Goal: Use online tool/utility: Utilize a website feature to perform a specific function

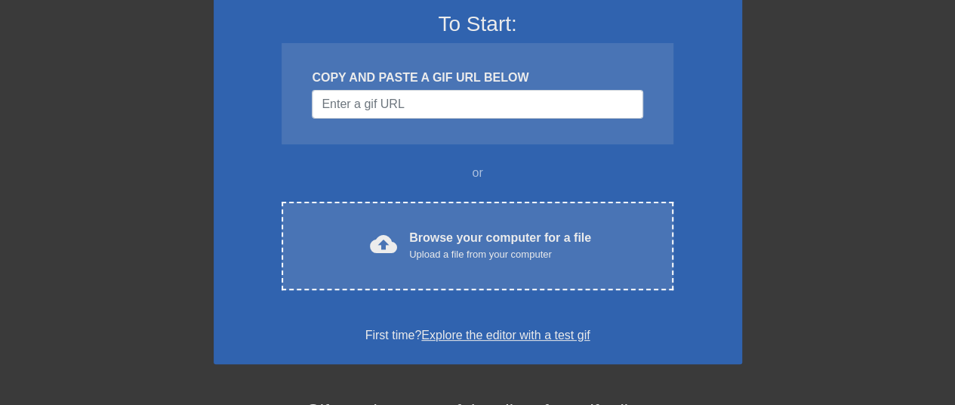
scroll to position [151, 0]
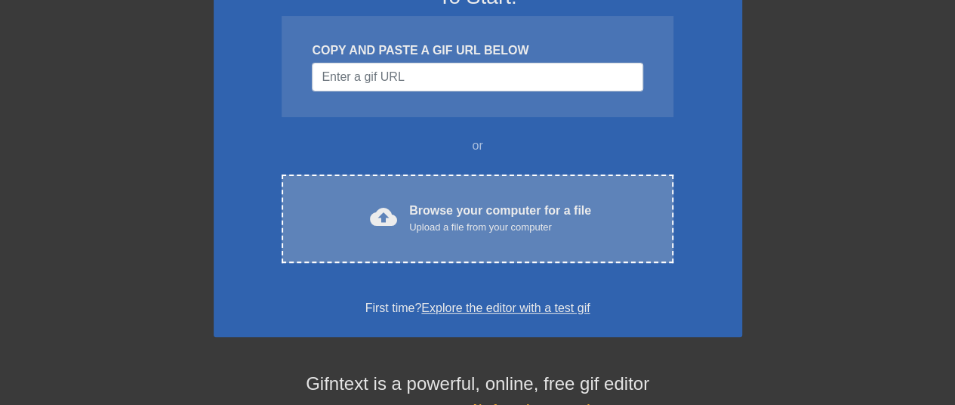
click at [473, 218] on div "Browse your computer for a file Upload a file from your computer" at bounding box center [500, 218] width 182 height 33
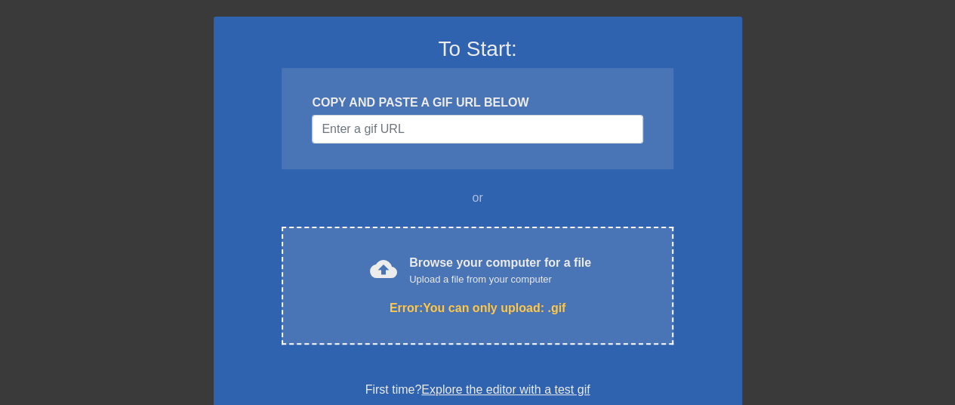
scroll to position [75, 0]
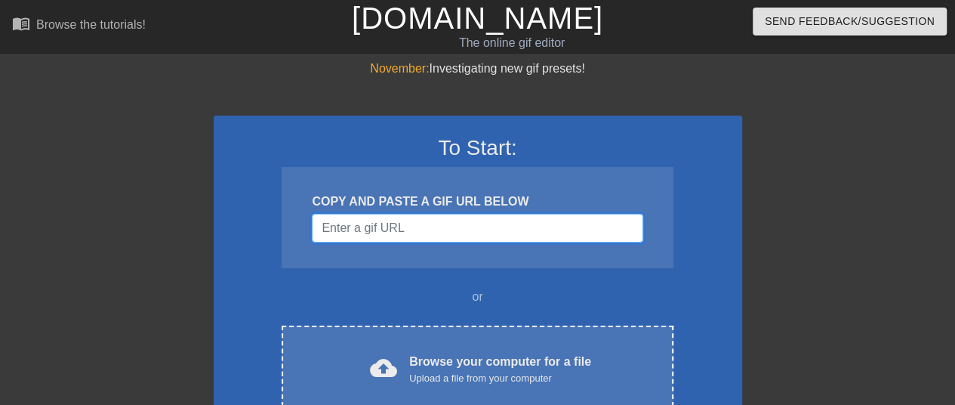
click at [444, 231] on input "Username" at bounding box center [477, 228] width 331 height 29
paste input "[URL][DOMAIN_NAME][PERSON_NAME]"
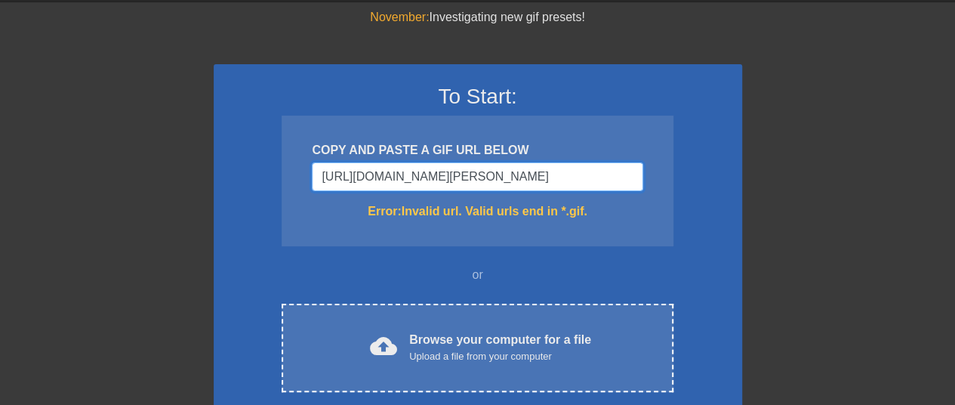
scroll to position [75, 0]
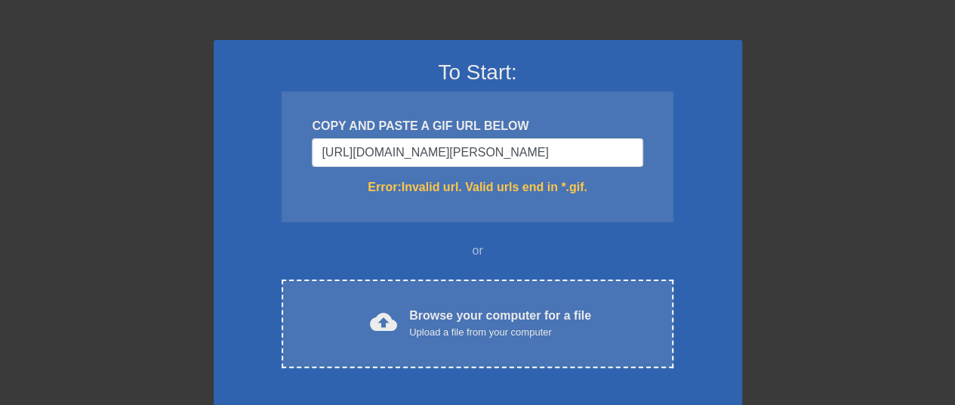
click at [417, 170] on div "COPY AND PASTE A GIF URL BELOW [URL][DOMAIN_NAME][PERSON_NAME] Error: Invalid u…" at bounding box center [477, 156] width 391 height 131
click at [419, 159] on input "[URL][DOMAIN_NAME][PERSON_NAME]" at bounding box center [477, 152] width 331 height 29
paste input "[DOMAIN_NAME][URL][DOMAIN_NAME]"
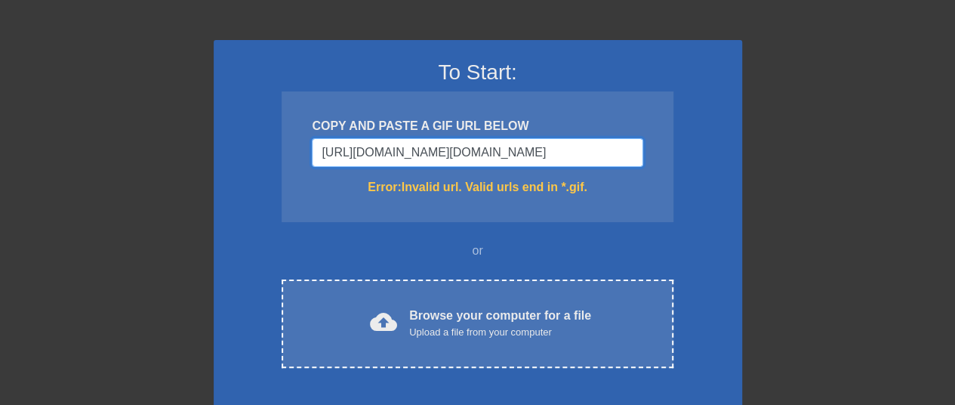
scroll to position [0, 1468]
click at [467, 155] on input "[URL][DOMAIN_NAME][DOMAIN_NAME]" at bounding box center [477, 152] width 331 height 29
type input "[URL][DOMAIN_NAME][DOMAIN_NAME]"
click at [431, 149] on input "[URL][DOMAIN_NAME][DOMAIN_NAME]" at bounding box center [477, 152] width 331 height 29
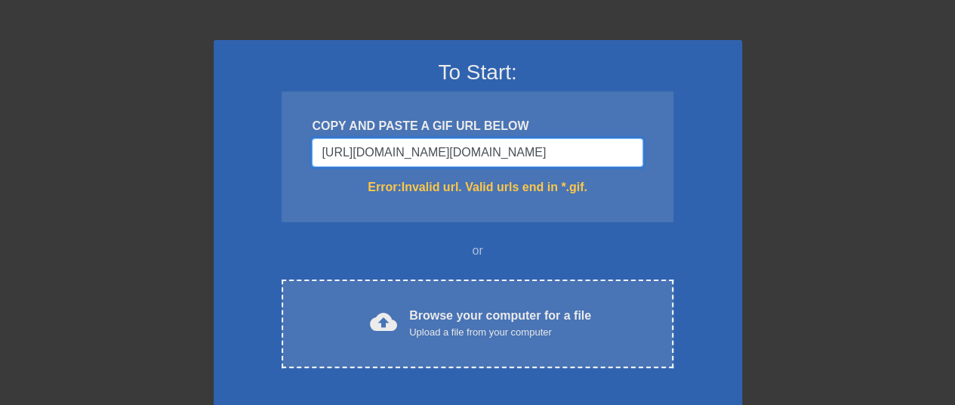
click at [431, 149] on input "[URL][DOMAIN_NAME][DOMAIN_NAME]" at bounding box center [477, 152] width 331 height 29
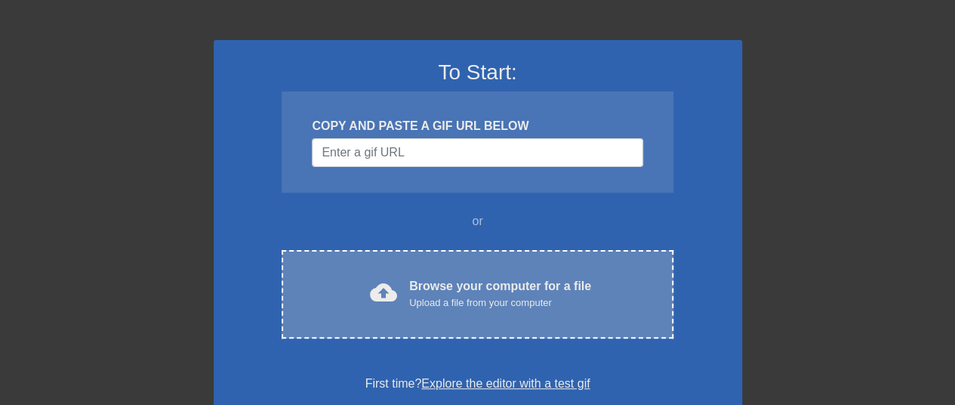
click at [418, 278] on div "Browse your computer for a file Upload a file from your computer" at bounding box center [500, 293] width 182 height 33
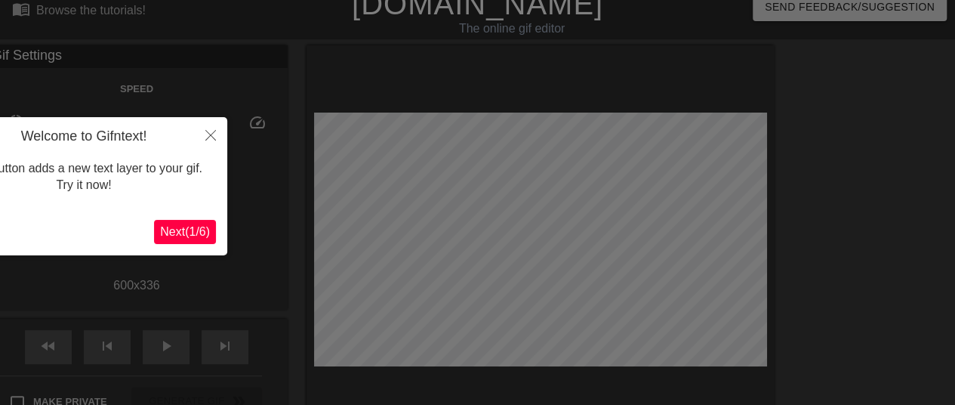
scroll to position [37, 0]
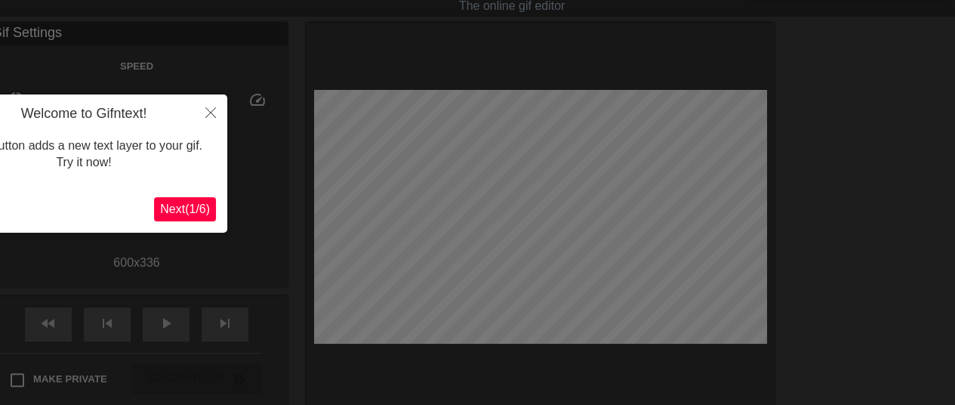
click at [183, 210] on span "Next ( 1 / 6 )" at bounding box center [185, 208] width 50 height 13
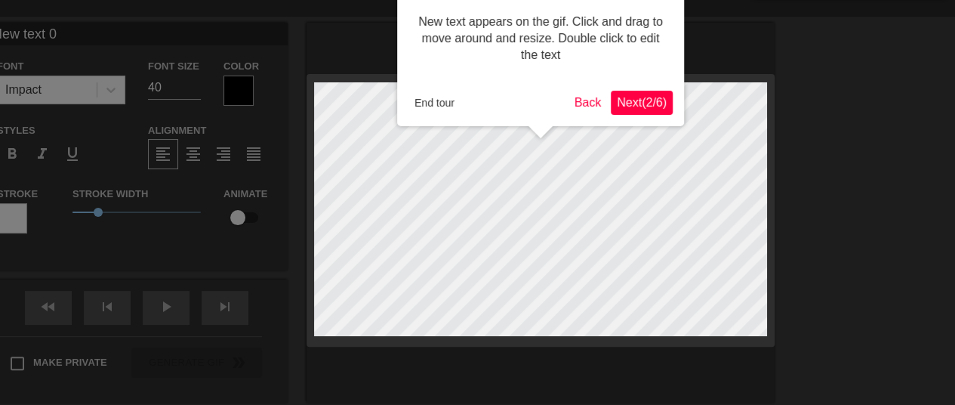
scroll to position [0, 0]
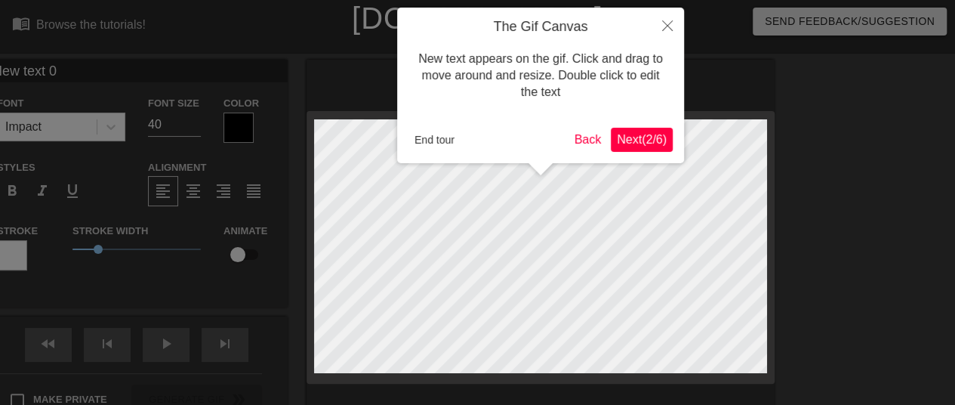
click at [627, 143] on span "Next ( 2 / 6 )" at bounding box center [642, 139] width 50 height 13
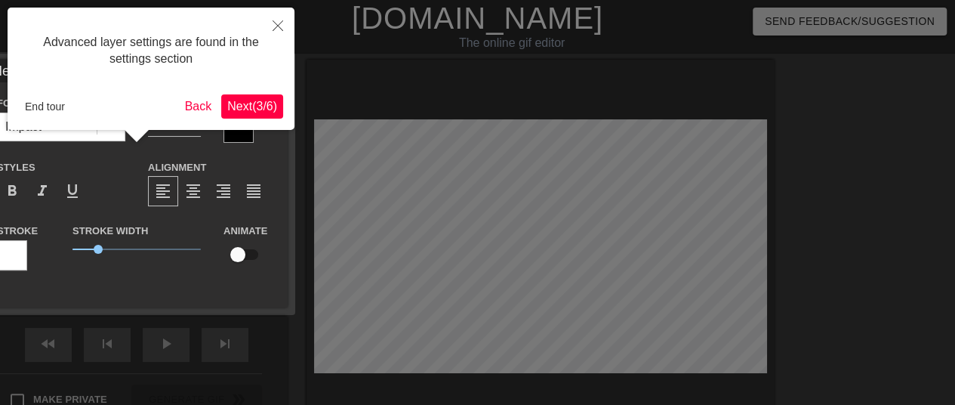
click at [248, 106] on span "Next ( 3 / 6 )" at bounding box center [252, 106] width 50 height 13
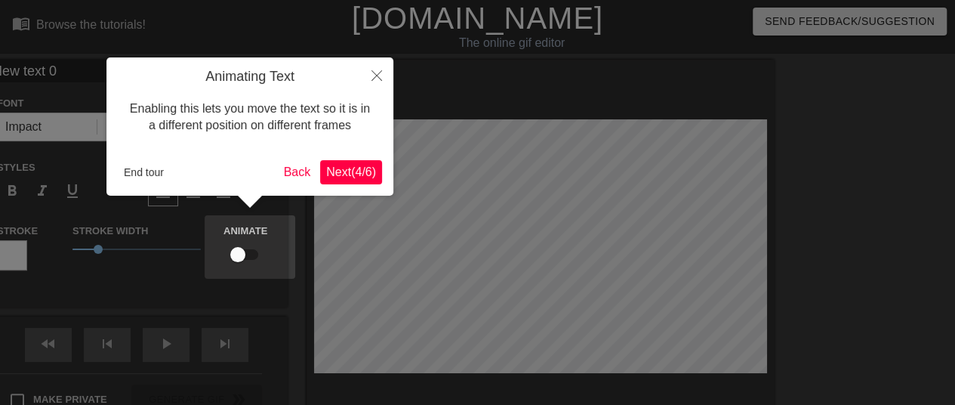
click at [339, 174] on span "Next ( 4 / 6 )" at bounding box center [351, 171] width 50 height 13
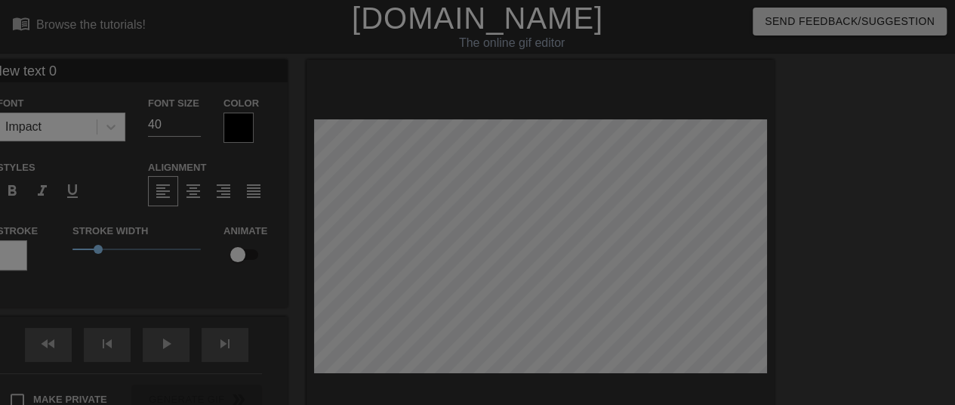
scroll to position [211, 0]
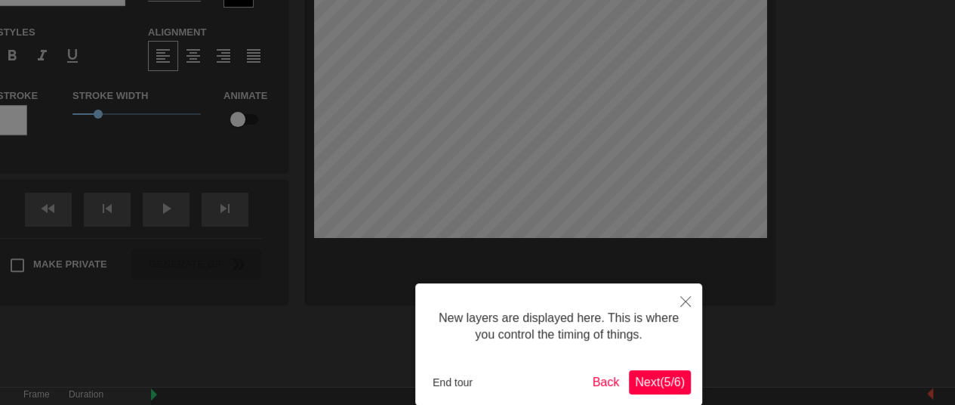
drag, startPoint x: 646, startPoint y: 303, endPoint x: 670, endPoint y: 369, distance: 70.4
click at [652, 323] on div "New layers are displayed here. This is where you control the timing of things. …" at bounding box center [558, 344] width 287 height 122
click at [673, 376] on span "Next ( 5 / 6 )" at bounding box center [660, 381] width 50 height 13
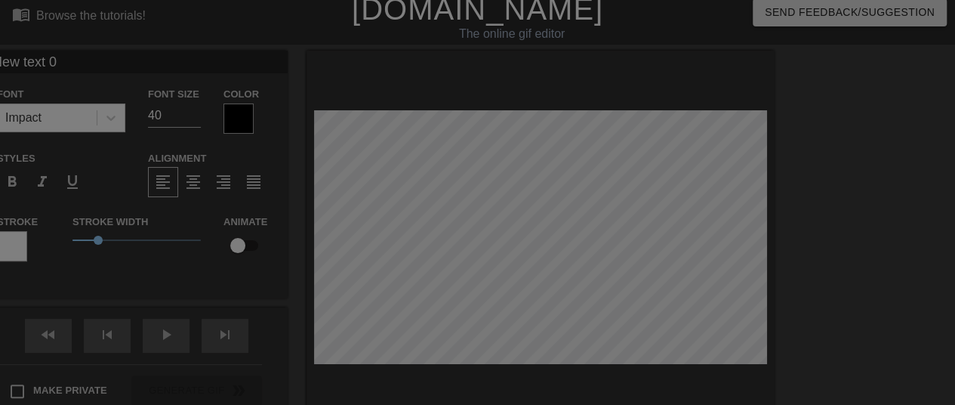
scroll to position [0, 0]
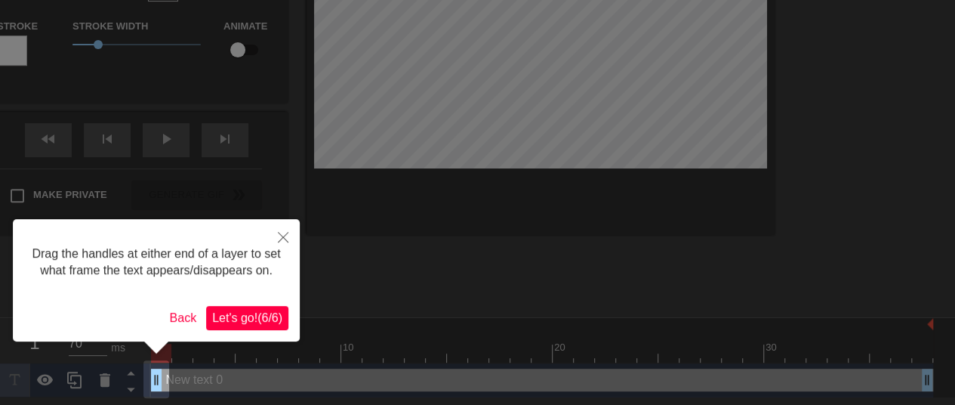
click at [217, 312] on span "Let's go! ( 6 / 6 )" at bounding box center [247, 317] width 70 height 13
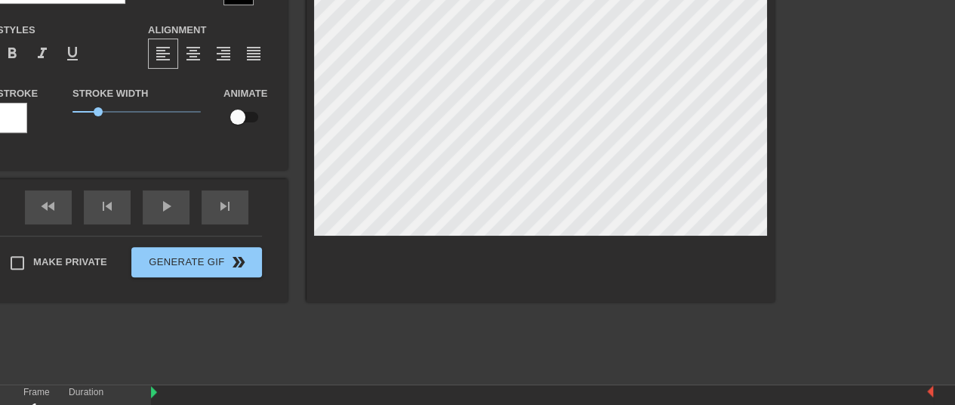
scroll to position [49, 0]
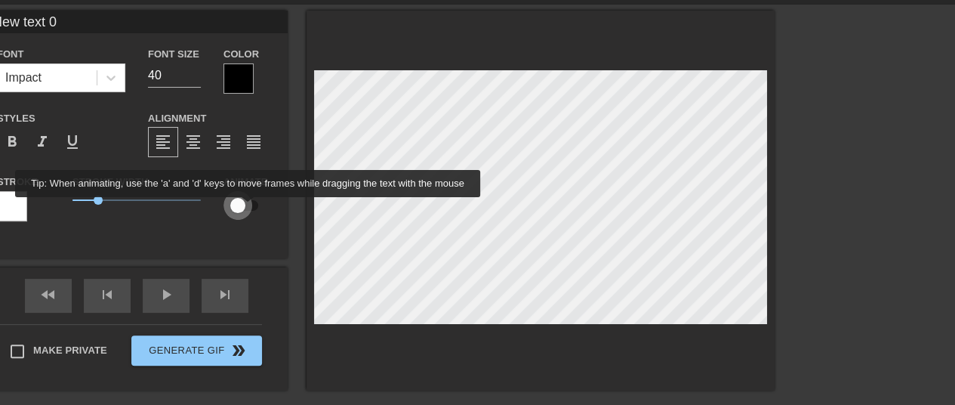
click at [248, 208] on input "checkbox" at bounding box center [238, 205] width 86 height 29
checkbox input "true"
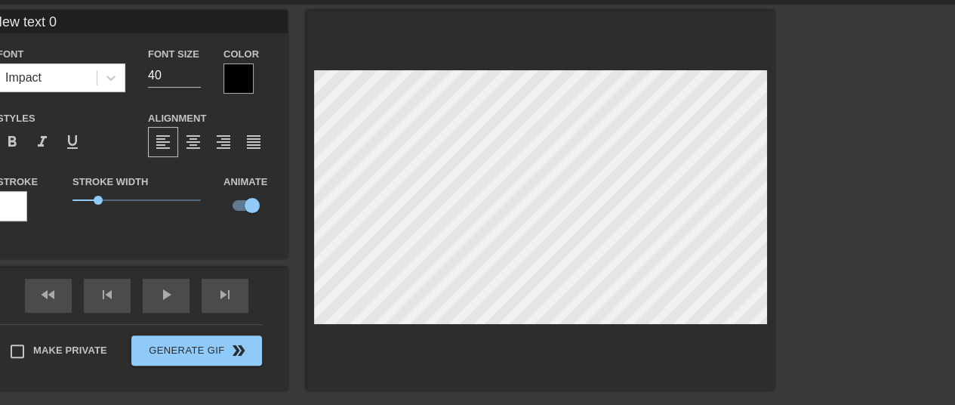
scroll to position [2, 3]
type input "3"
type textarea "3"
type input "37"
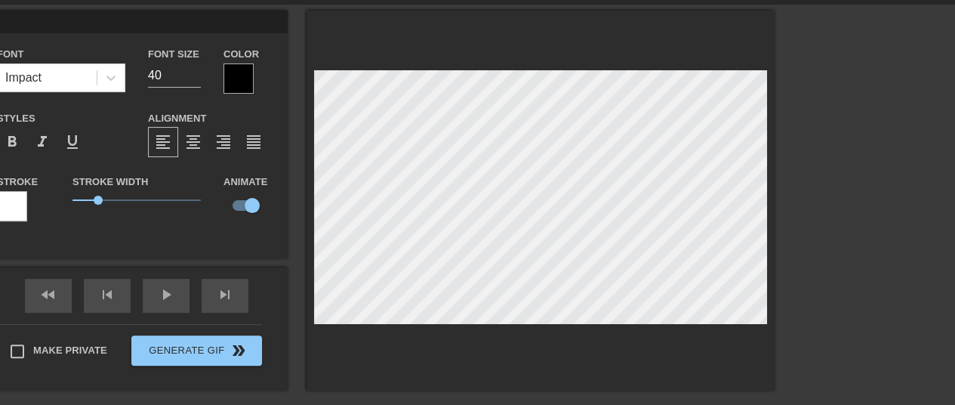
type textarea "37"
type input "37."
type textarea "37."
type input "37.5"
type textarea "37.5"
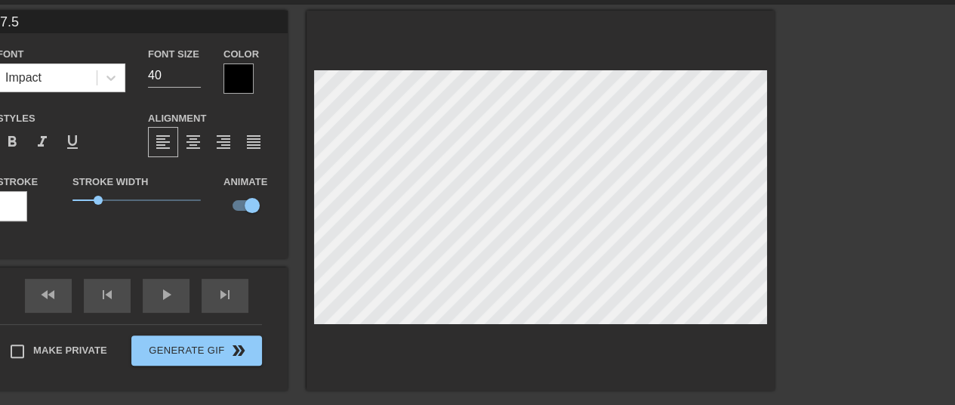
type input "37.5"
type textarea "37.5"
type input "37.5 H"
type textarea "37.5 H"
type input "37.5 Ho"
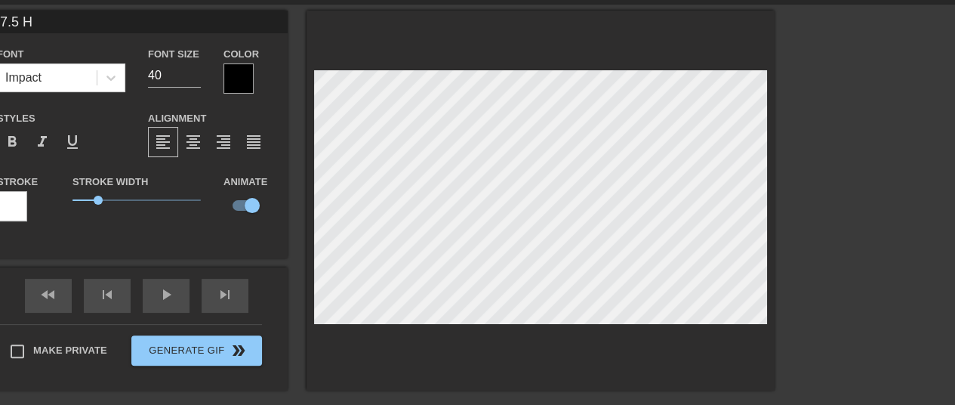
type textarea "37.5 Ho"
type input "37.5 Hou"
type textarea "37.5 Hou"
type input "37.5 Hour"
type textarea "37.5 Hour"
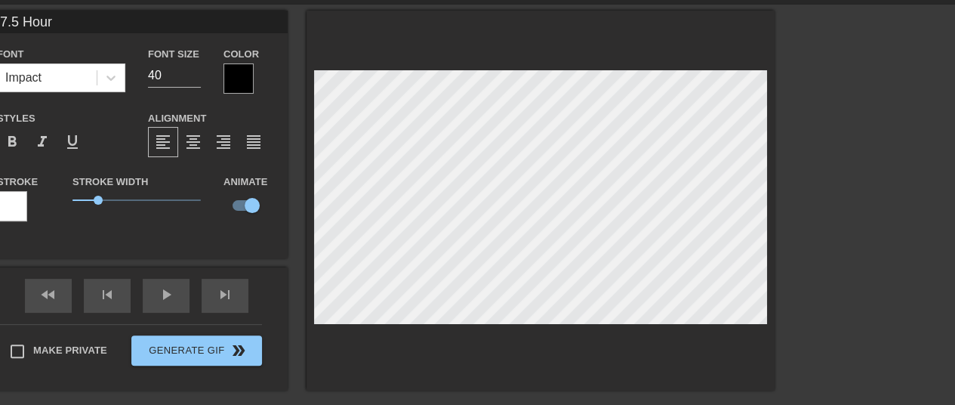
type input "37.5 Hours"
type textarea "37.5 Hours"
click at [116, 72] on icon at bounding box center [110, 77] width 15 height 15
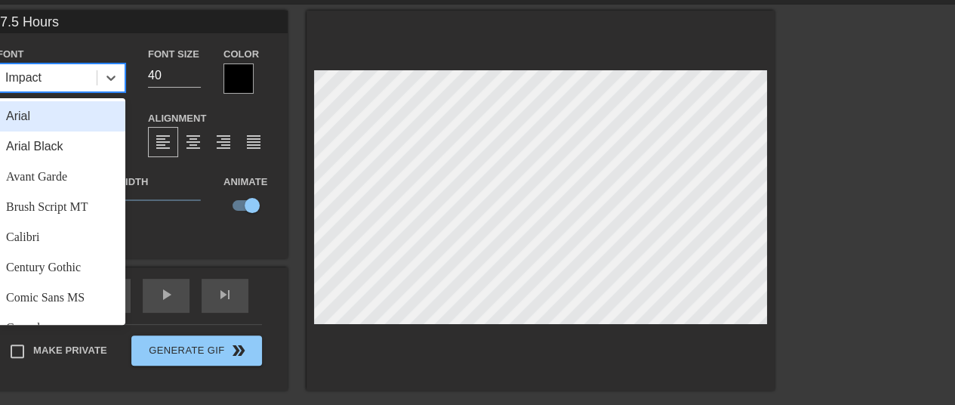
click at [35, 124] on div "Arial" at bounding box center [61, 116] width 128 height 30
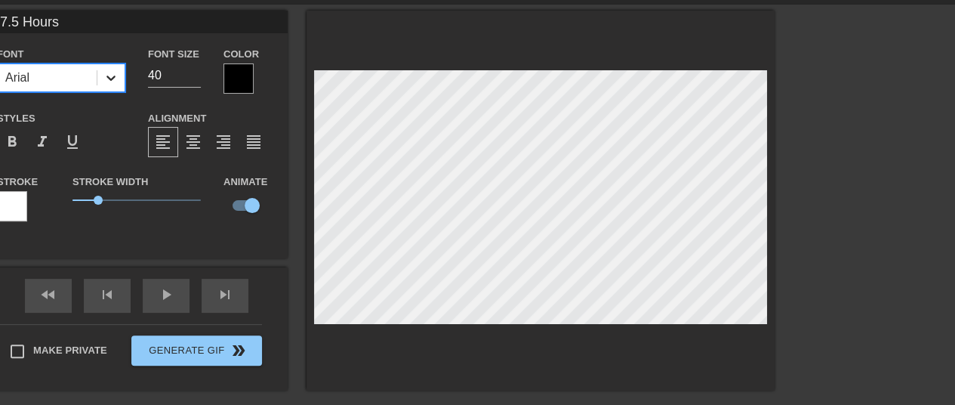
click at [112, 79] on icon at bounding box center [110, 77] width 9 height 5
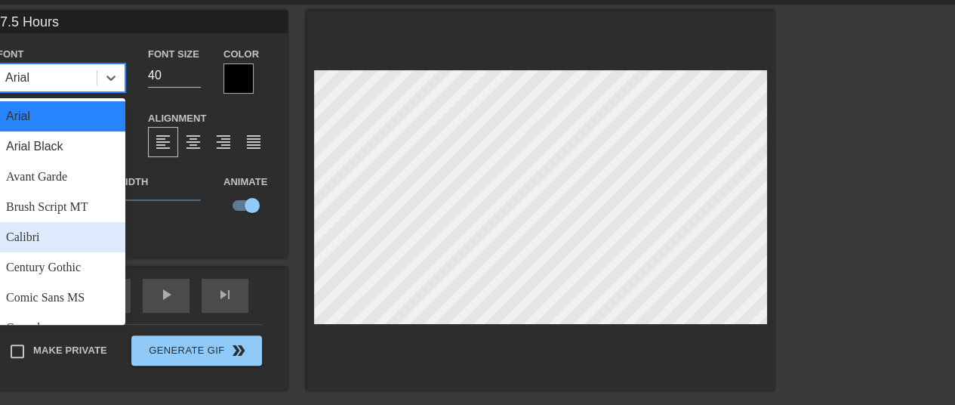
click at [48, 239] on div "Calibri" at bounding box center [61, 237] width 128 height 30
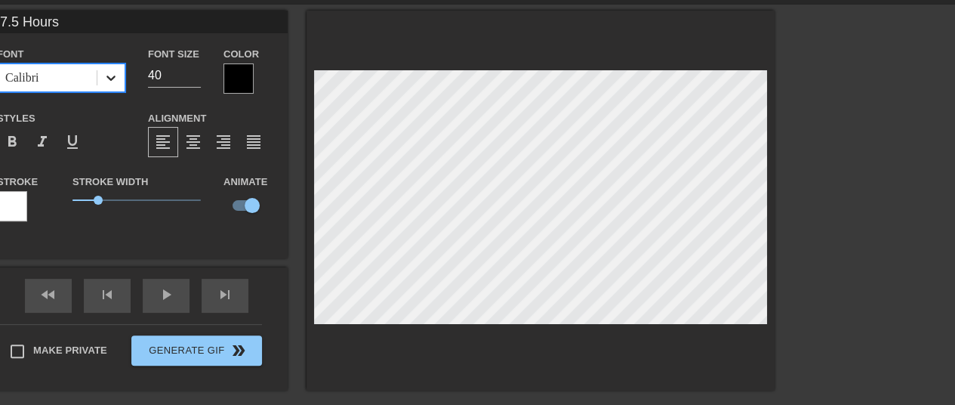
click at [121, 79] on div at bounding box center [110, 77] width 27 height 27
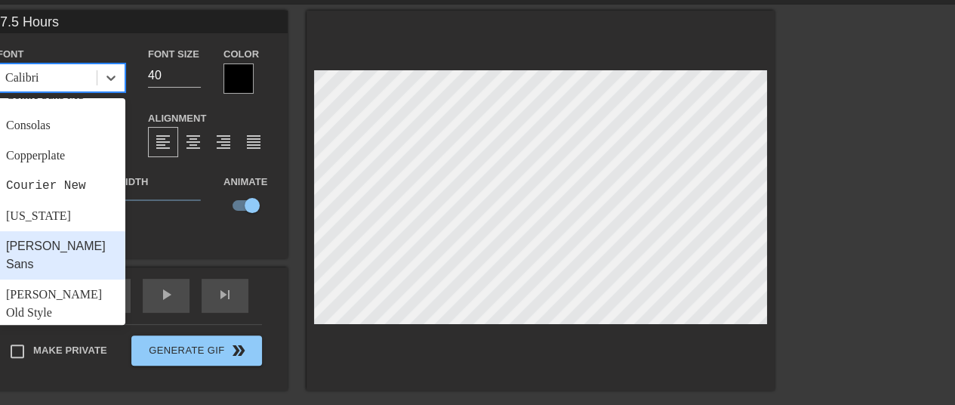
scroll to position [226, 0]
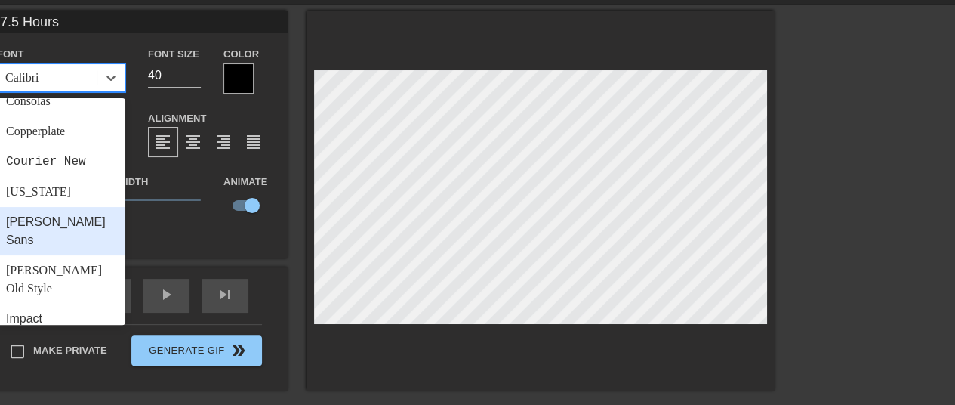
click at [48, 229] on div "[PERSON_NAME] Sans" at bounding box center [61, 231] width 128 height 48
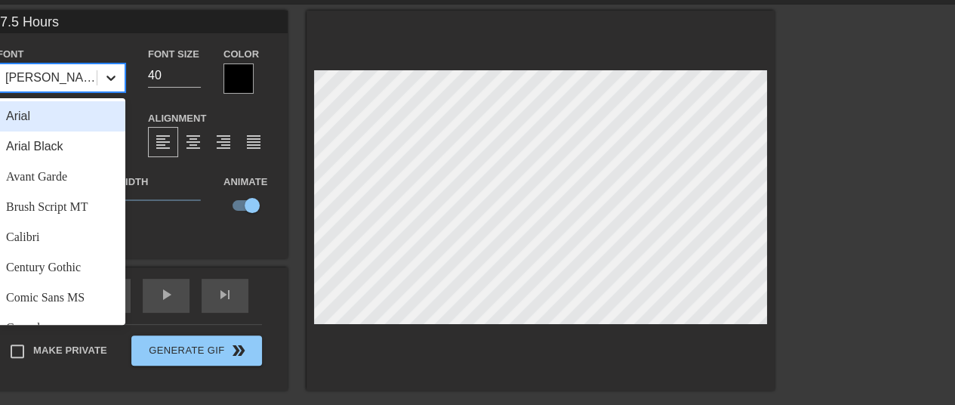
click at [117, 76] on icon at bounding box center [110, 77] width 15 height 15
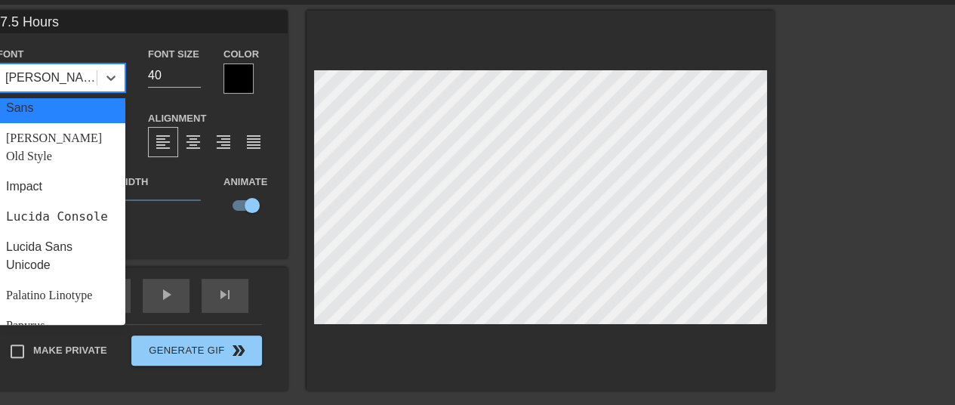
scroll to position [377, 0]
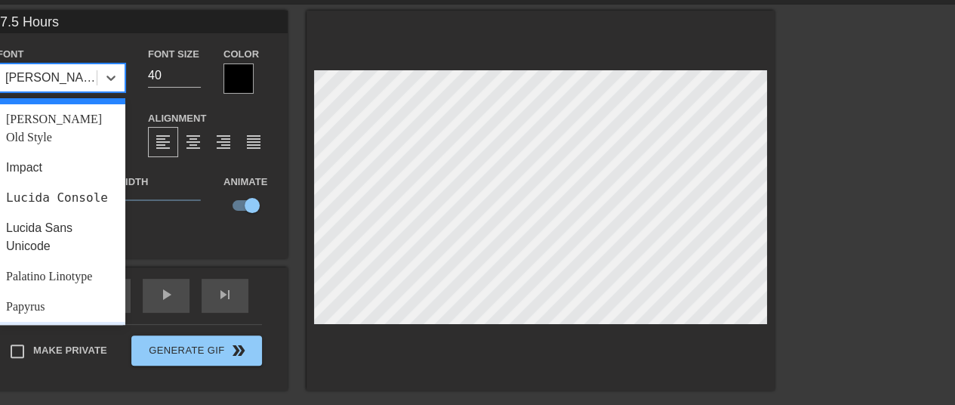
click at [37, 322] on div "Rockwell" at bounding box center [61, 337] width 128 height 30
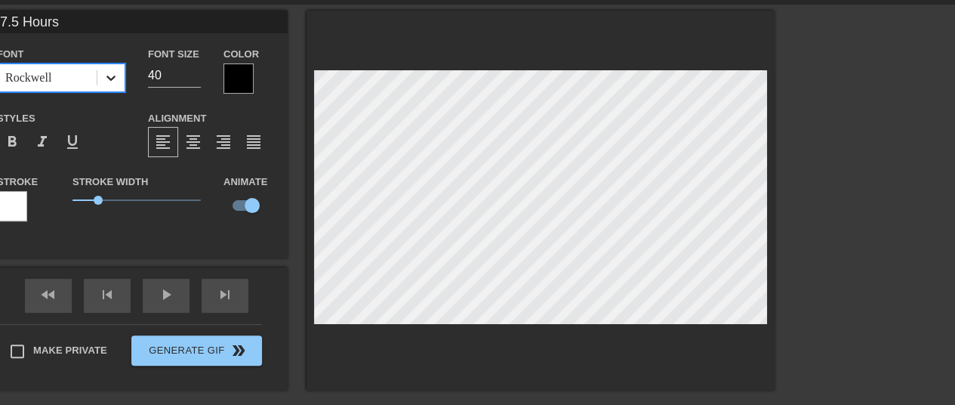
click at [118, 77] on icon at bounding box center [110, 77] width 15 height 15
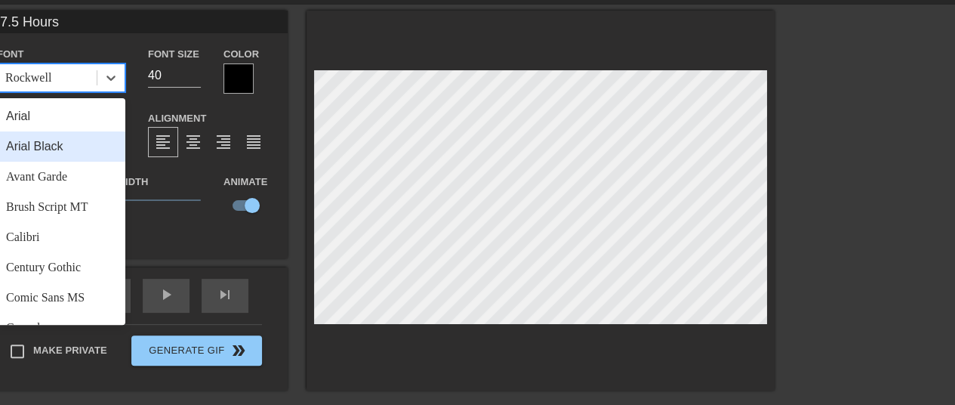
click at [52, 138] on div "Arial Black" at bounding box center [61, 146] width 128 height 30
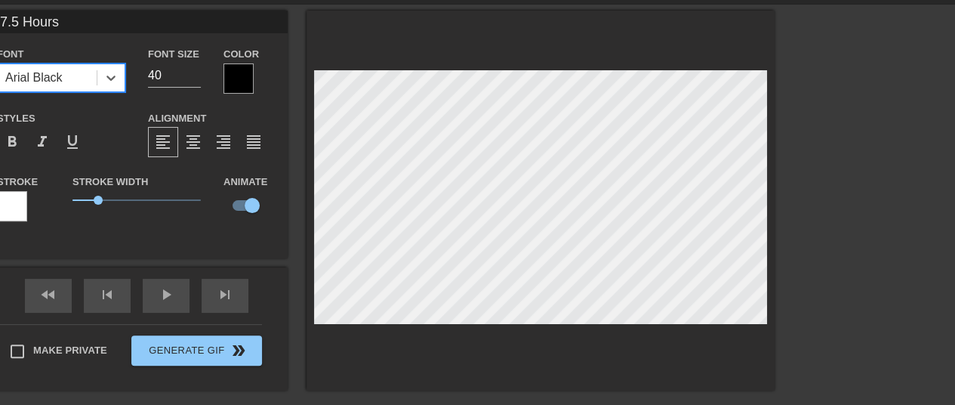
click at [236, 79] on div at bounding box center [238, 78] width 30 height 30
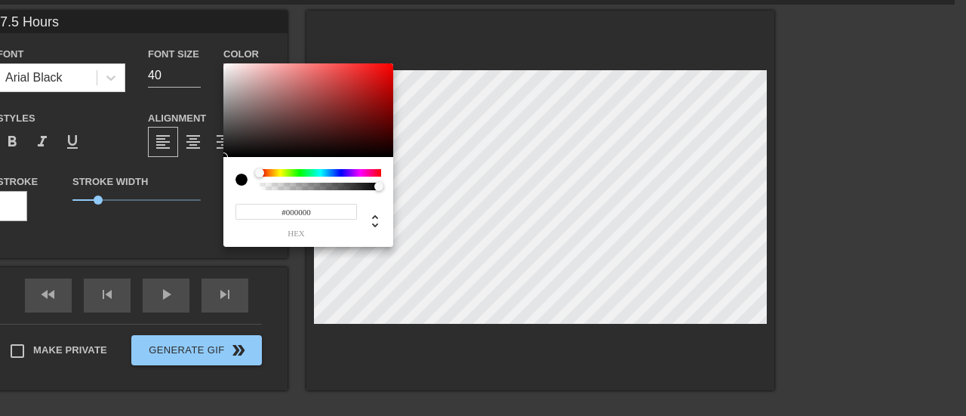
click at [241, 182] on div at bounding box center [242, 180] width 12 height 12
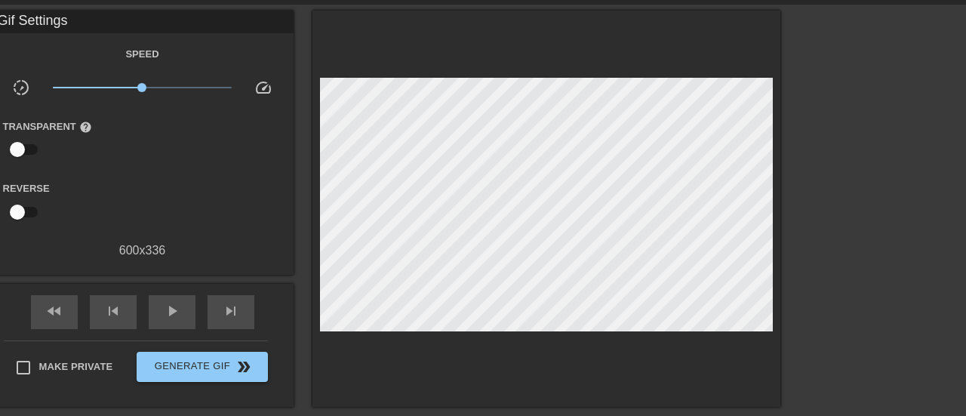
drag, startPoint x: 575, startPoint y: 377, endPoint x: 442, endPoint y: 347, distance: 136.8
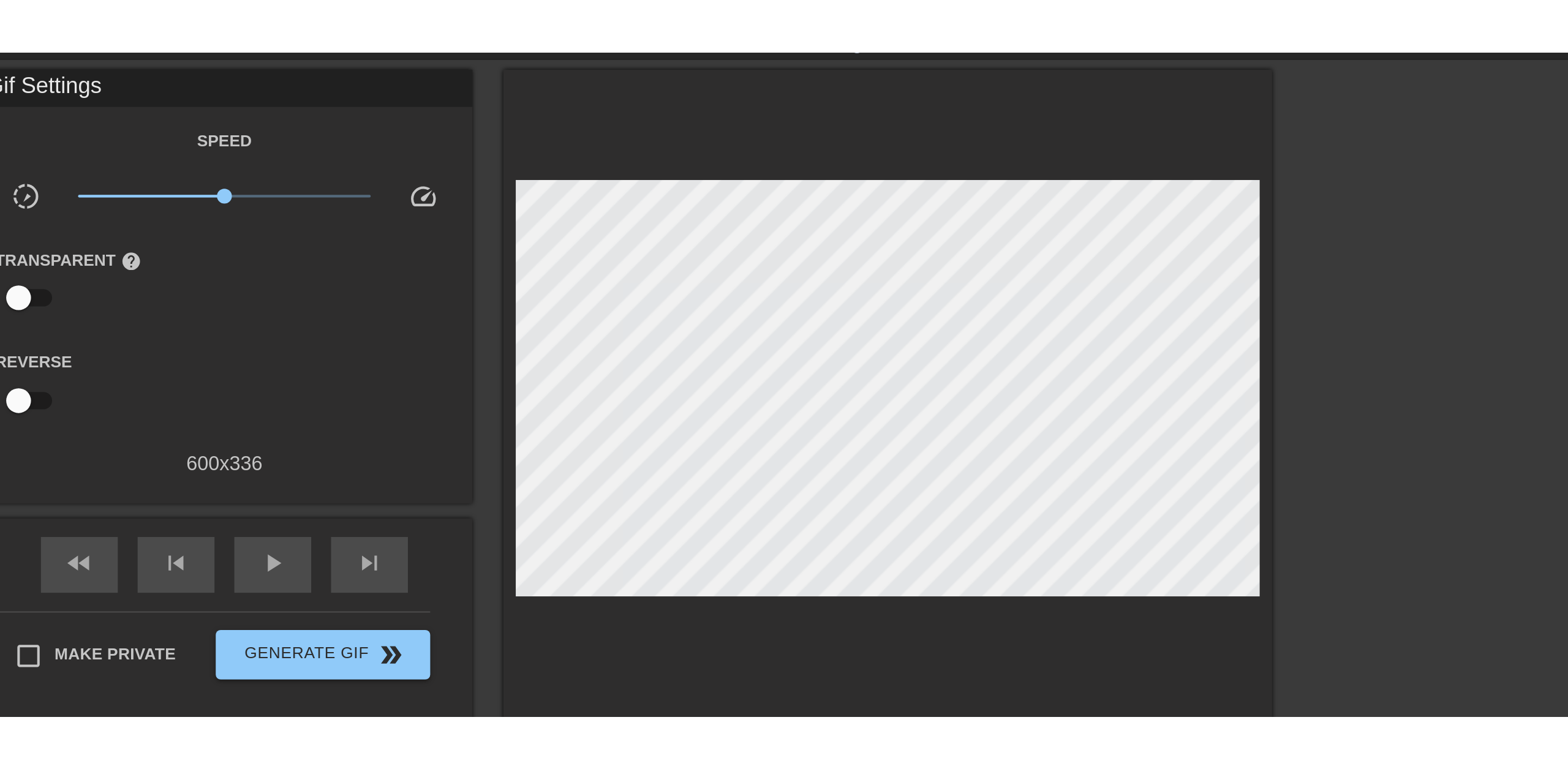
scroll to position [0, 0]
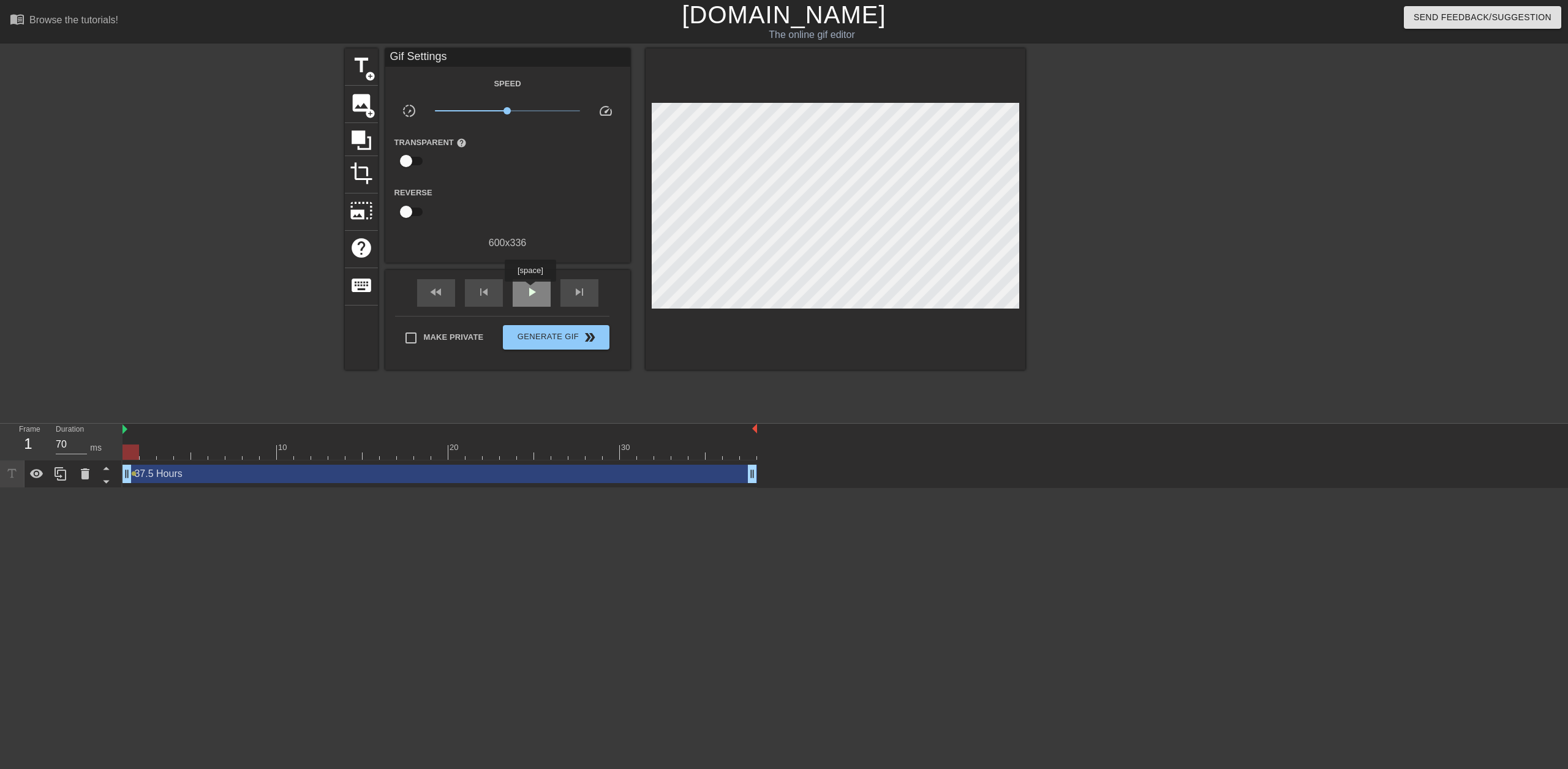
click at [530, 290] on span "play_arrow" at bounding box center [531, 292] width 15 height 15
type input "60"
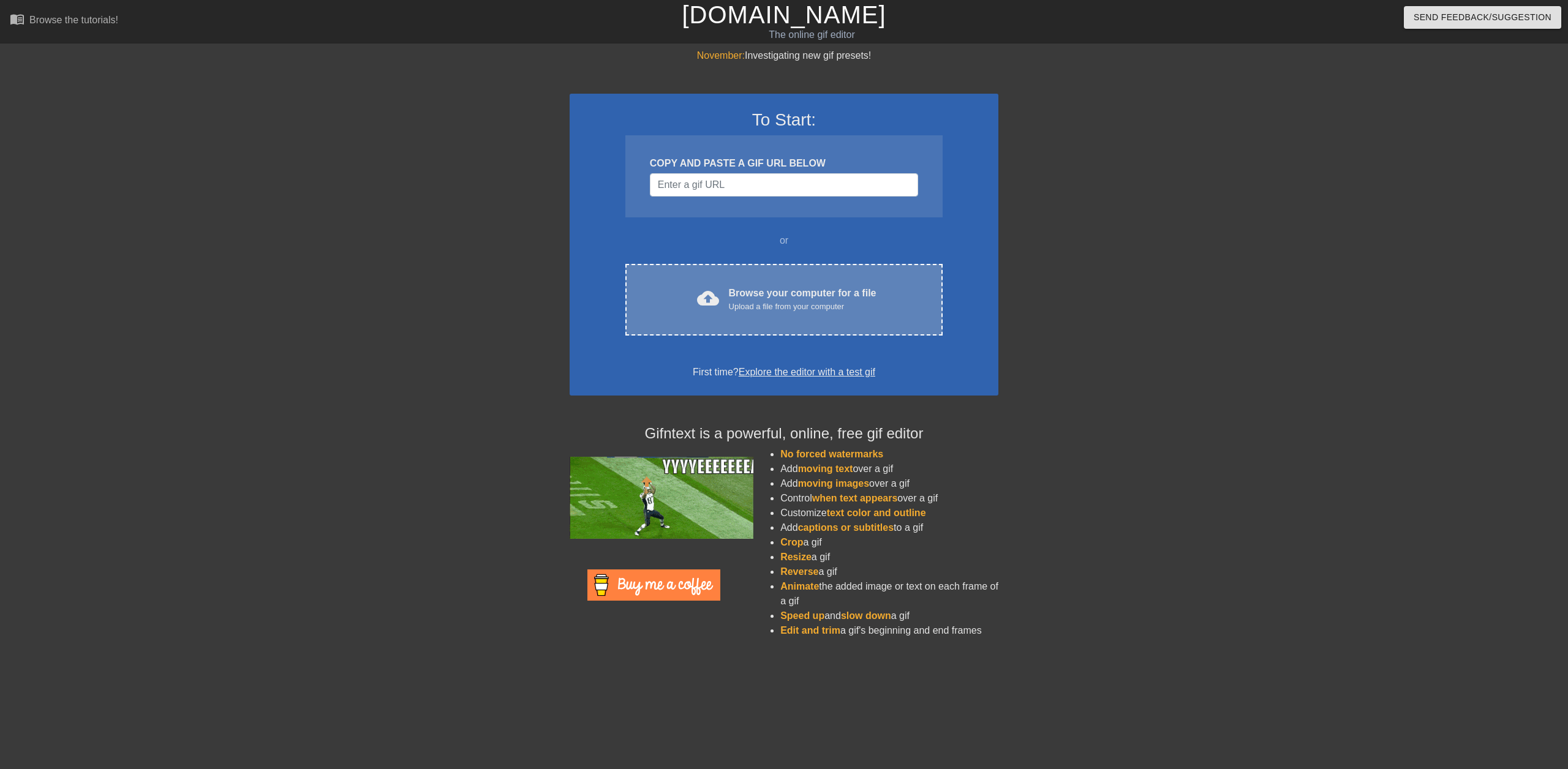
click at [776, 309] on div "Upload a file from your computer" at bounding box center [802, 307] width 148 height 12
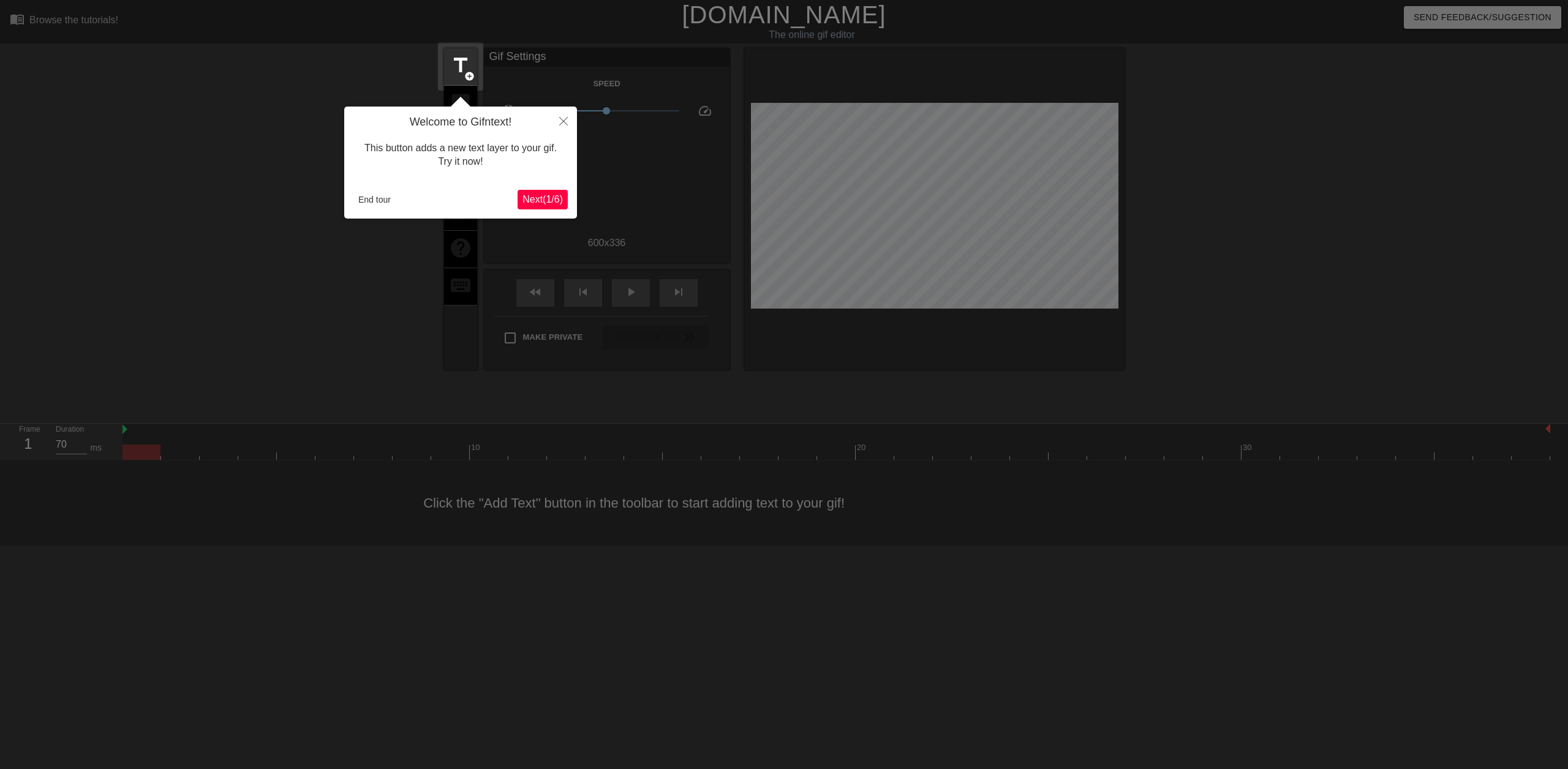
click at [544, 196] on span "Next ( 1 / 6 )" at bounding box center [543, 199] width 41 height 11
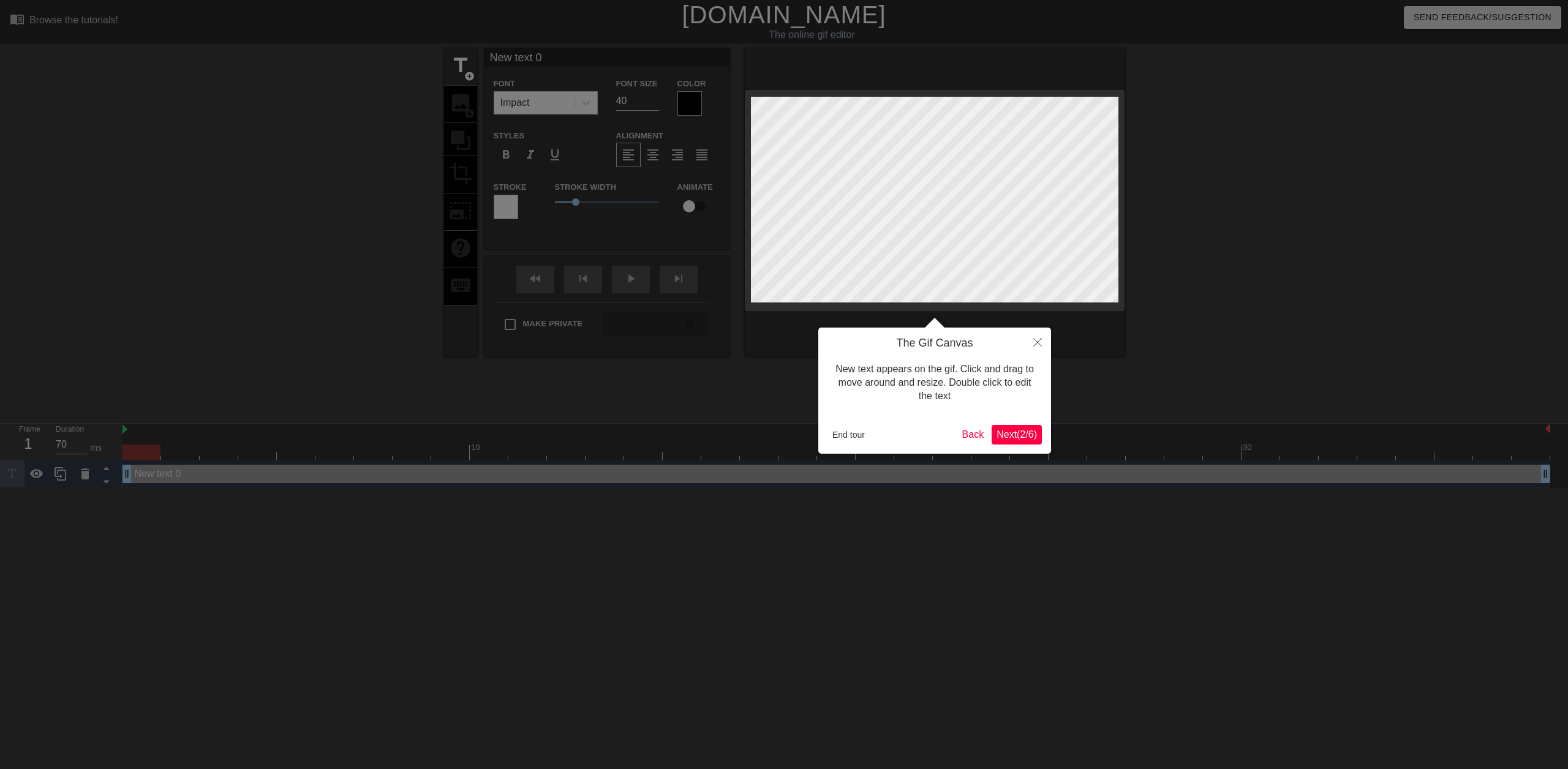
click at [1011, 439] on span "Next ( 2 / 6 )" at bounding box center [1016, 434] width 41 height 11
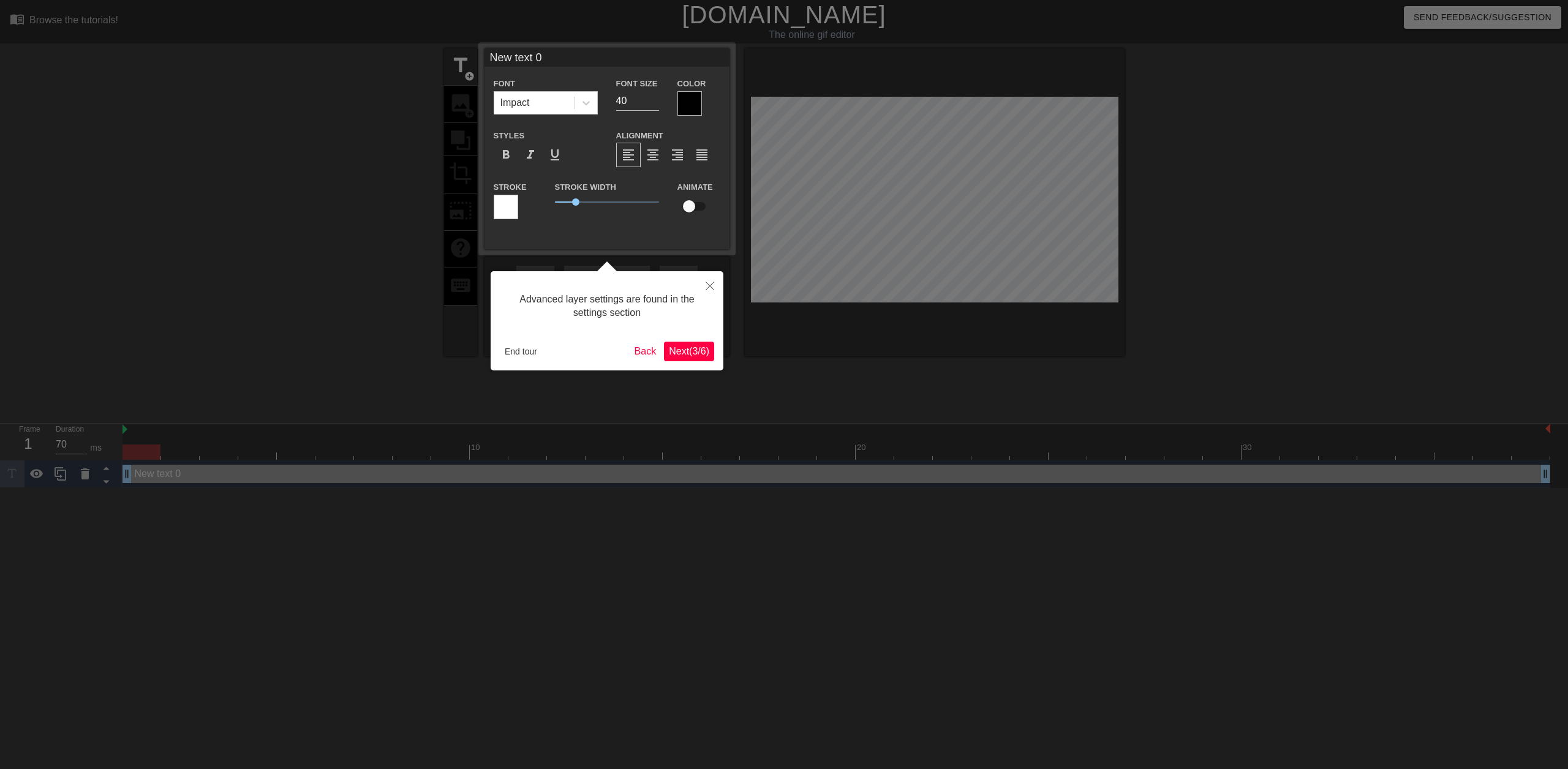
click at [679, 350] on span "Next ( 3 / 6 )" at bounding box center [689, 351] width 41 height 11
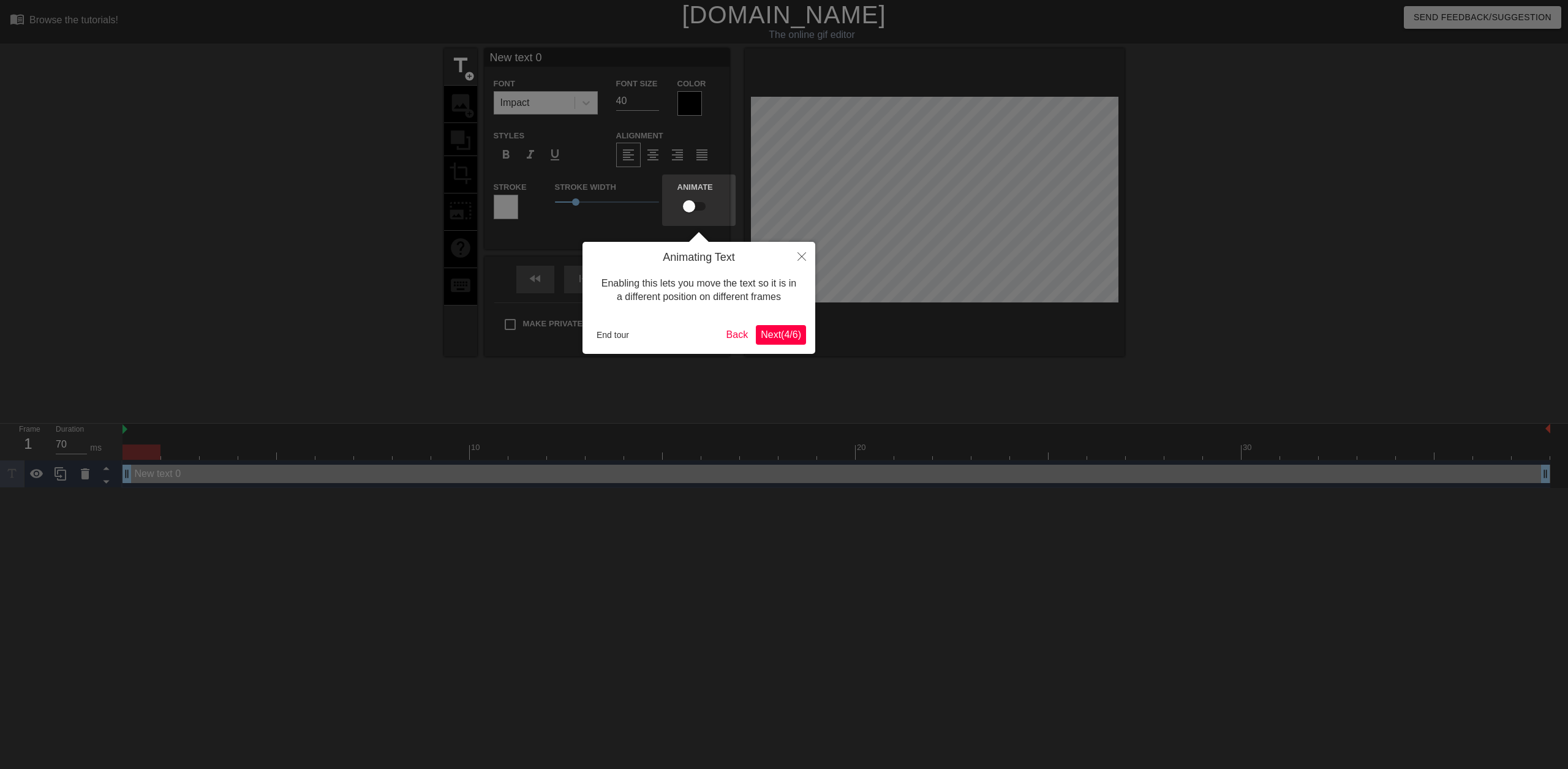
click at [769, 336] on span "Next ( 4 / 6 )" at bounding box center [781, 334] width 41 height 11
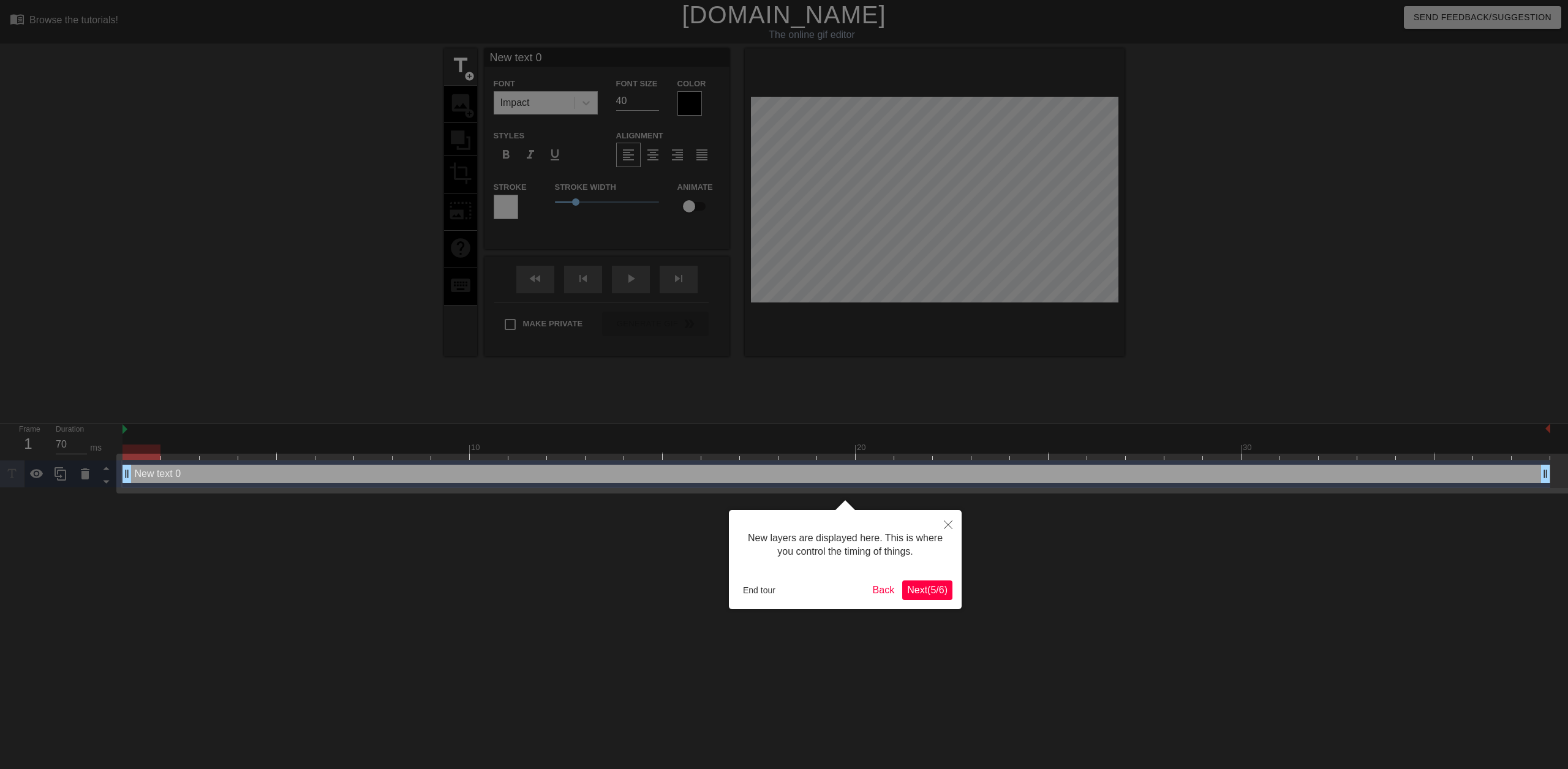
click at [921, 590] on span "Next ( 5 / 6 )" at bounding box center [927, 590] width 41 height 11
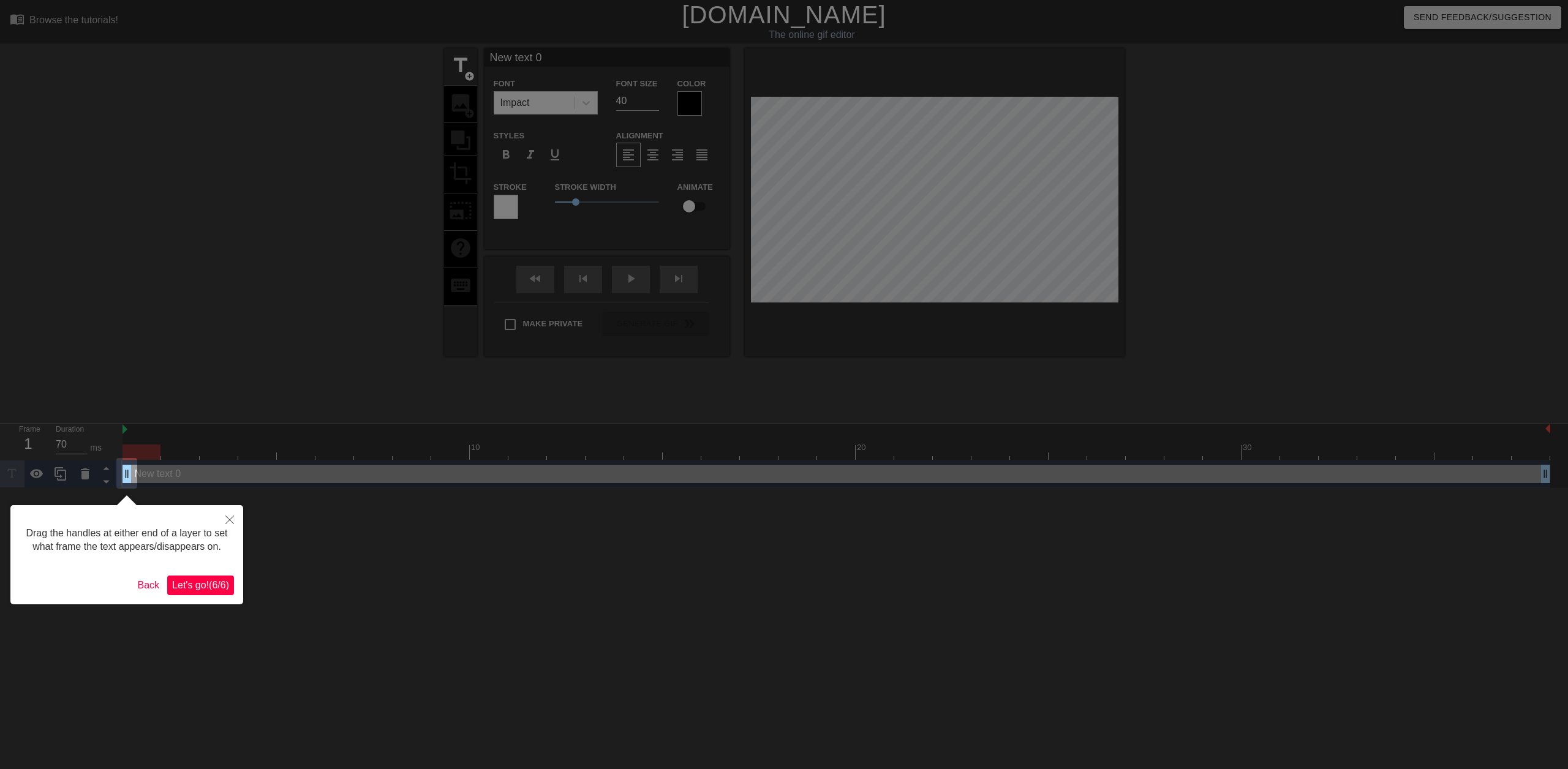
click at [192, 586] on span "Let's go! ( 6 / 6 )" at bounding box center [200, 585] width 57 height 11
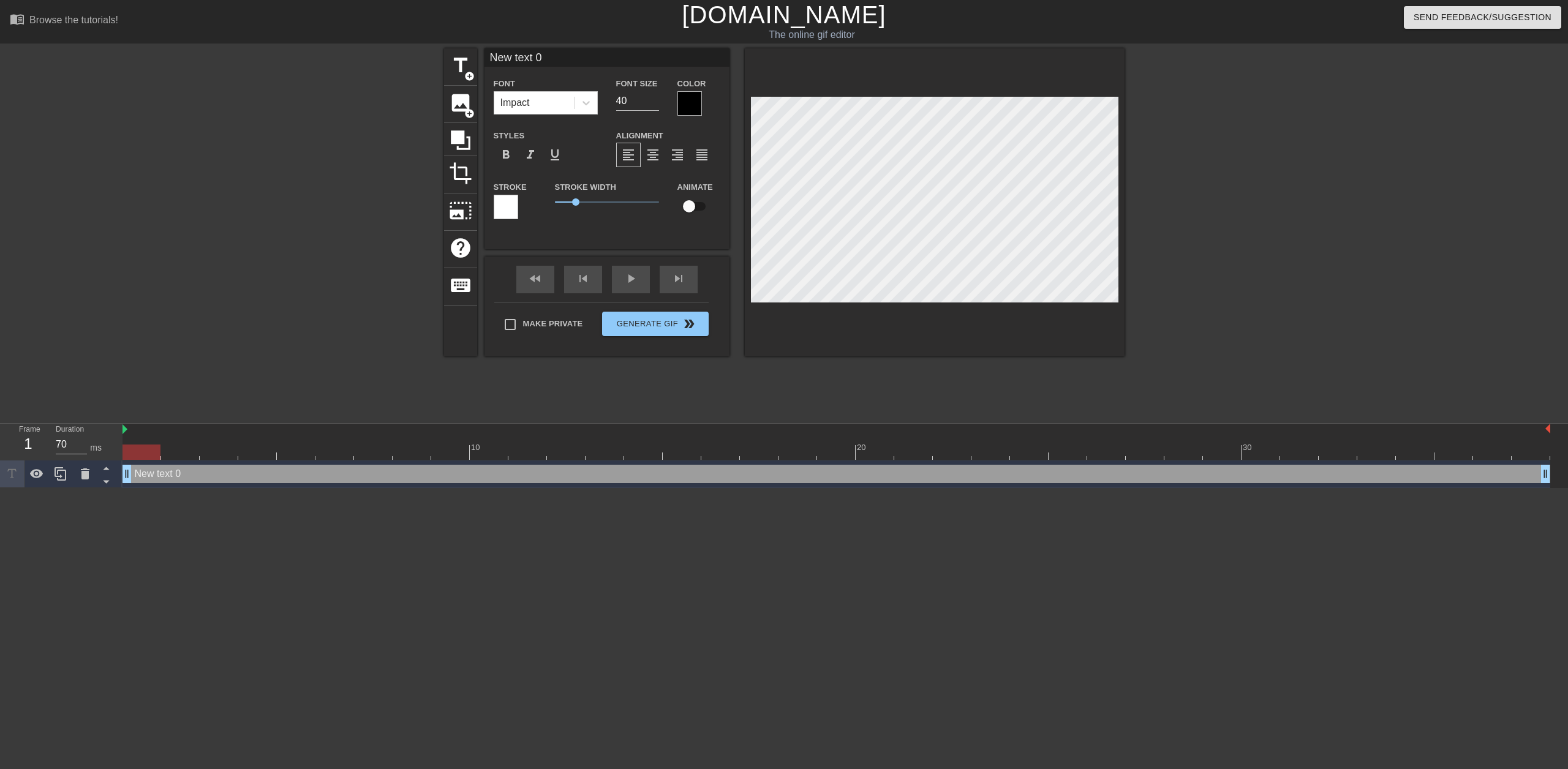
click at [687, 101] on div at bounding box center [689, 103] width 24 height 24
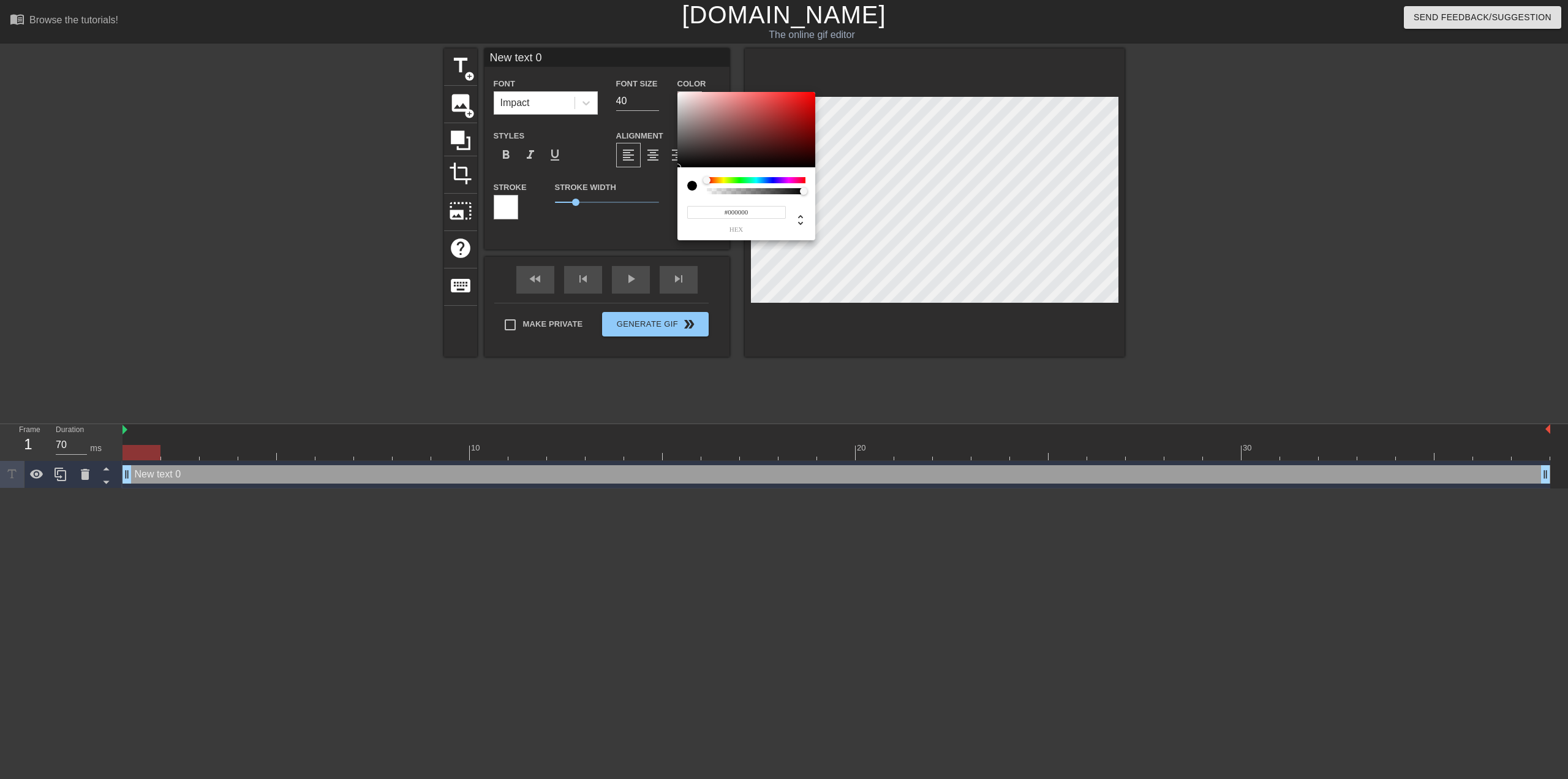
click at [800, 181] on div at bounding box center [756, 180] width 99 height 6
drag, startPoint x: 800, startPoint y: 180, endPoint x: 840, endPoint y: 182, distance: 40.0
click at [840, 182] on div "#000000 hex" at bounding box center [784, 390] width 1568 height 779
type input "#D51520"
click at [801, 104] on div at bounding box center [801, 104] width 7 height 7
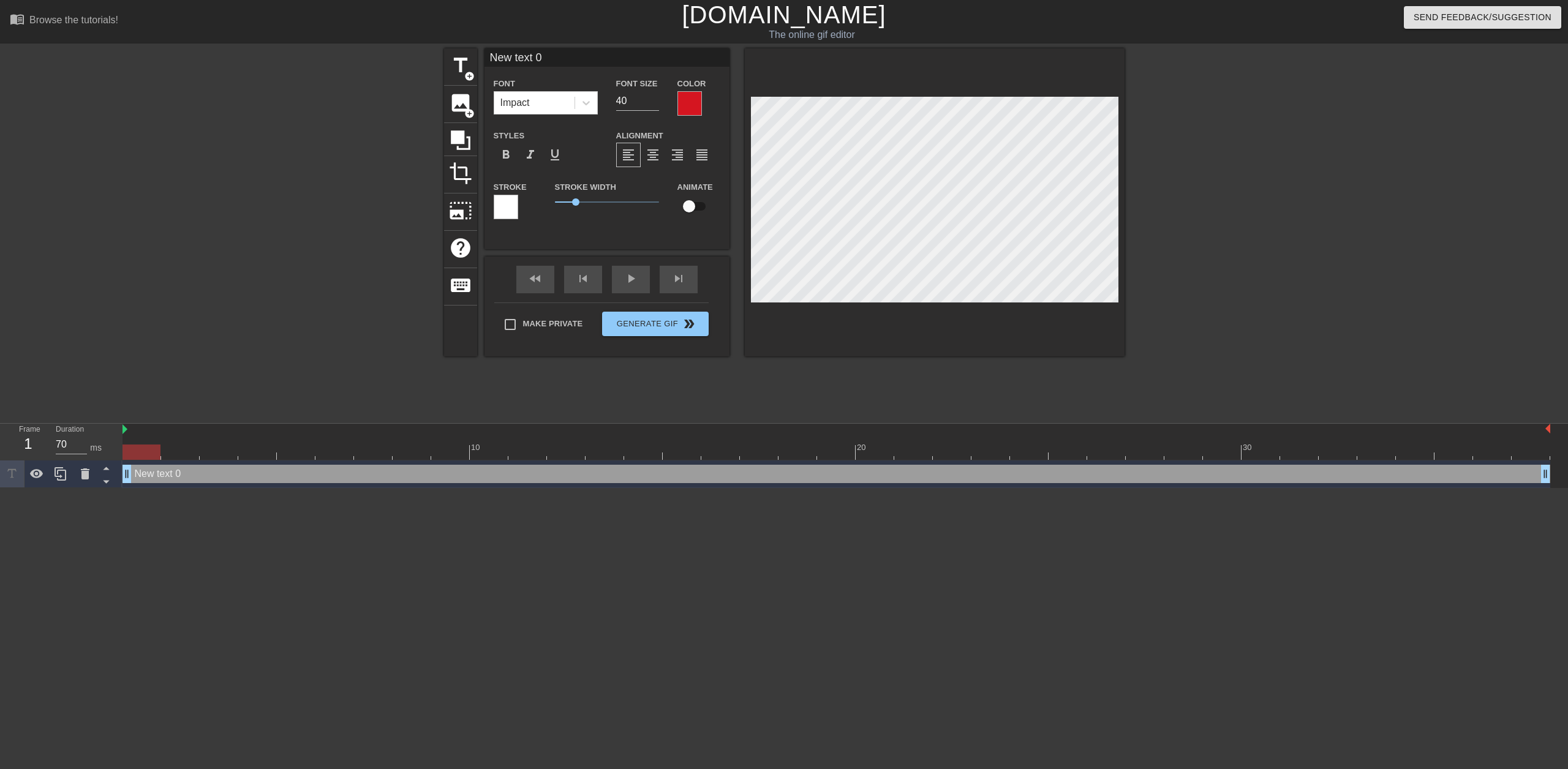
click at [500, 206] on div at bounding box center [506, 207] width 24 height 24
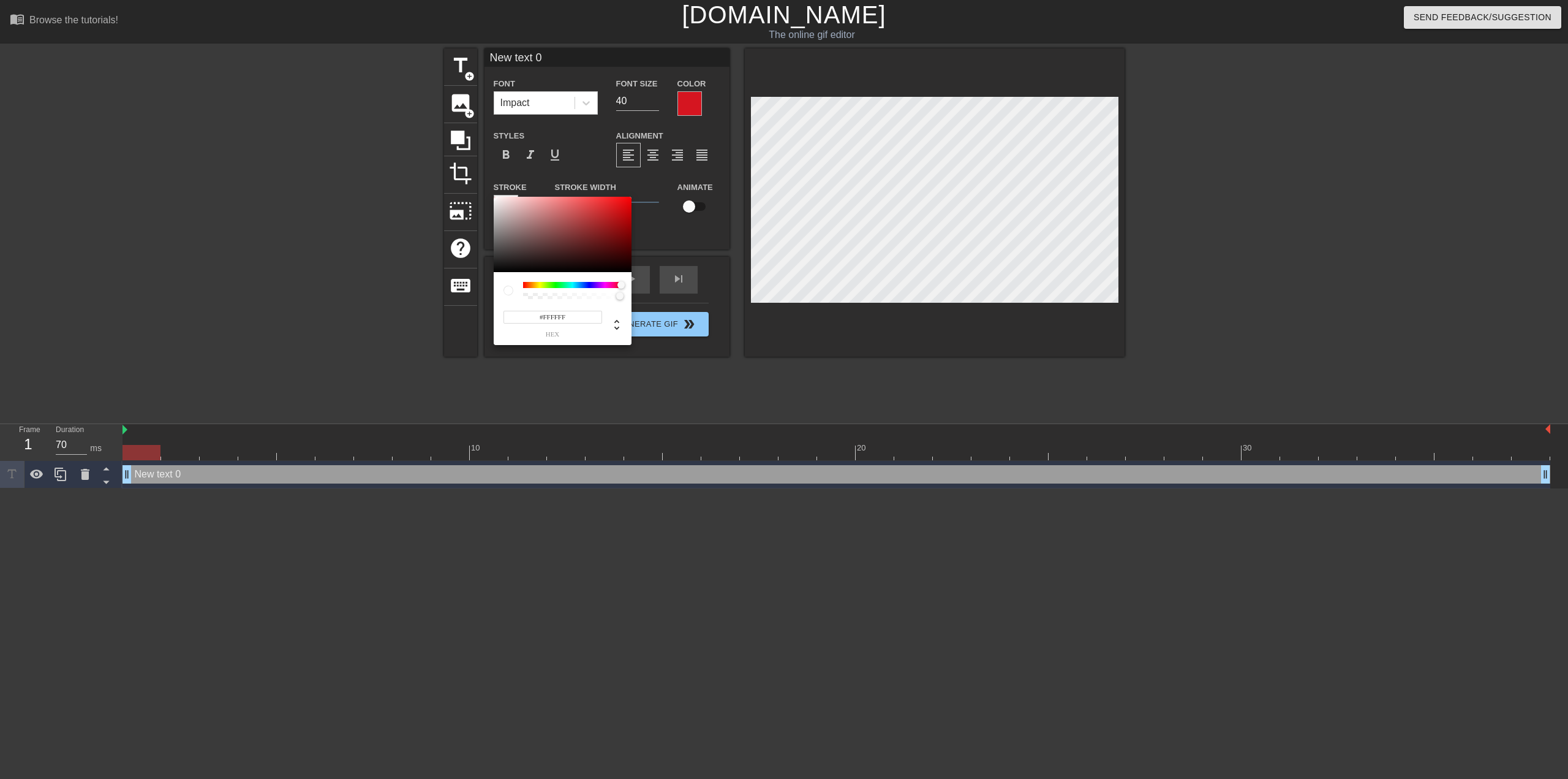
drag, startPoint x: 522, startPoint y: 284, endPoint x: 633, endPoint y: 284, distance: 111.0
click at [633, 284] on div "#FFFFFF hex" at bounding box center [784, 390] width 1568 height 779
type input "#F80C10"
click at [625, 199] on div at bounding box center [563, 235] width 138 height 76
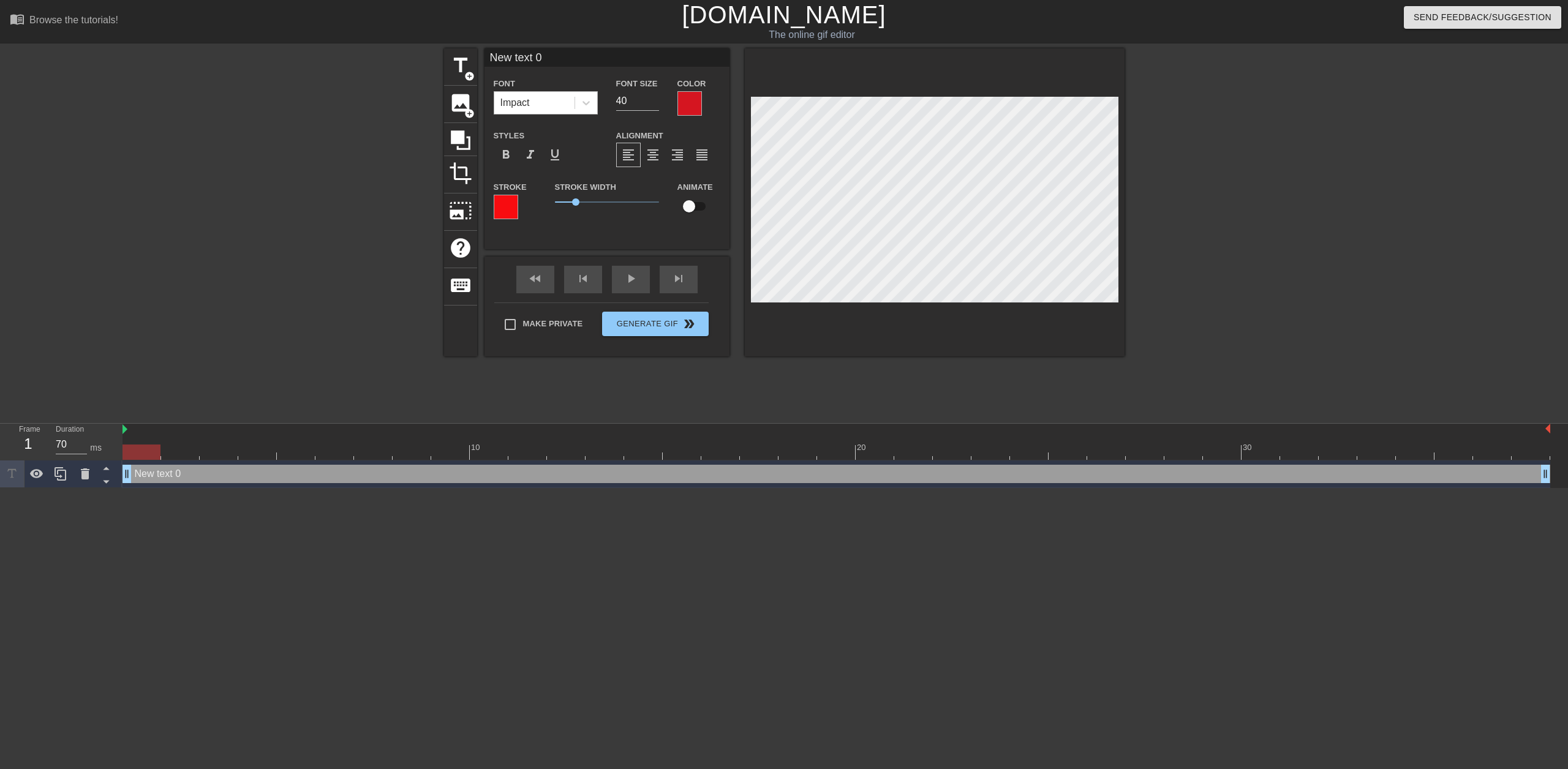
click at [554, 105] on div "Impact" at bounding box center [534, 102] width 80 height 22
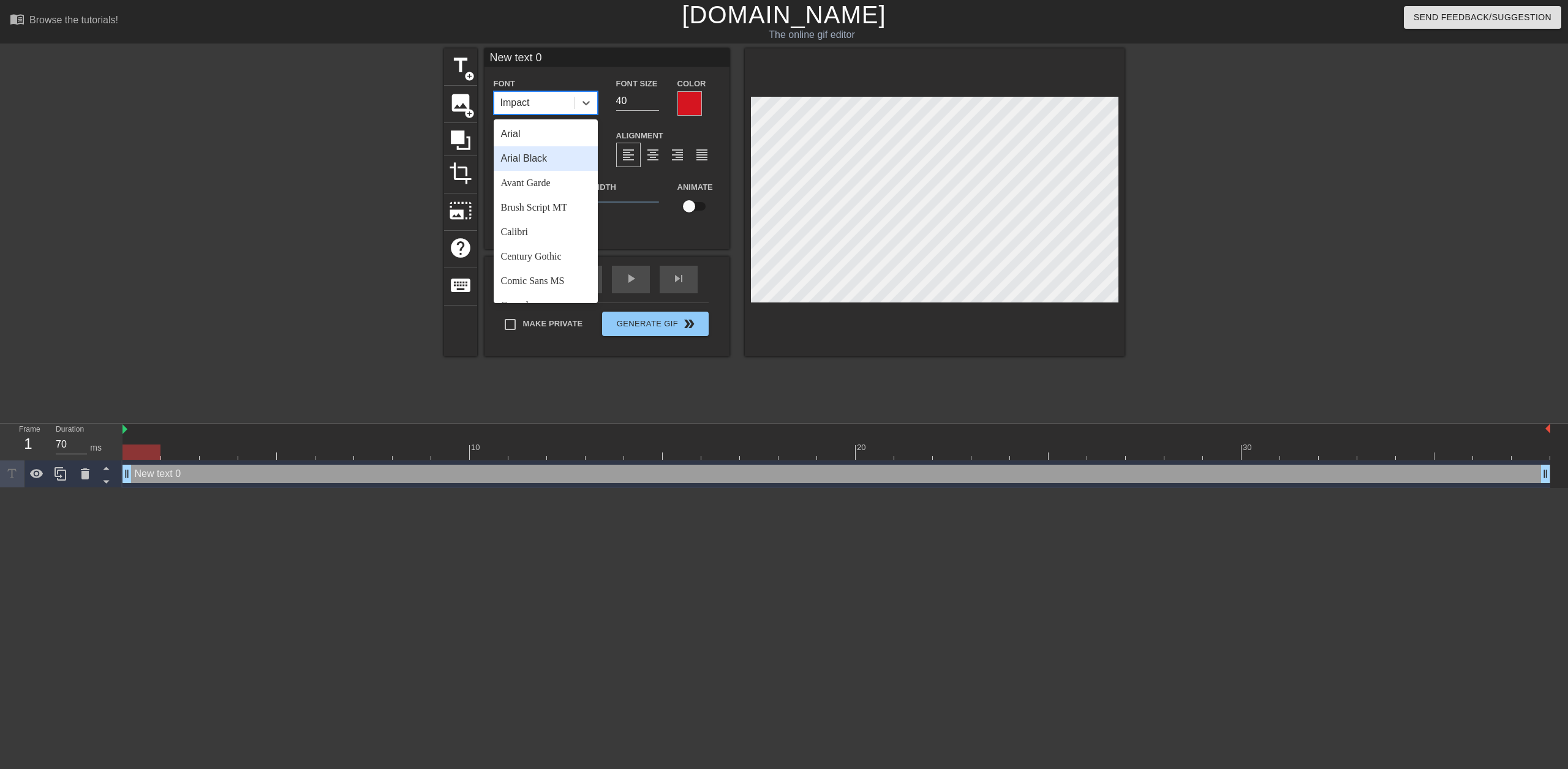
click at [553, 156] on div "Arial Black" at bounding box center [546, 158] width 104 height 24
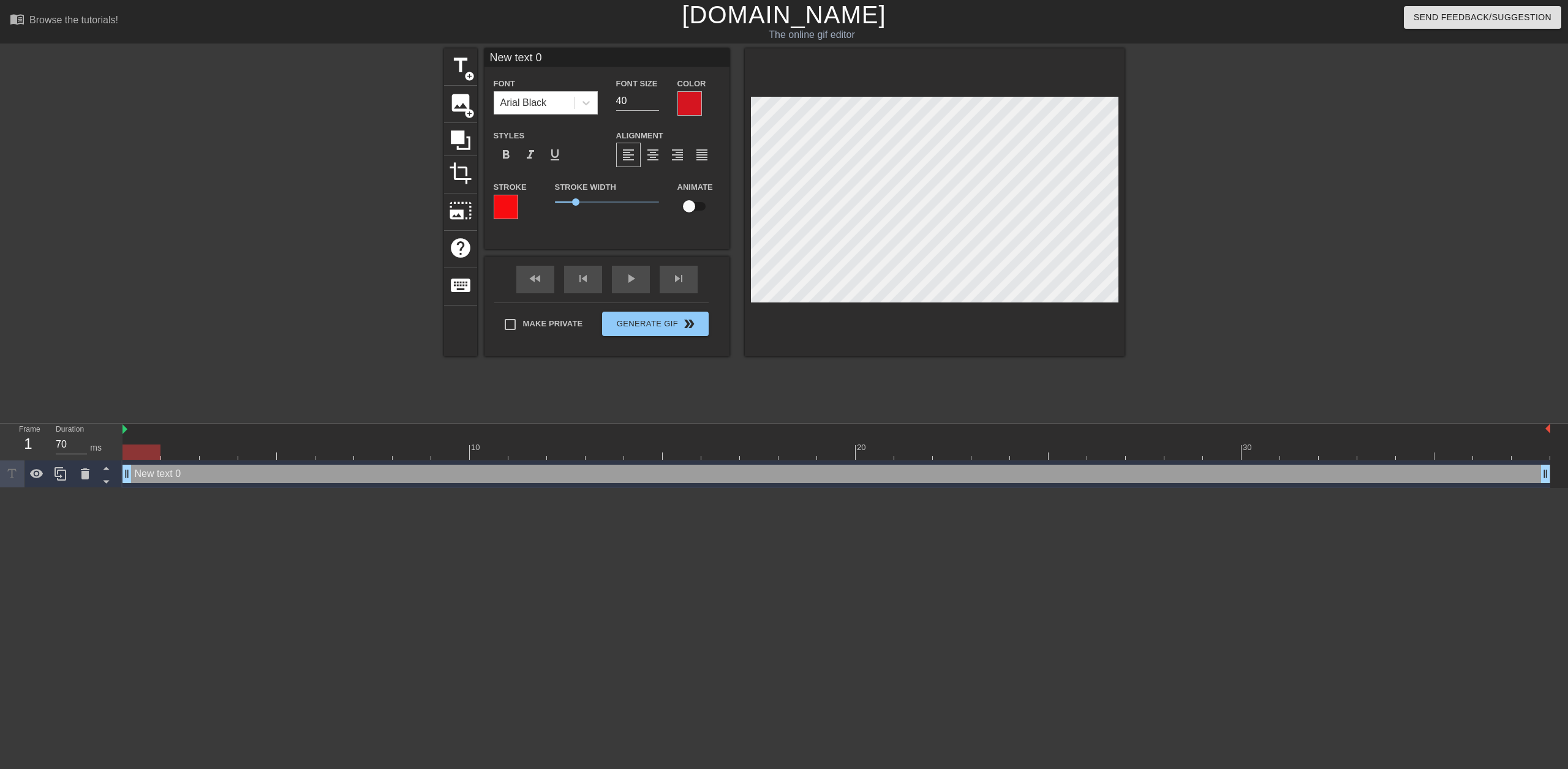
scroll to position [2, 2]
type input "3"
type textarea "3"
type input "37"
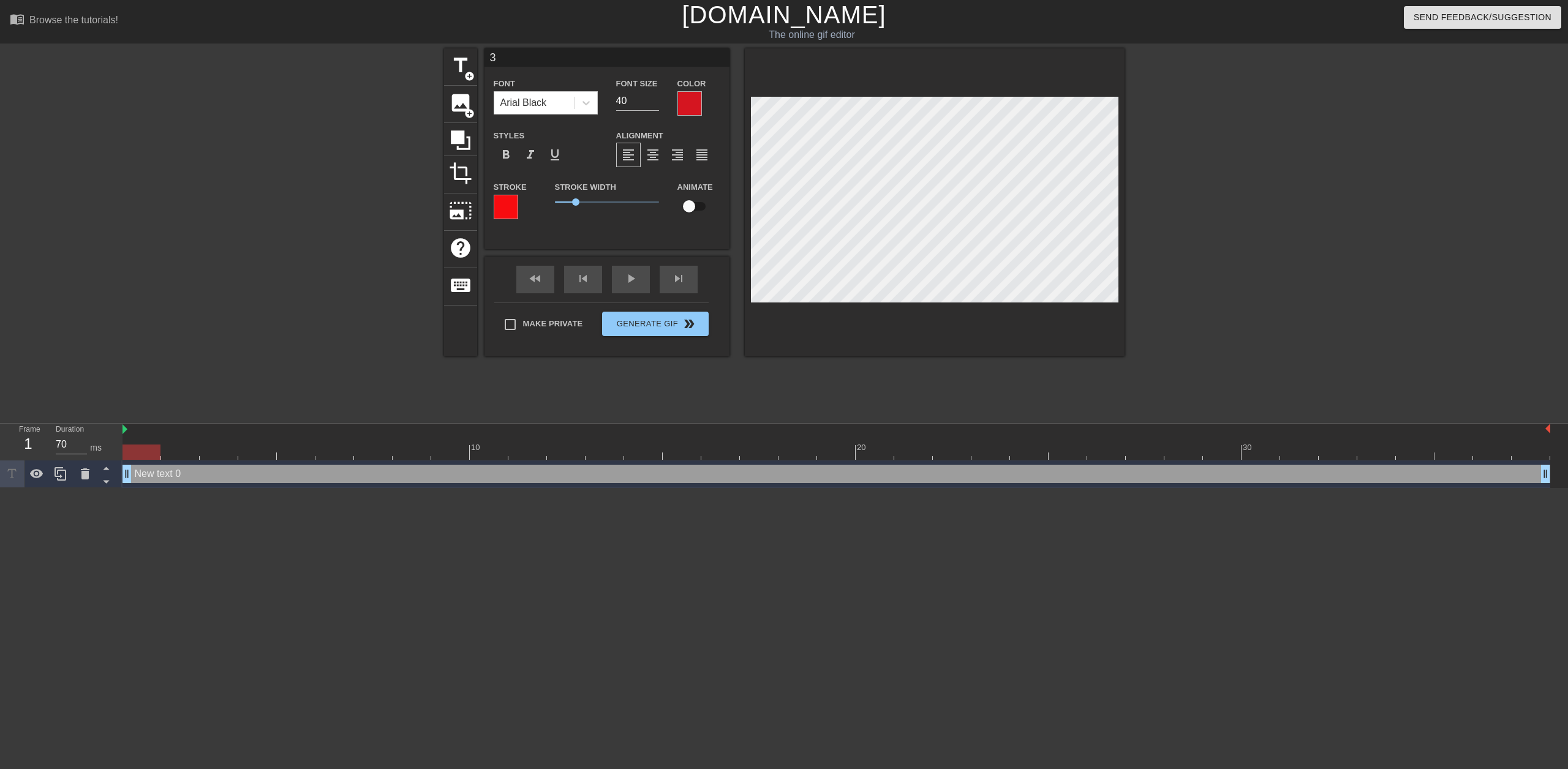
type textarea "37"
type input "37."
type textarea "37."
type input "37.5"
type textarea "37.5"
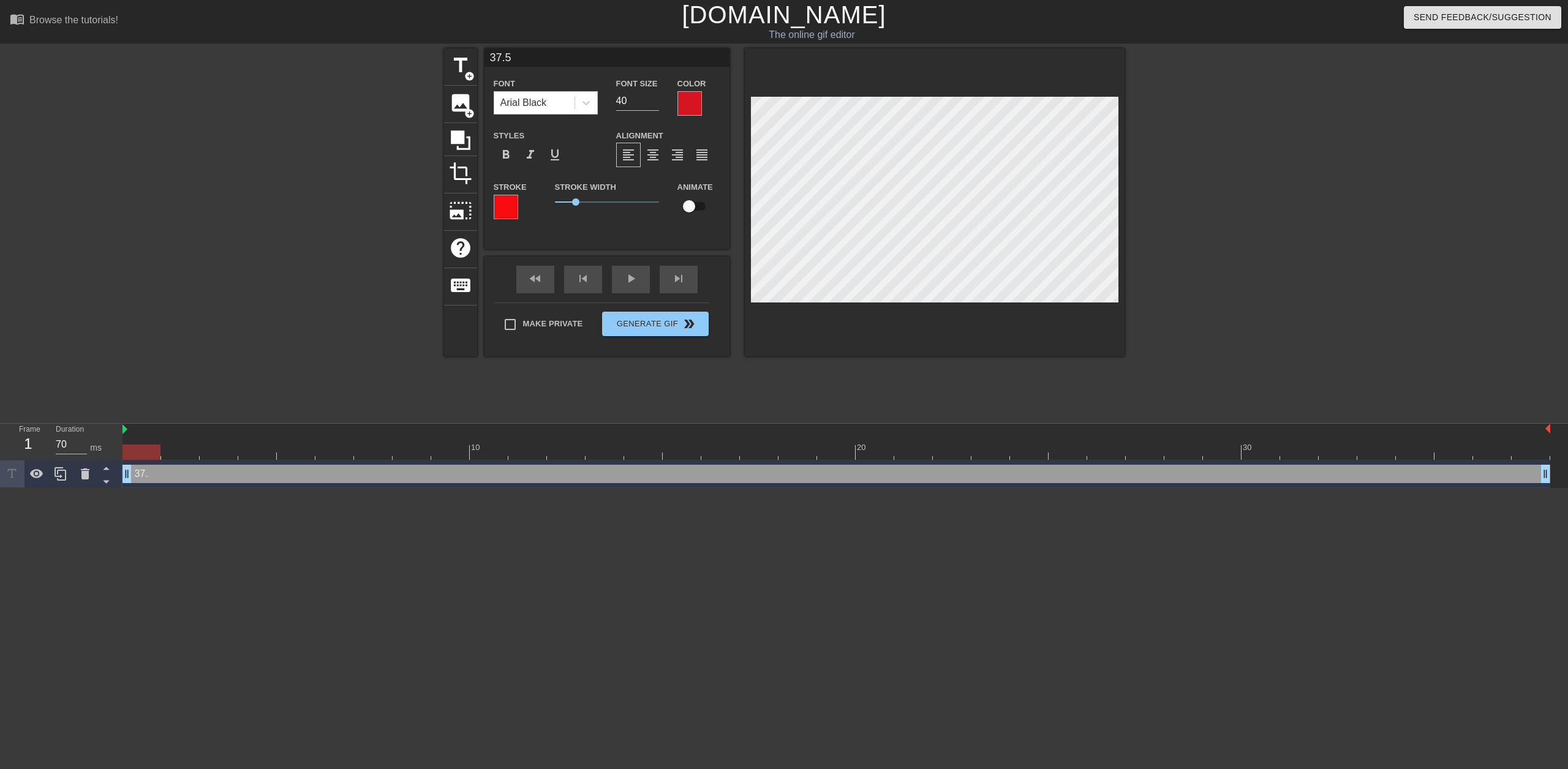
type input "37.5"
type textarea "37.5"
type input "37.5 H"
type textarea "37.5 H"
type input "37.5 Ho"
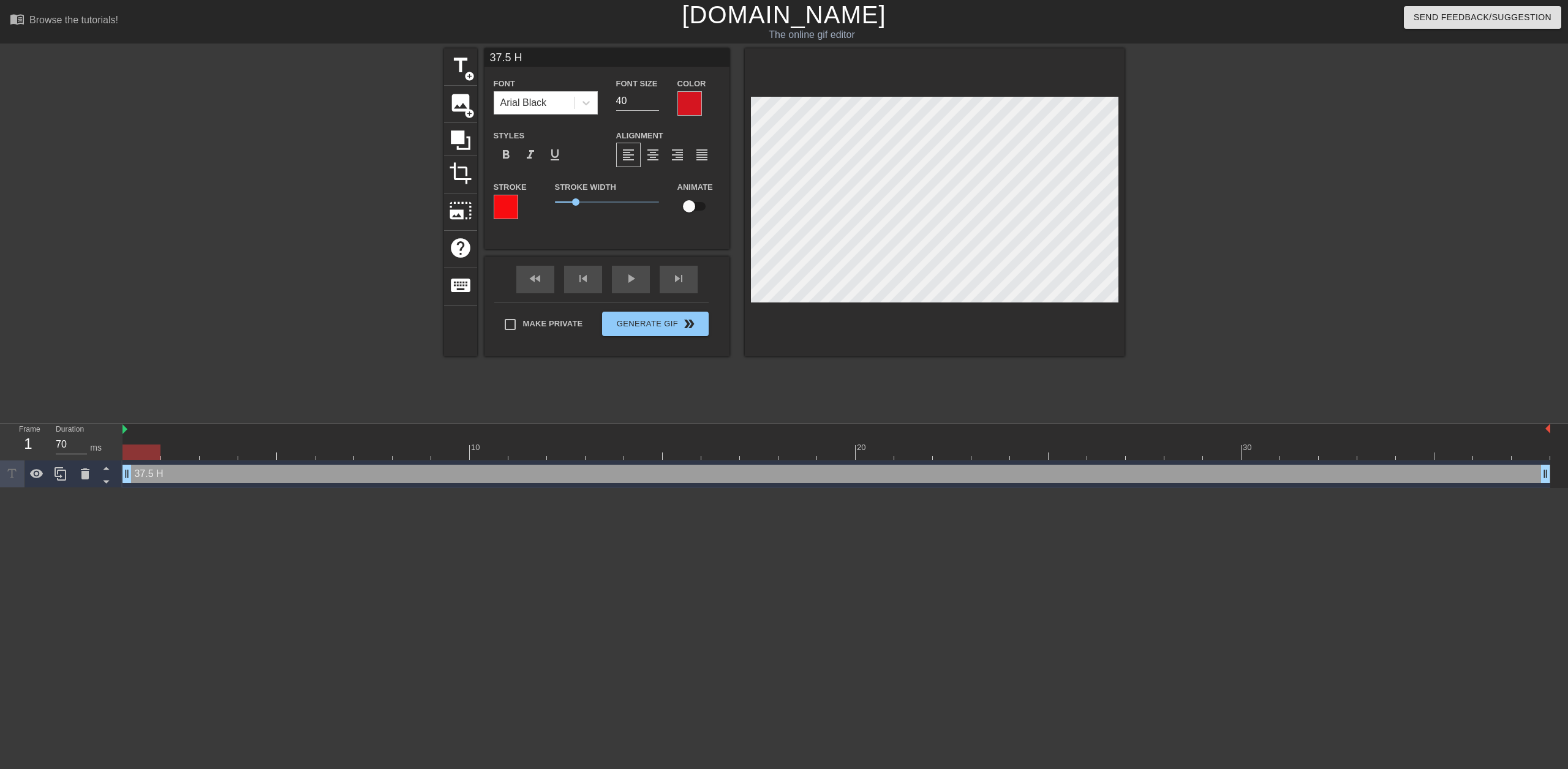
type textarea "37.5 Ho"
type input "37.5 Hou"
type textarea "37.5 Hou"
type input "37.5 Hour"
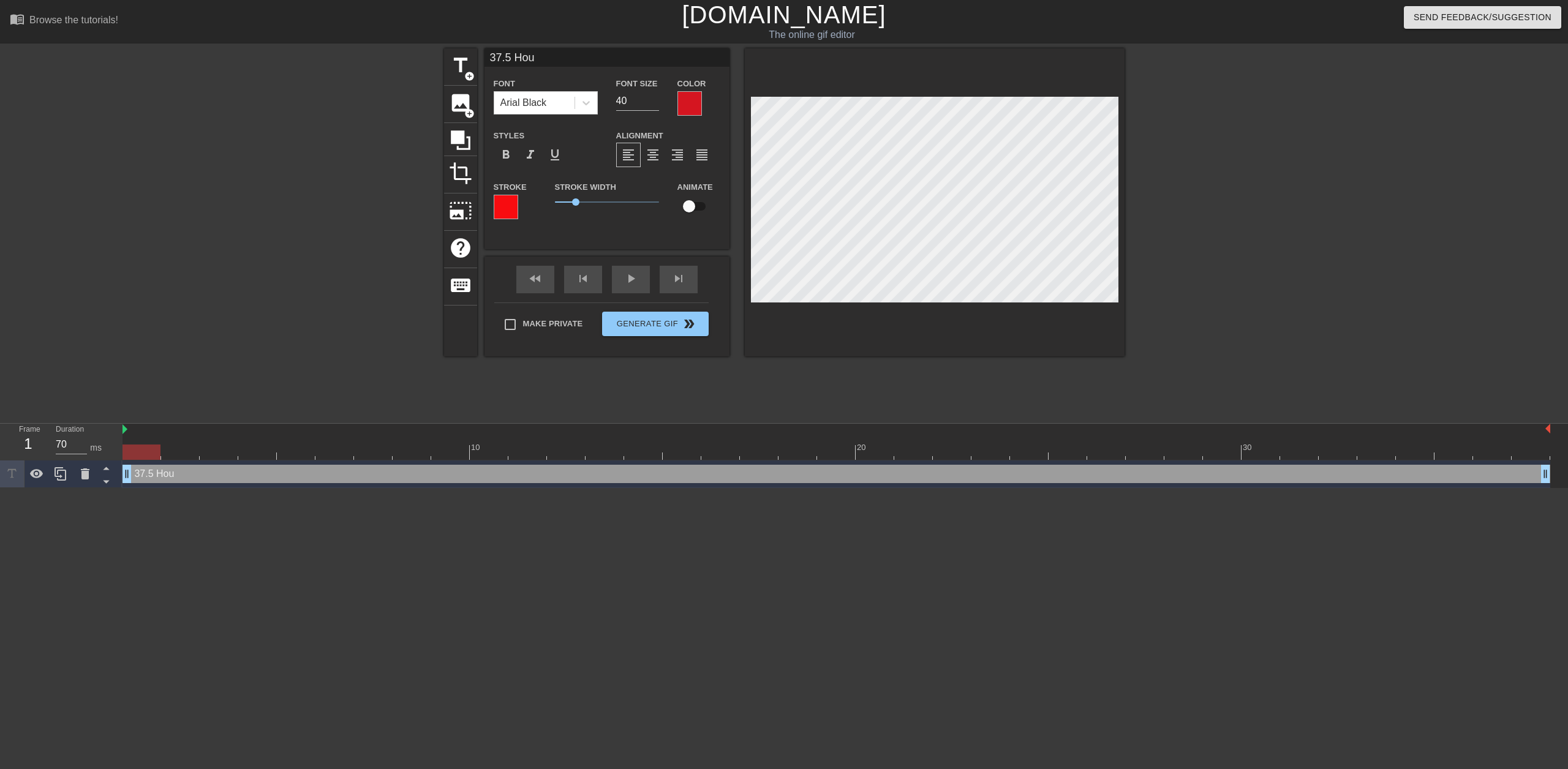
type textarea "37.5 Hour"
type input "37.5 Hours"
type textarea "37.5 Hours"
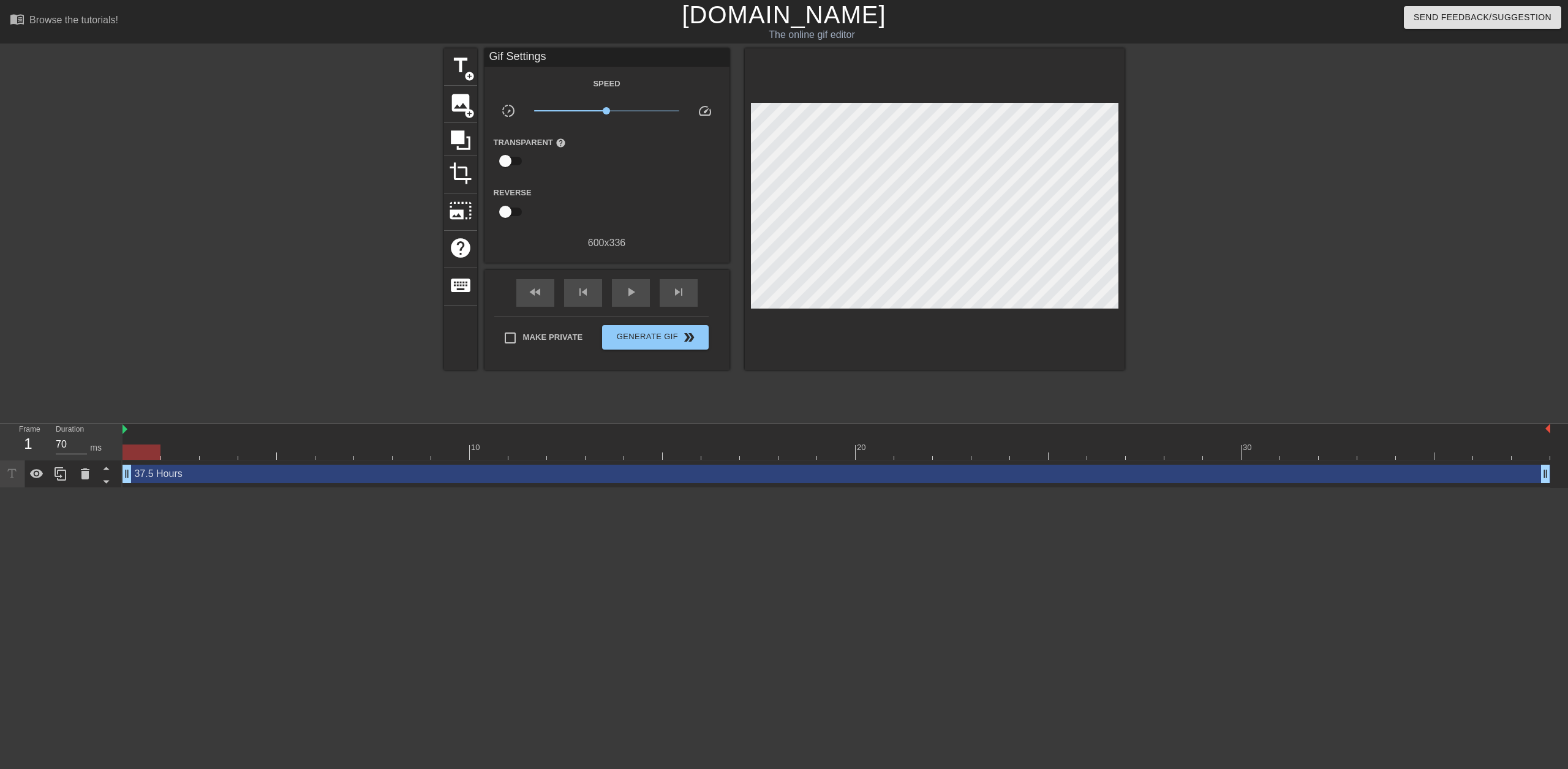
click at [845, 354] on div at bounding box center [934, 209] width 380 height 321
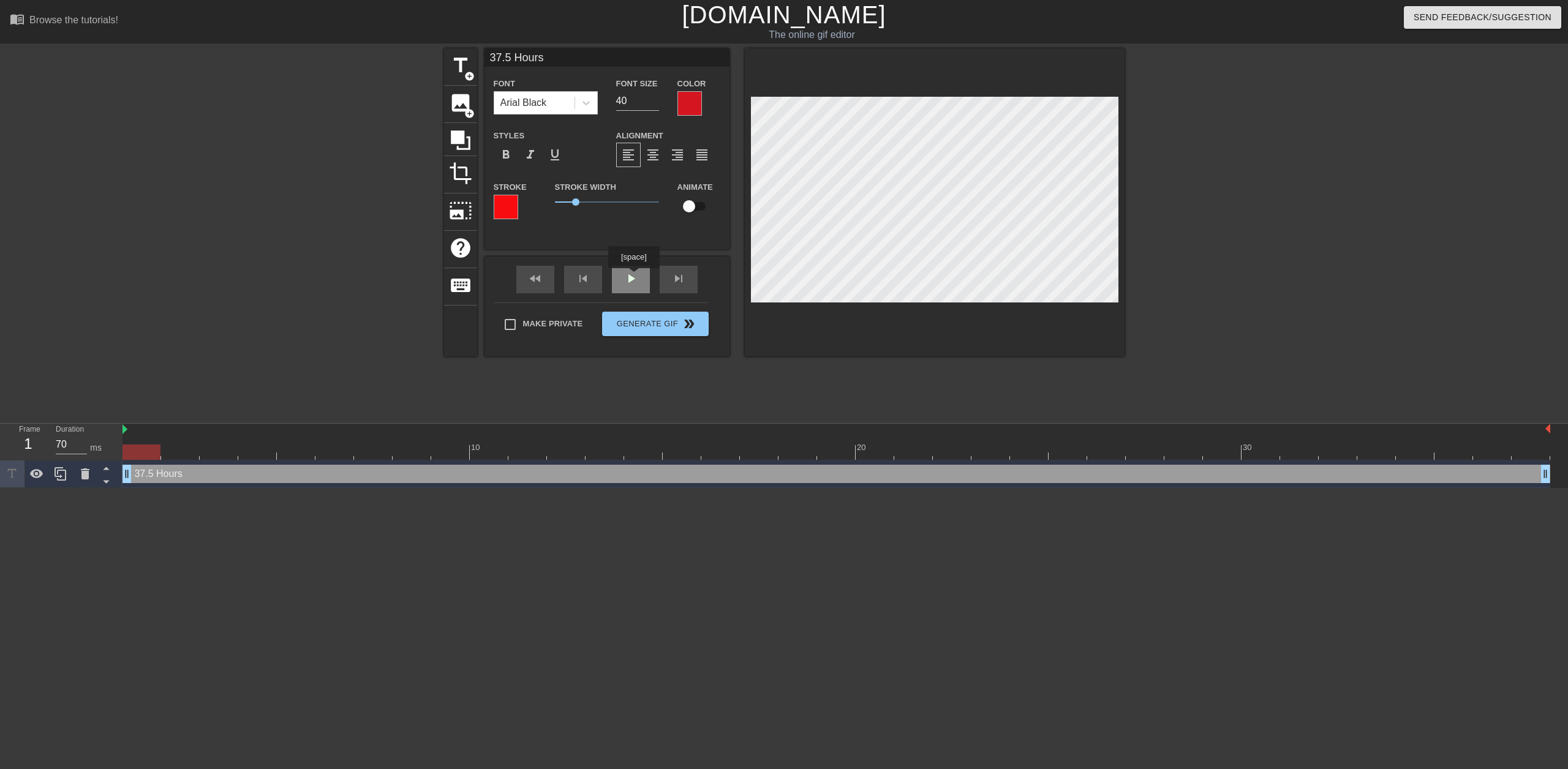
click at [634, 277] on div "fast_rewind skip_previous play_arrow skip_next" at bounding box center [607, 279] width 200 height 46
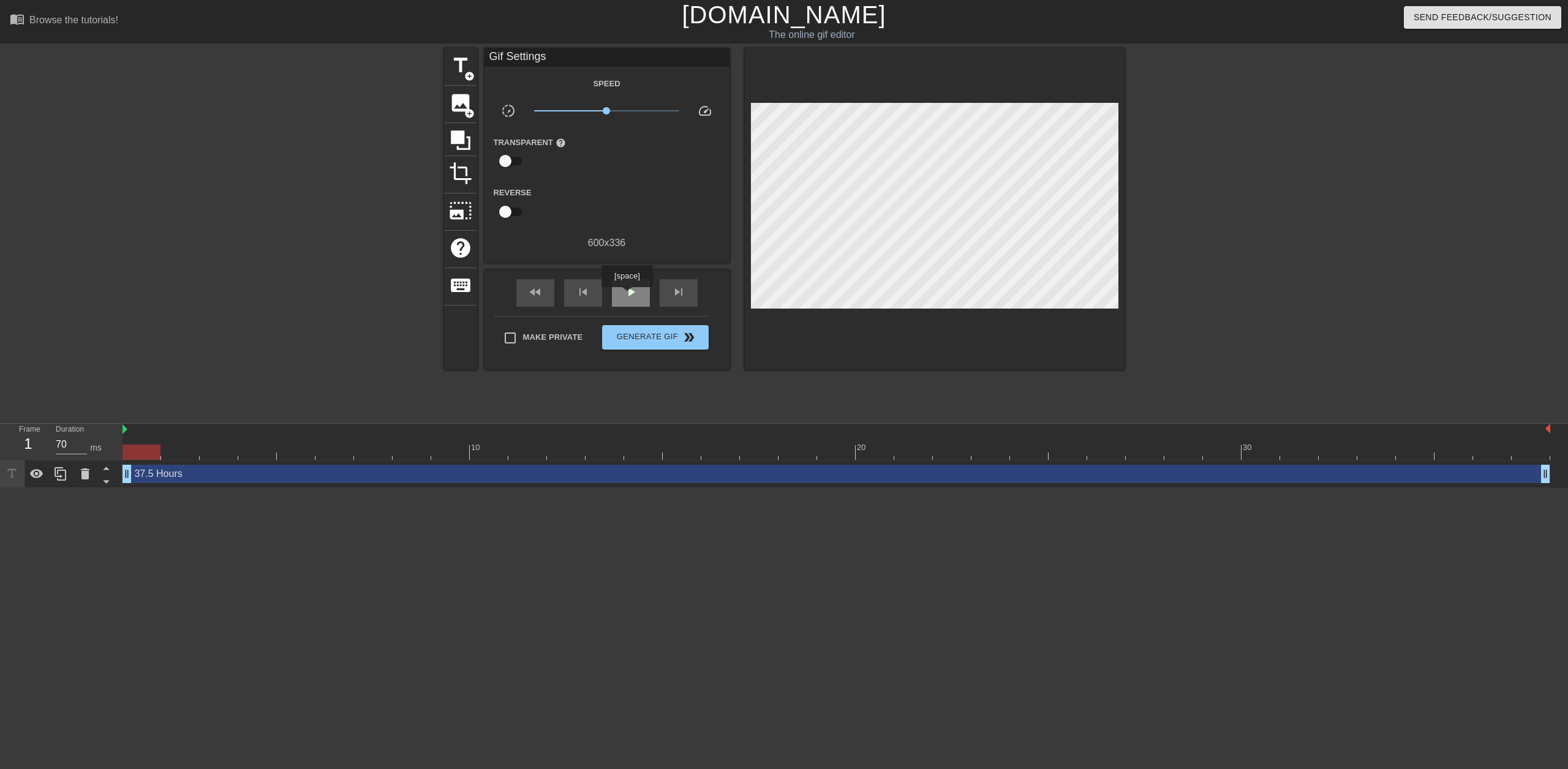
click at [629, 294] on span "play_arrow" at bounding box center [631, 292] width 15 height 15
click at [629, 294] on span "pause" at bounding box center [631, 292] width 15 height 15
drag, startPoint x: 801, startPoint y: 453, endPoint x: 784, endPoint y: 453, distance: 17.0
click at [784, 453] on div at bounding box center [797, 452] width 38 height 15
drag, startPoint x: 791, startPoint y: 451, endPoint x: 526, endPoint y: 445, distance: 265.1
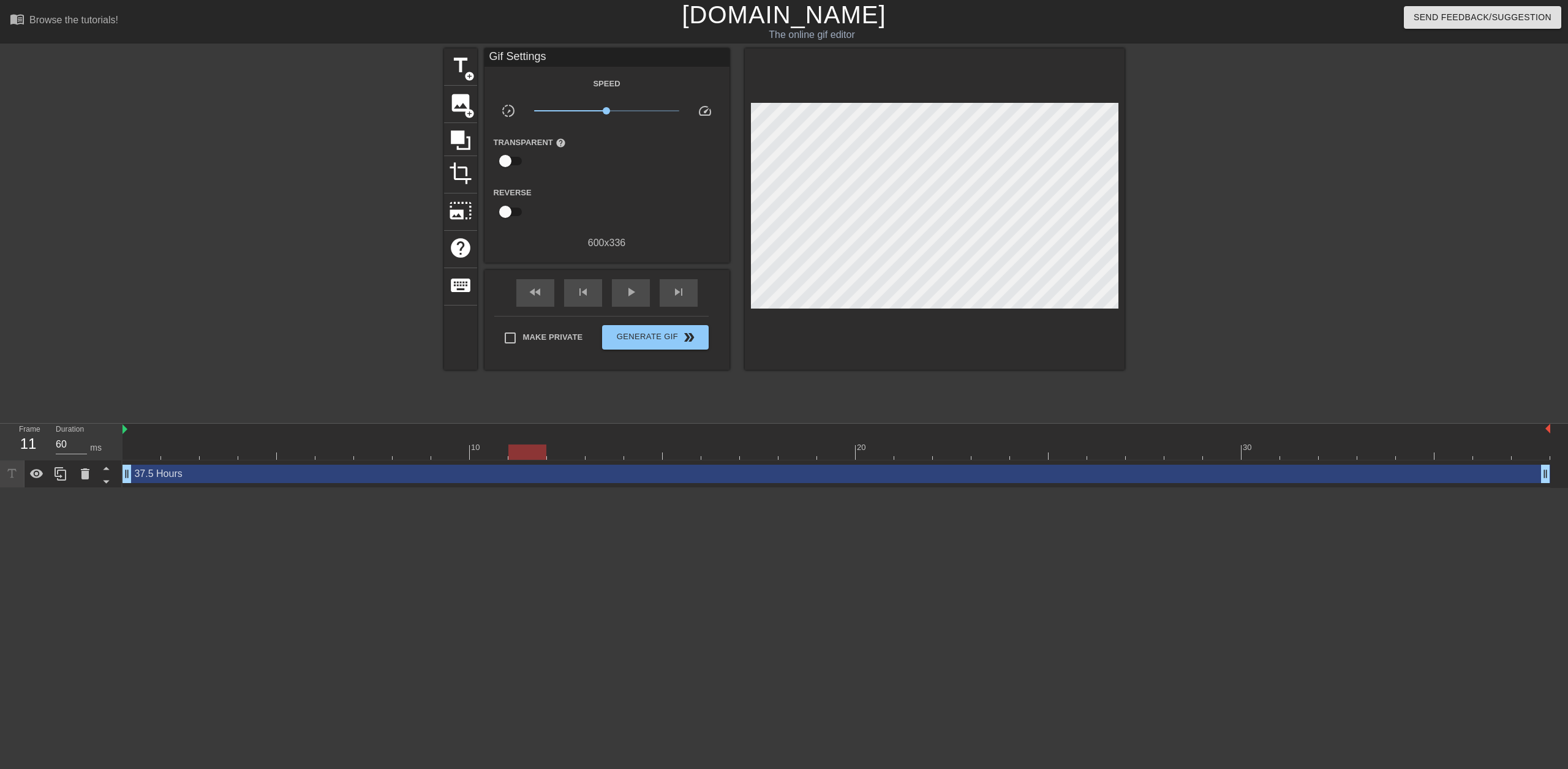
click at [526, 445] on div at bounding box center [527, 452] width 38 height 15
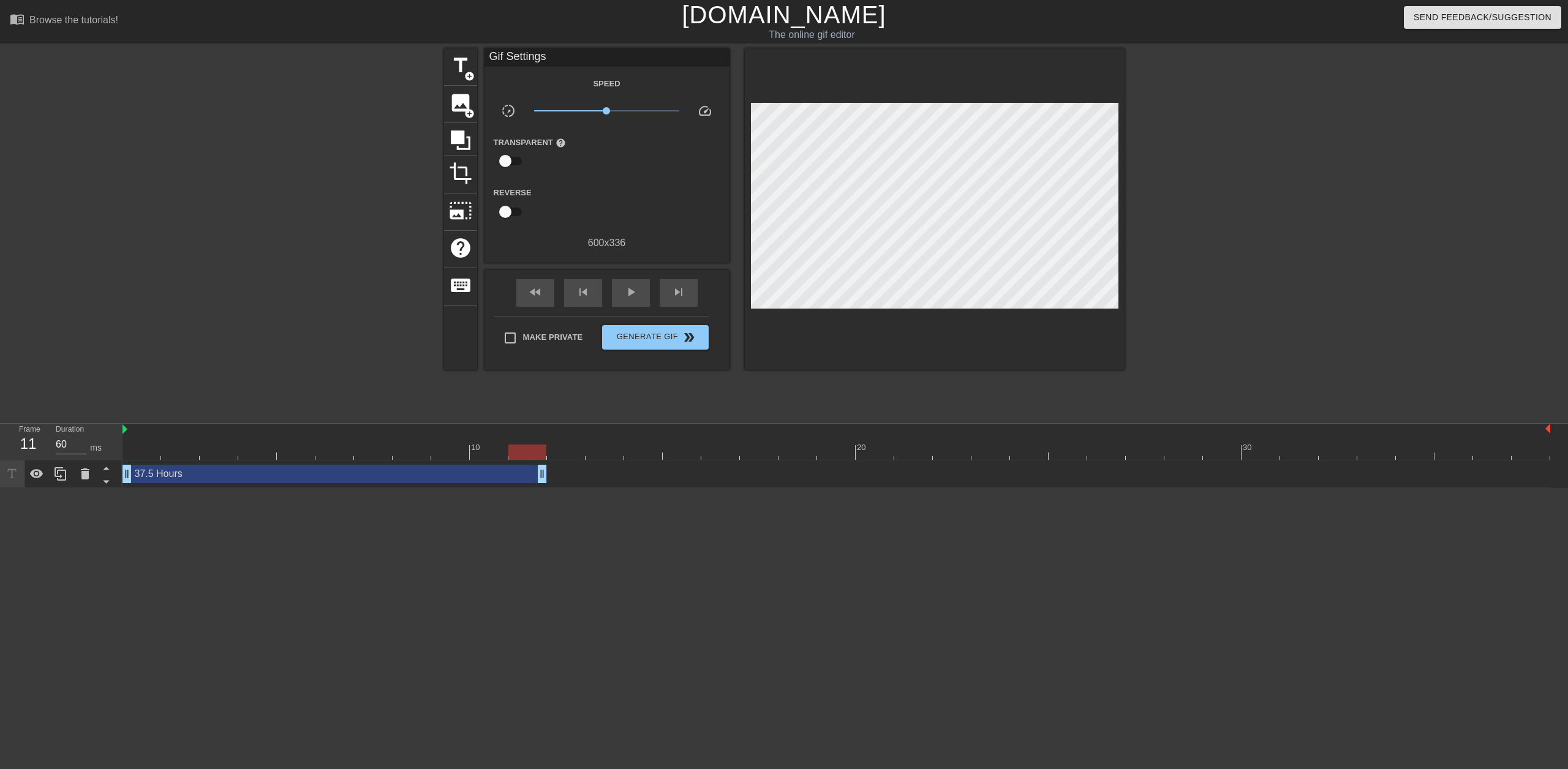
drag, startPoint x: 1544, startPoint y: 477, endPoint x: 551, endPoint y: 476, distance: 993.0
click at [551, 476] on div "37.5 Hours drag_handle drag_handle" at bounding box center [836, 474] width 1428 height 19
click at [464, 73] on span "add_circle" at bounding box center [469, 76] width 11 height 11
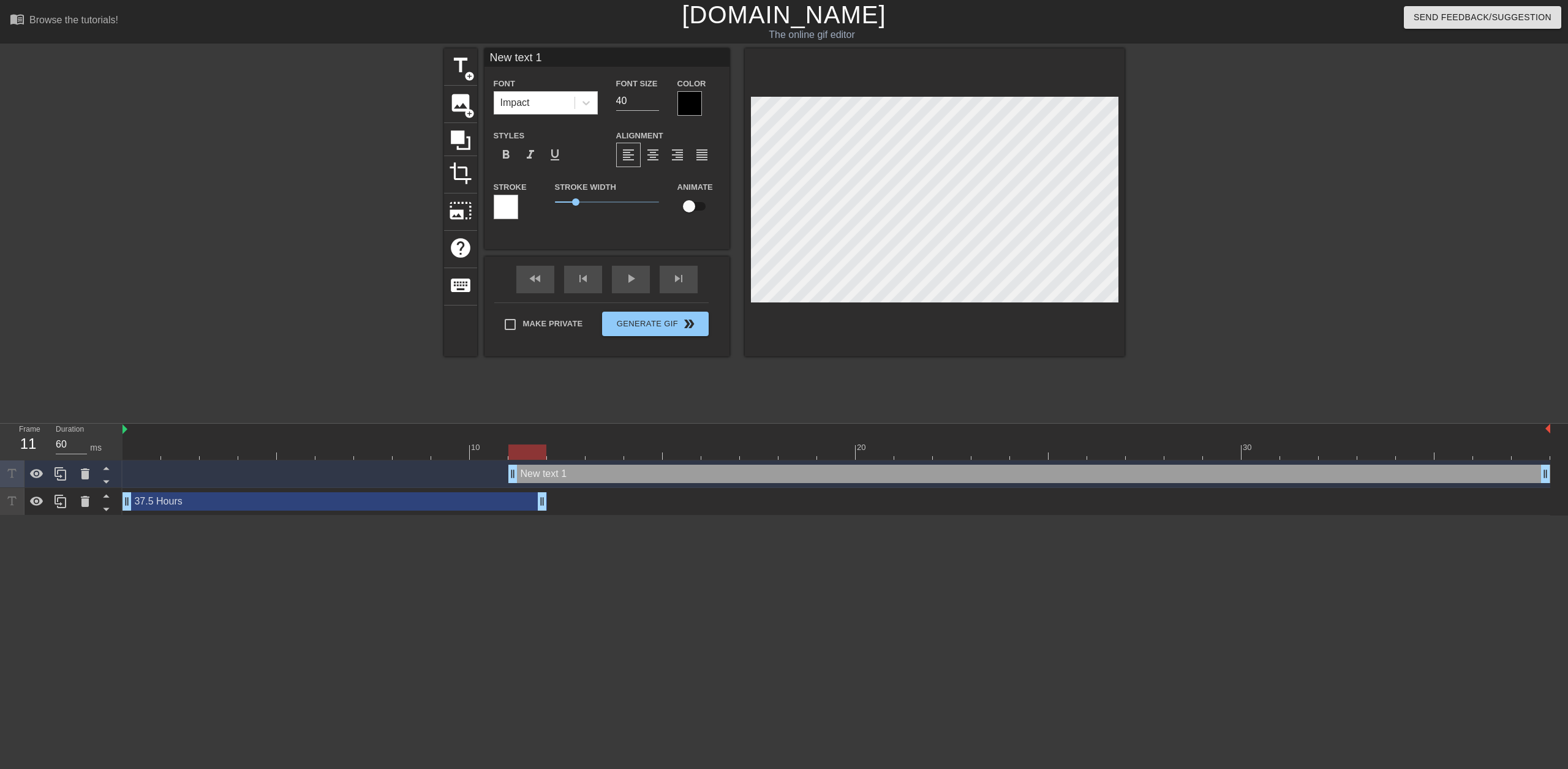
drag, startPoint x: 513, startPoint y: 475, endPoint x: 522, endPoint y: 472, distance: 9.5
drag, startPoint x: 511, startPoint y: 474, endPoint x: 538, endPoint y: 474, distance: 27.0
click at [538, 474] on div "New text 1 drag_handle drag_handle" at bounding box center [836, 474] width 1428 height 19
drag, startPoint x: 550, startPoint y: 479, endPoint x: 136, endPoint y: 433, distance: 416.5
click at [92, 445] on div "Frame 1 Duration 70 ms 10 20 30 New text 1 drag_handle drag_handle 37.5 Hours d…" at bounding box center [784, 469] width 1568 height 92
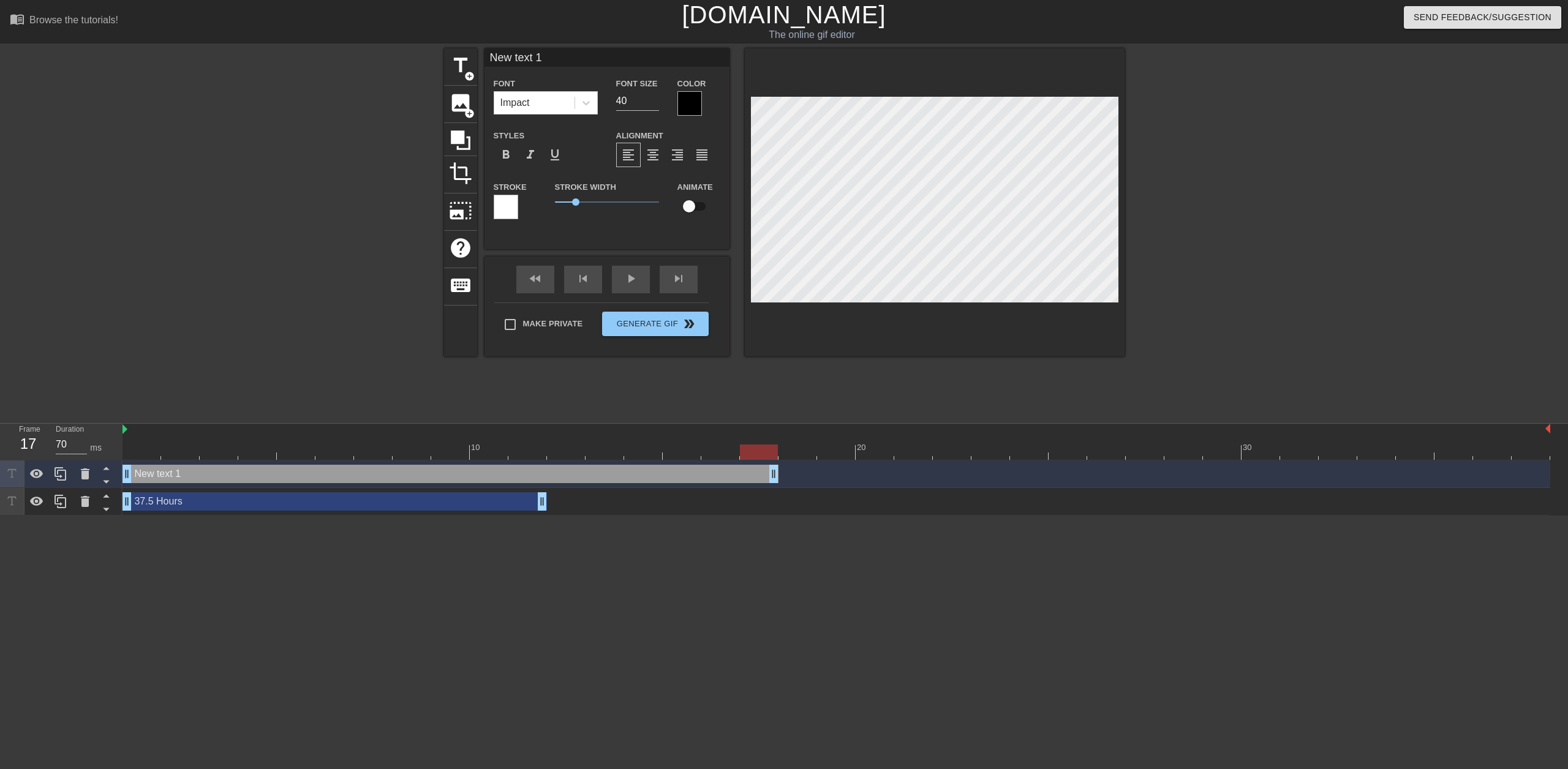
type input "60"
drag, startPoint x: 1541, startPoint y: 471, endPoint x: 534, endPoint y: 456, distance: 1007.1
click at [534, 456] on div "10 20 30 New text 1 drag_handle drag_handle 37.5 Hours drag_handle drag_handle" at bounding box center [845, 469] width 1446 height 92
type input "M"
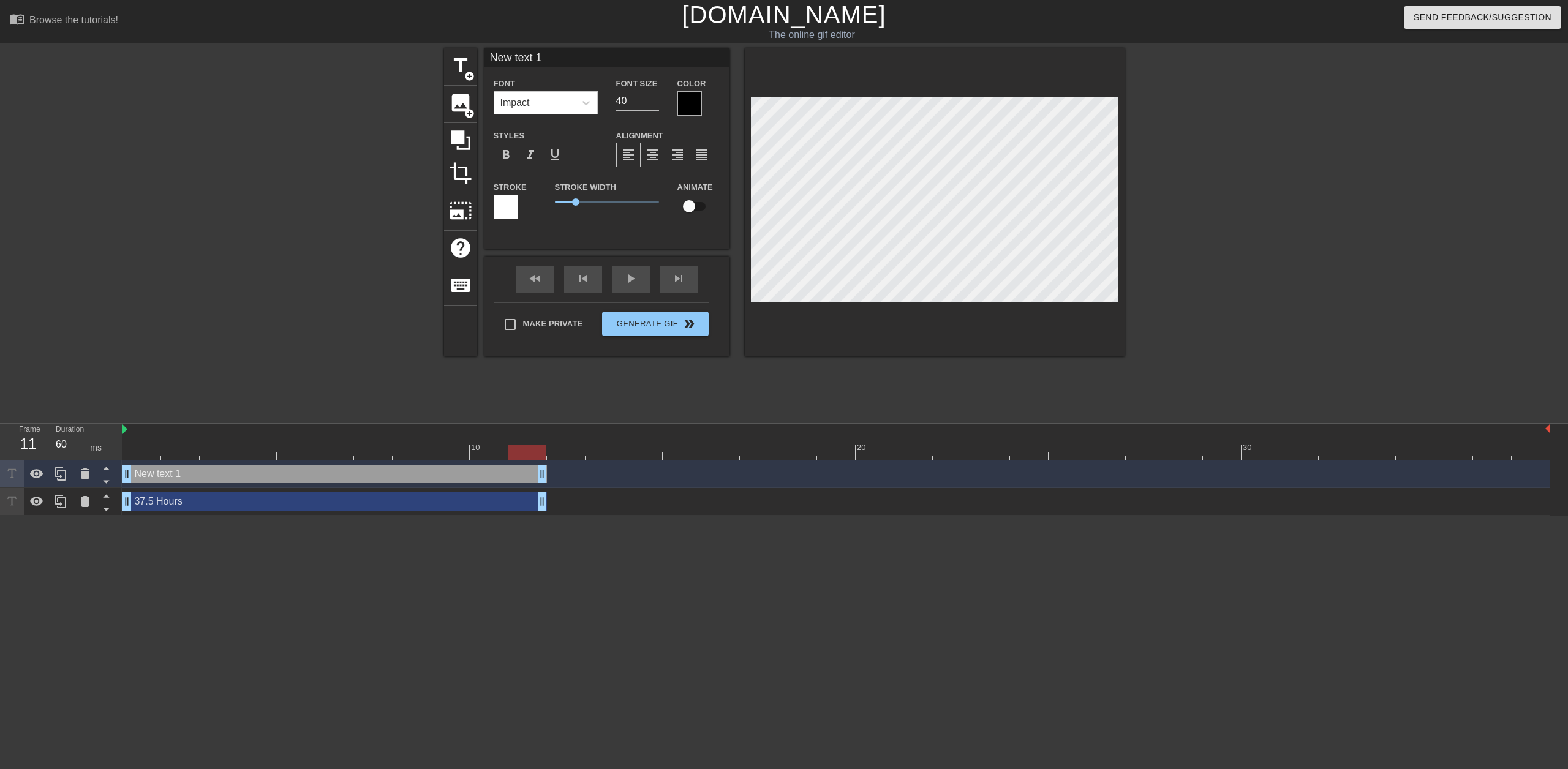
type textarea "M"
type input "My"
type textarea "My"
type input "My"
type textarea "My"
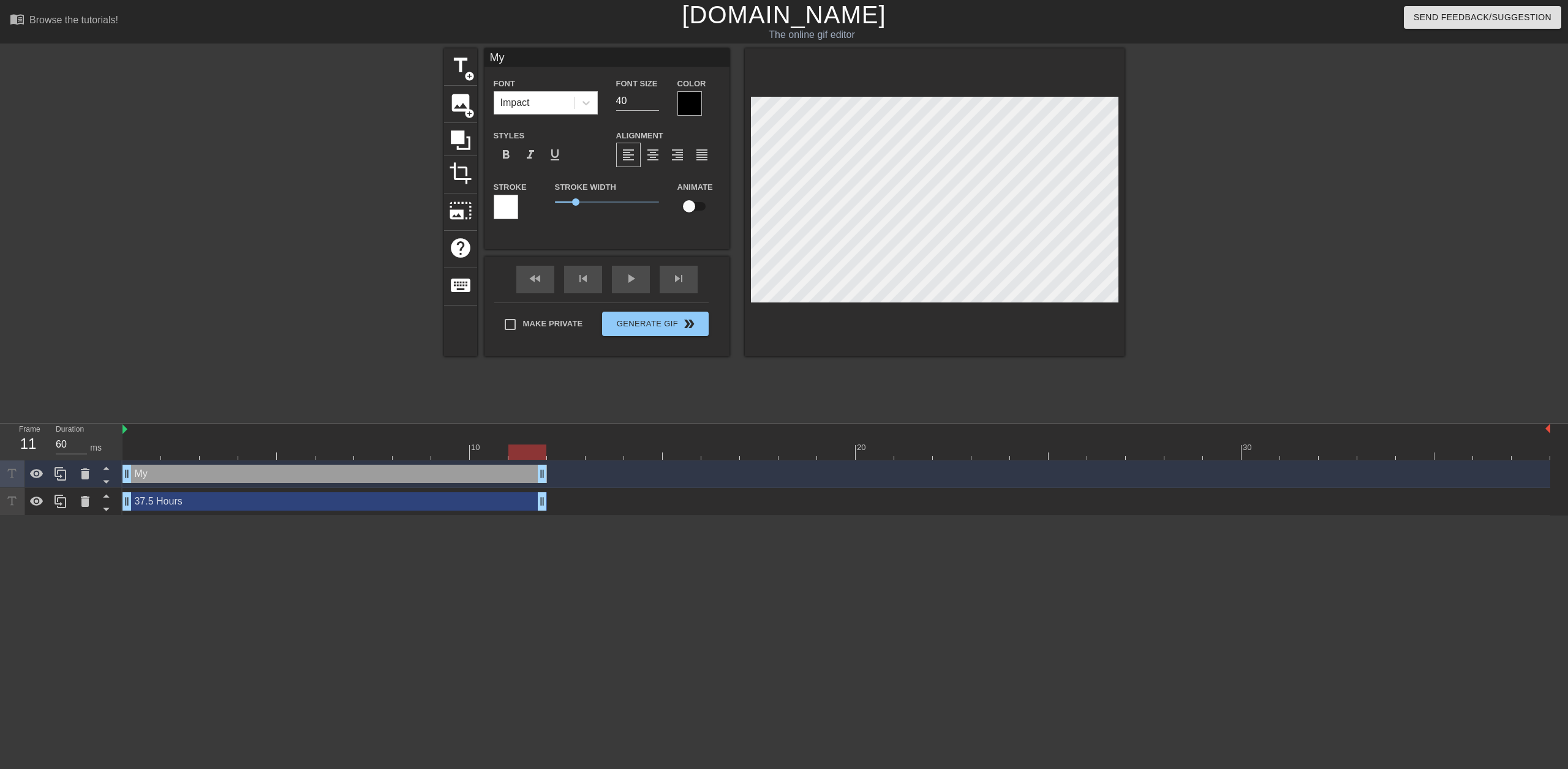
type input "My T"
type textarea "My T"
type input "My Ti"
type textarea "My Ti"
type input "My Tim"
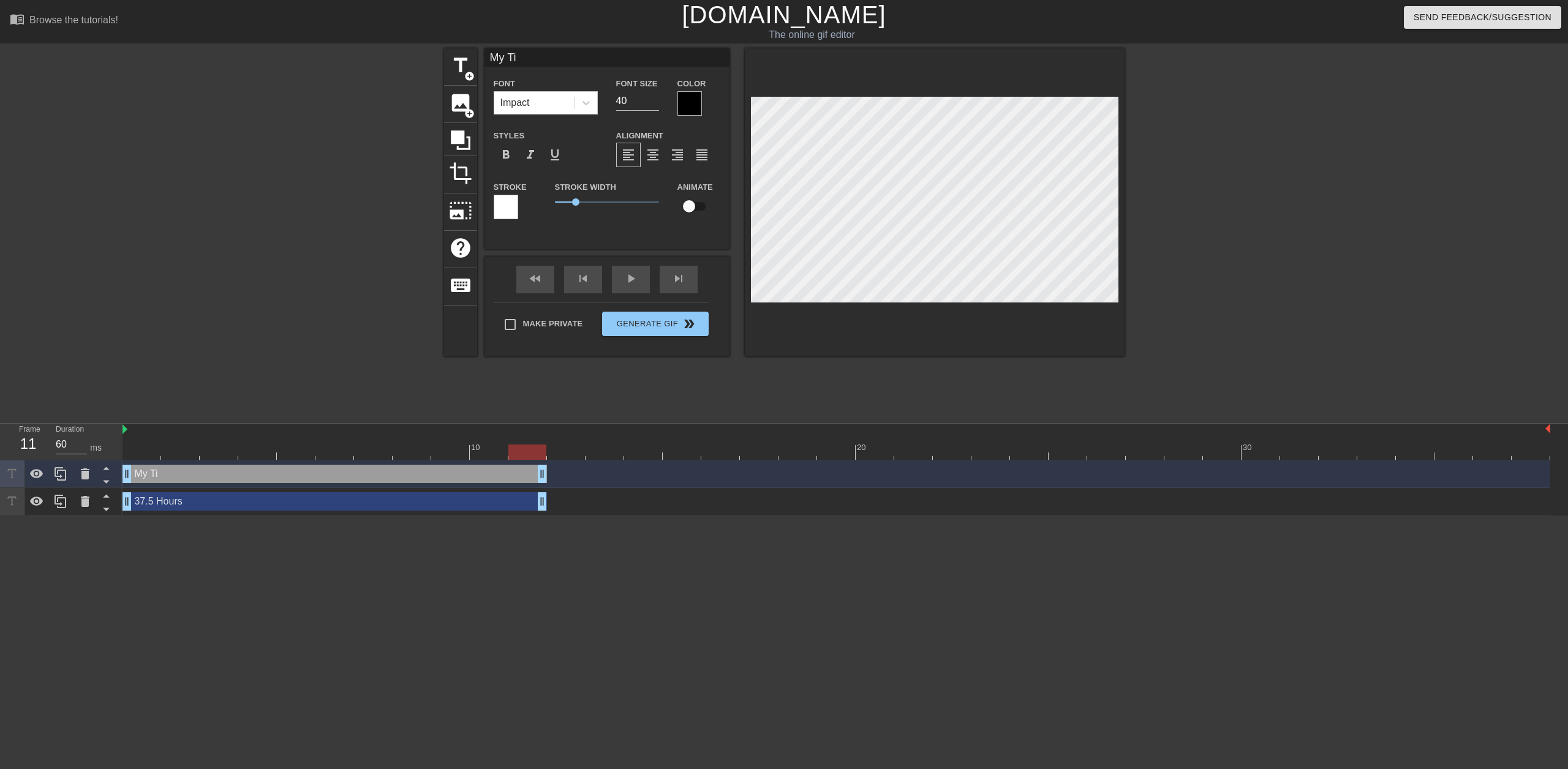
type textarea "My Tim"
type input "My Time"
type textarea "My Time"
type input "My Timec"
type textarea "My Timec"
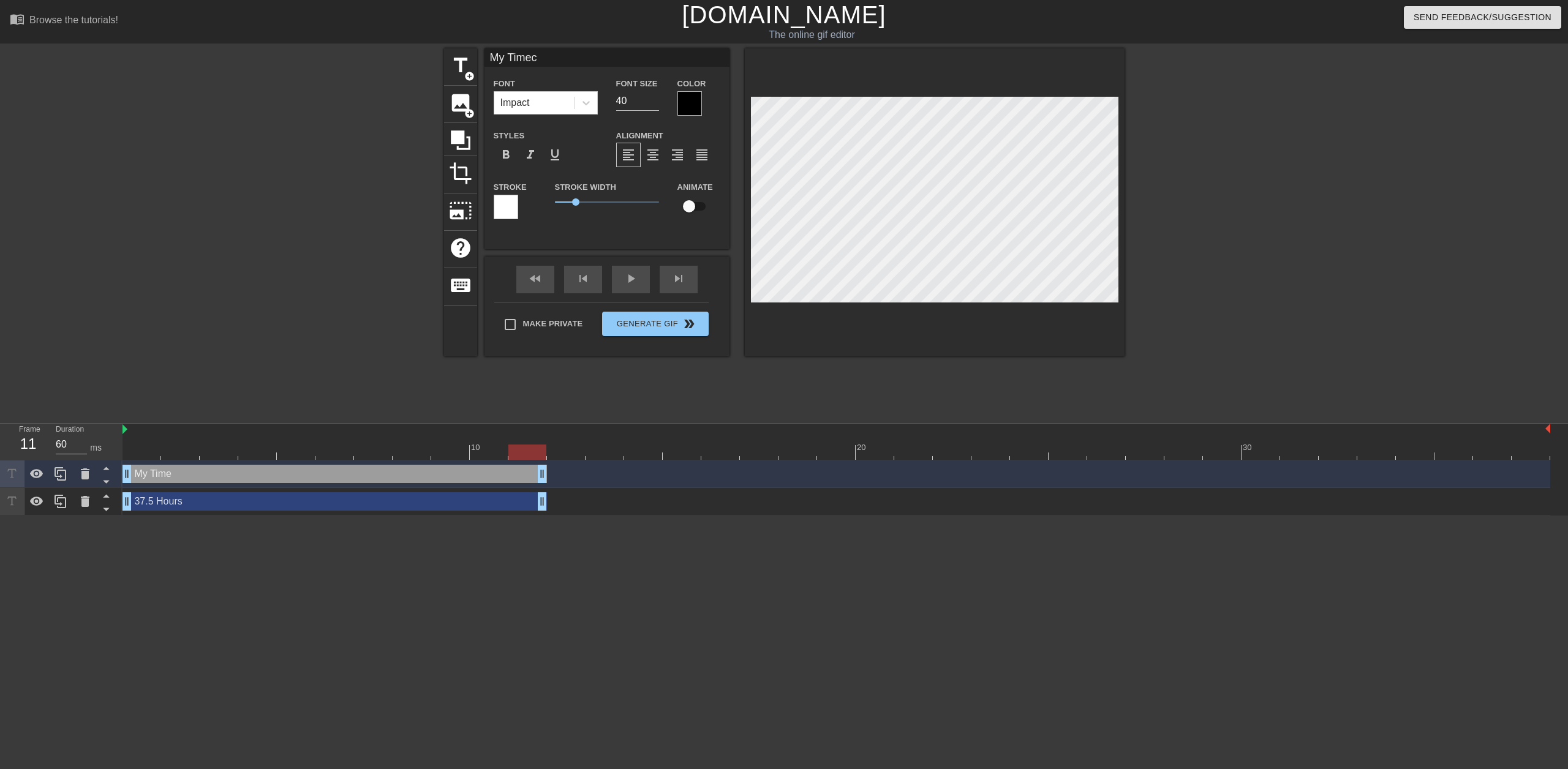
type input "My Timeca"
type textarea "My Timeca"
type input "My Timecar"
type textarea "My Timecar"
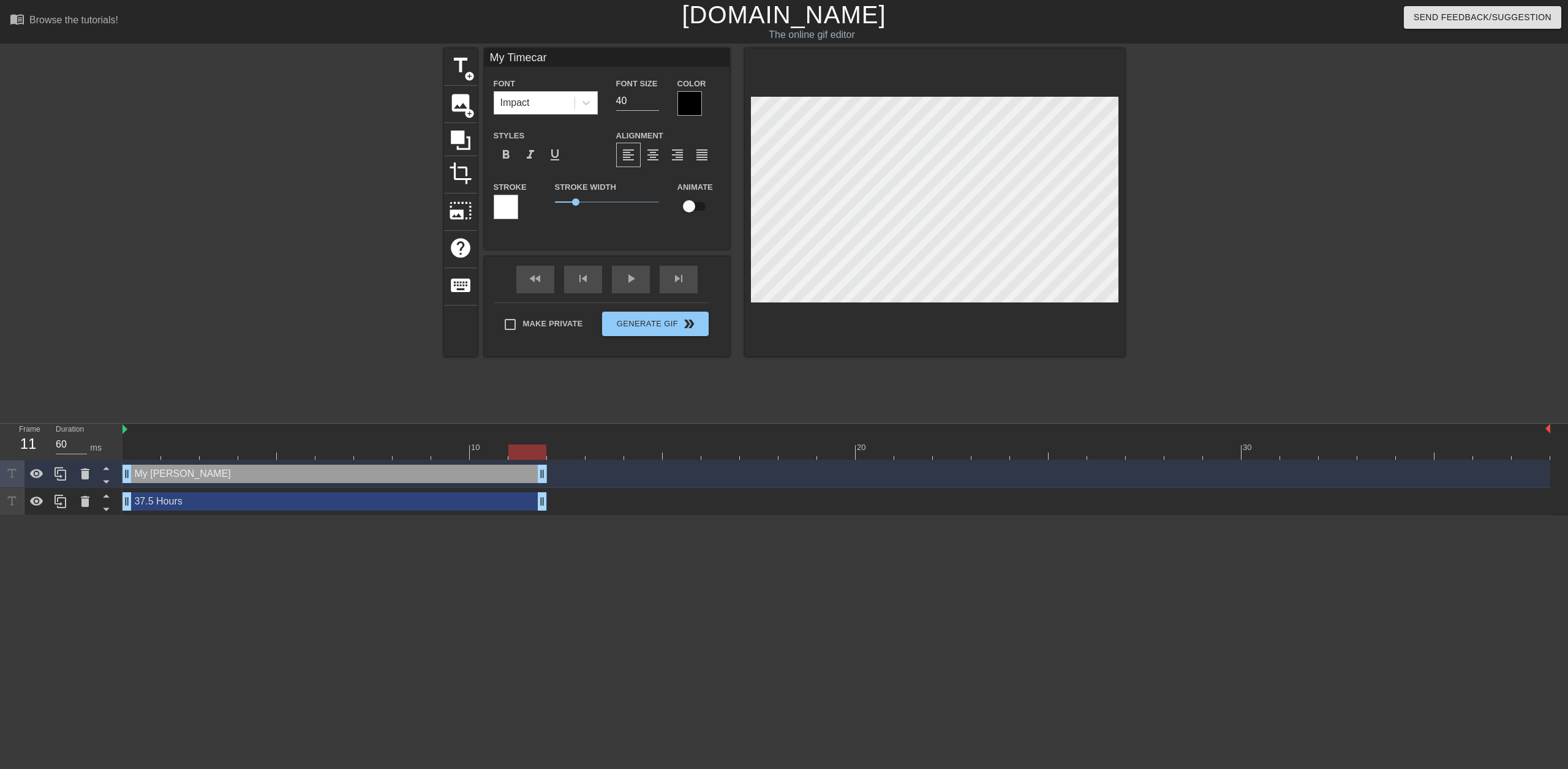
type input "My Timecard"
type textarea "My Timecard"
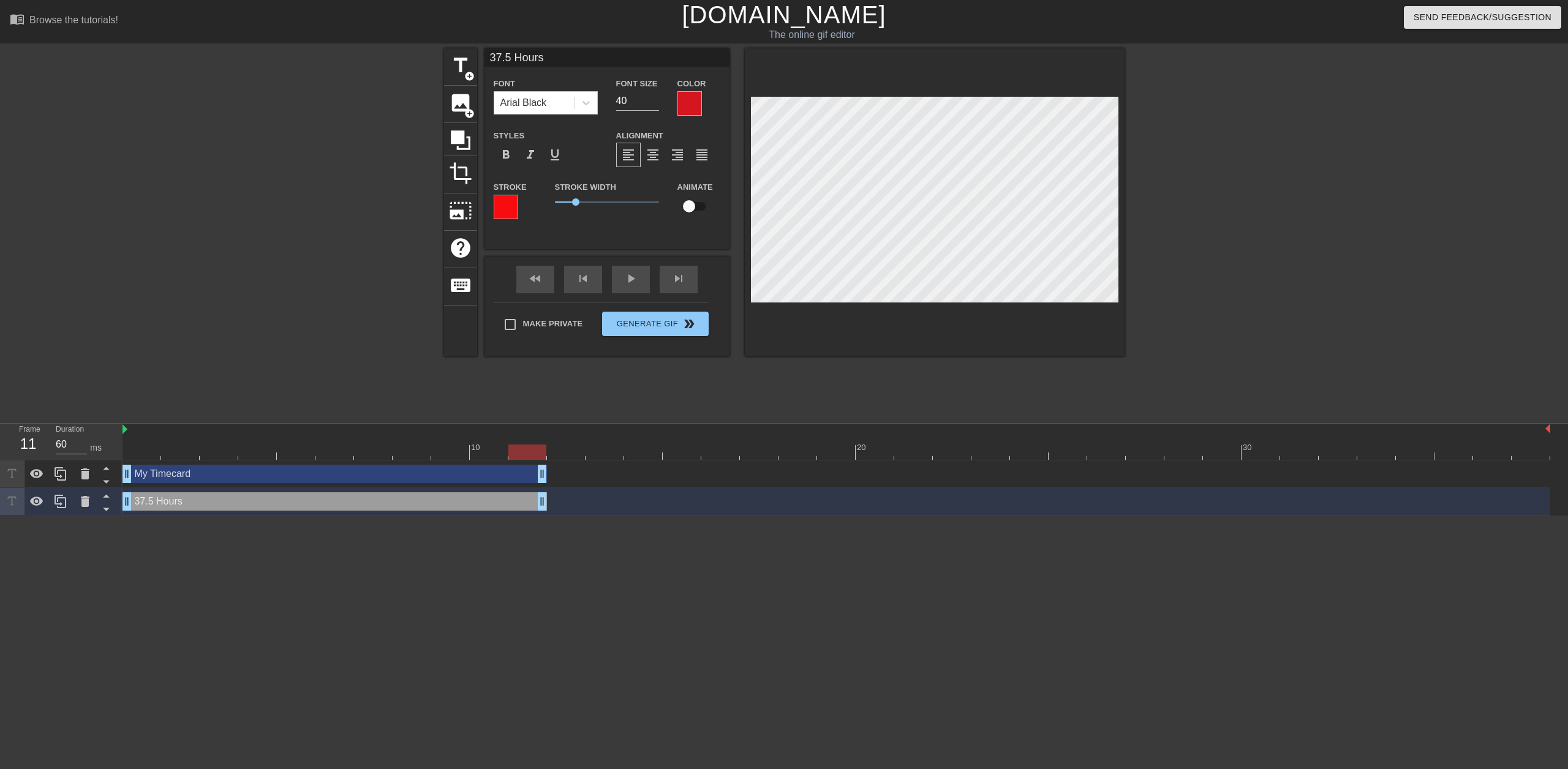
type input "My Timecard"
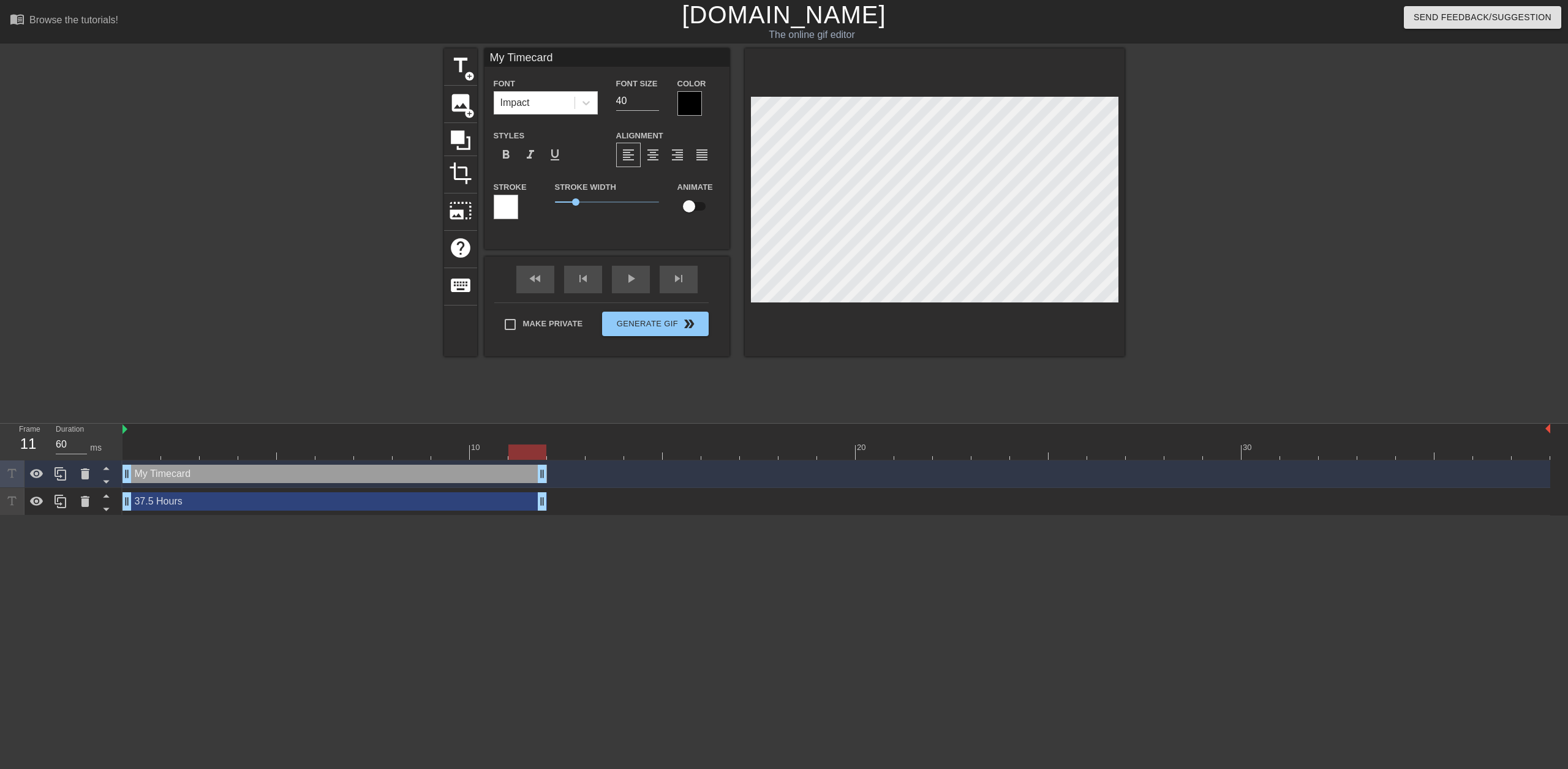
click at [1241, 172] on div at bounding box center [1231, 232] width 183 height 367
click at [696, 102] on div at bounding box center [689, 103] width 24 height 24
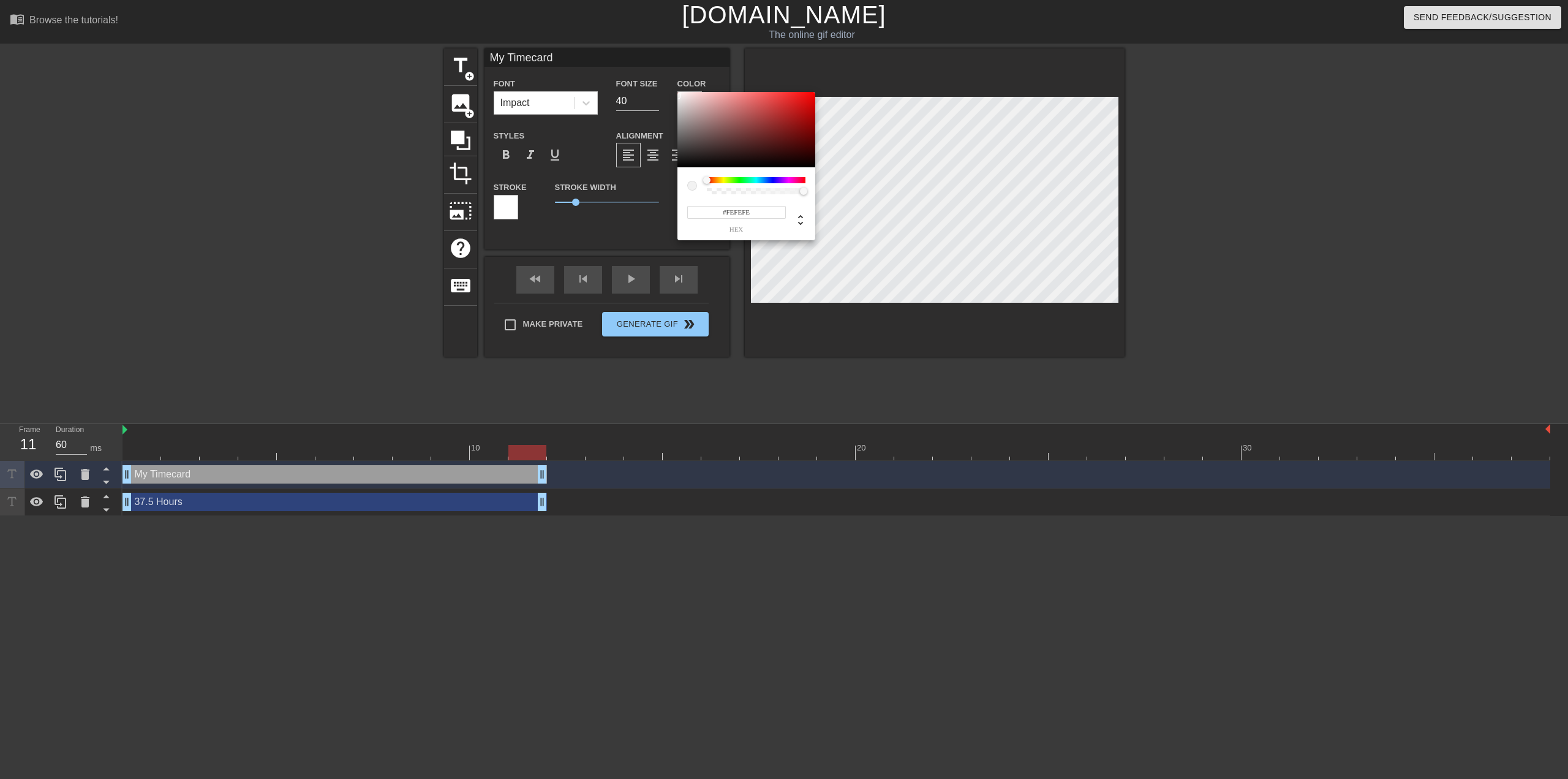
type input "#FFFFFF"
drag, startPoint x: 677, startPoint y: 164, endPoint x: 668, endPoint y: 91, distance: 73.6
click at [668, 91] on div "#FFFFFF hex" at bounding box center [784, 390] width 1568 height 779
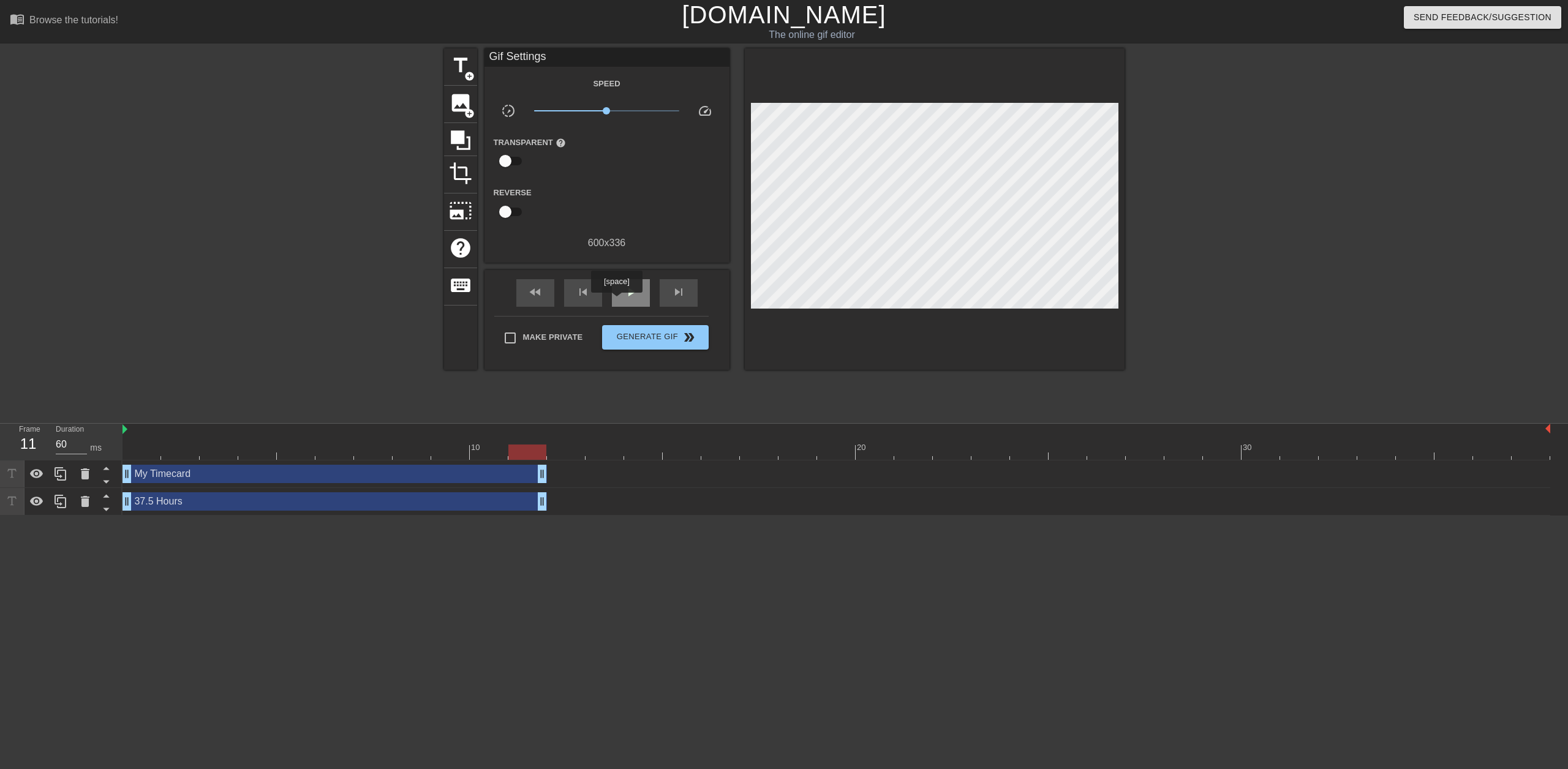
click at [626, 294] on span "play_arrow" at bounding box center [631, 292] width 15 height 15
click at [470, 75] on span "add_circle" at bounding box center [469, 76] width 11 height 11
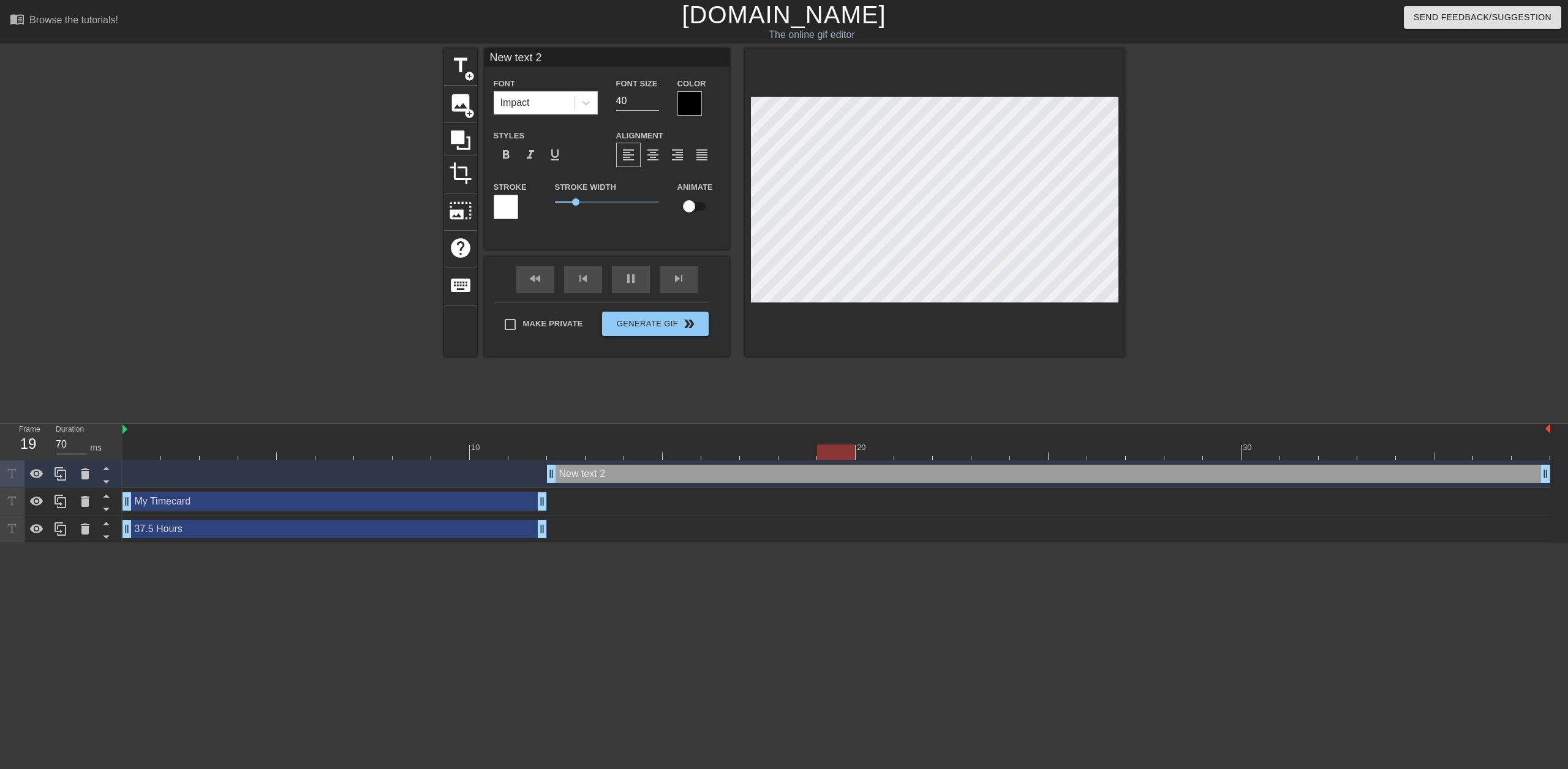
drag, startPoint x: 591, startPoint y: 476, endPoint x: 564, endPoint y: 477, distance: 27.0
type input "70"
click at [621, 280] on div "pause" at bounding box center [630, 280] width 38 height 28
type input "A"
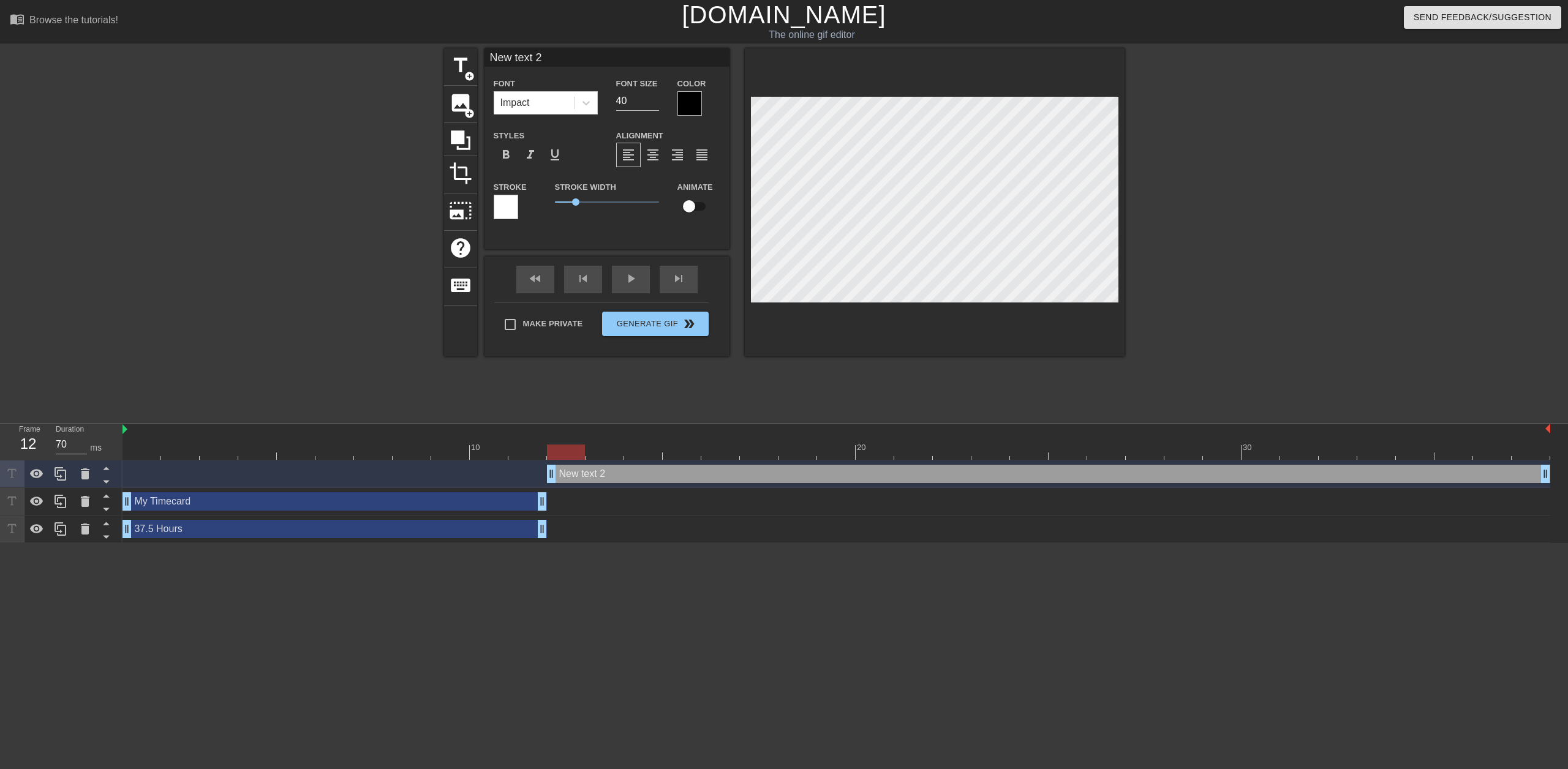
type textarea "A"
type input "AP"
type textarea "AP"
type input "APP"
type textarea "APP"
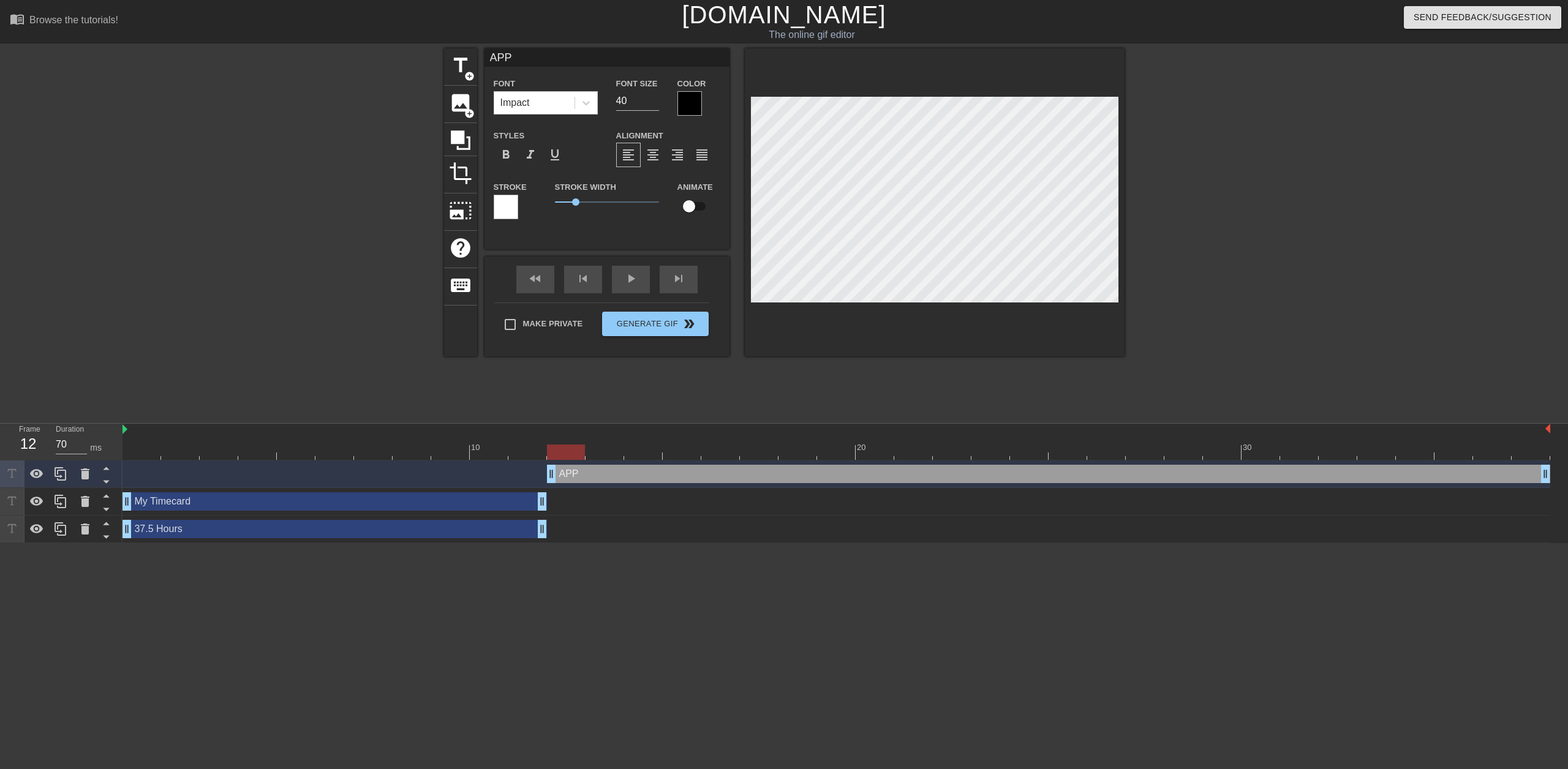
type input "APPR"
type textarea "APPR"
type input "APPRO"
type textarea "APPRO"
type input "APPROV"
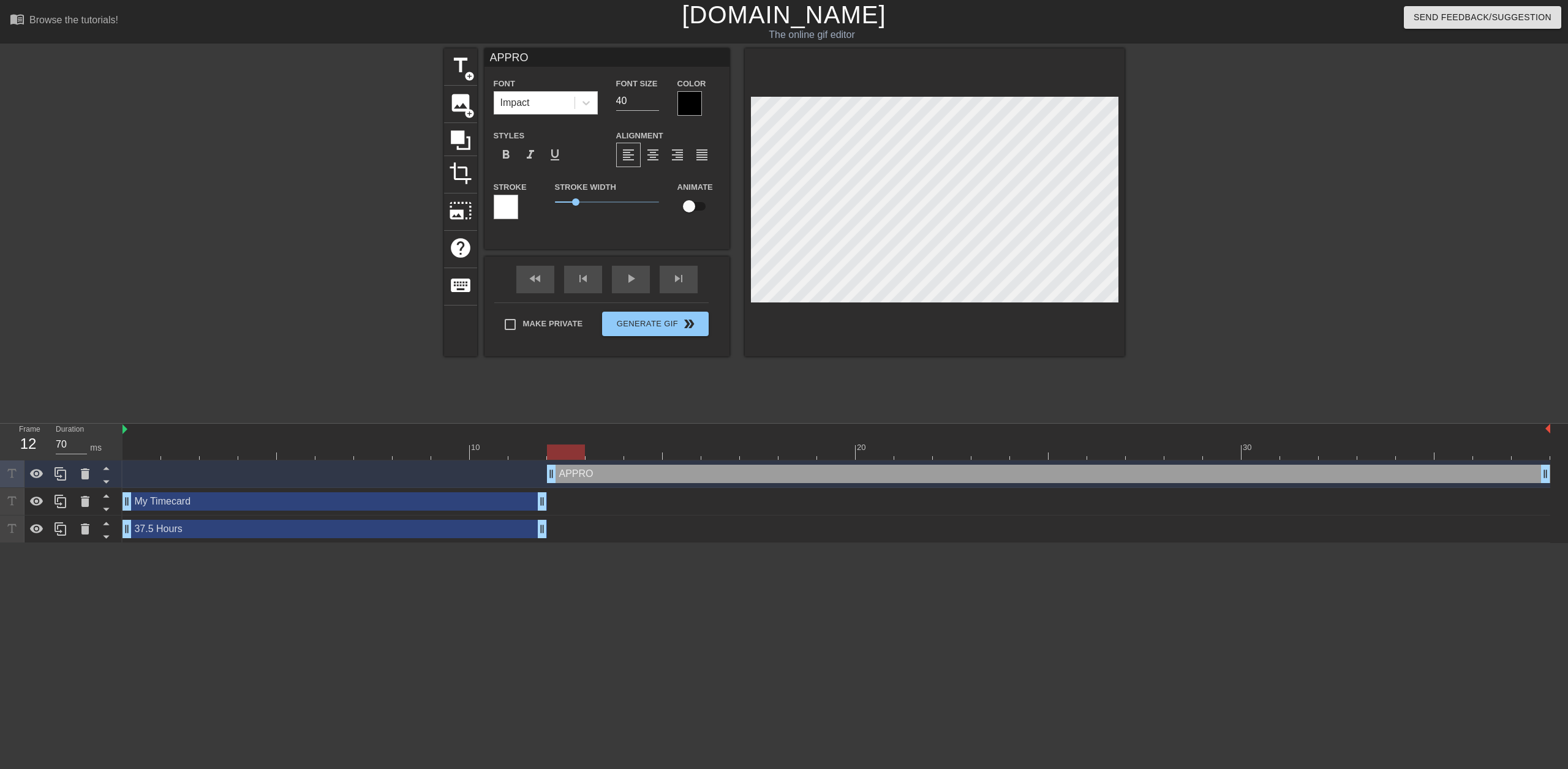
type textarea "APPROV"
type input "APPROVE"
type textarea "APPROVE"
type input "APPROVED"
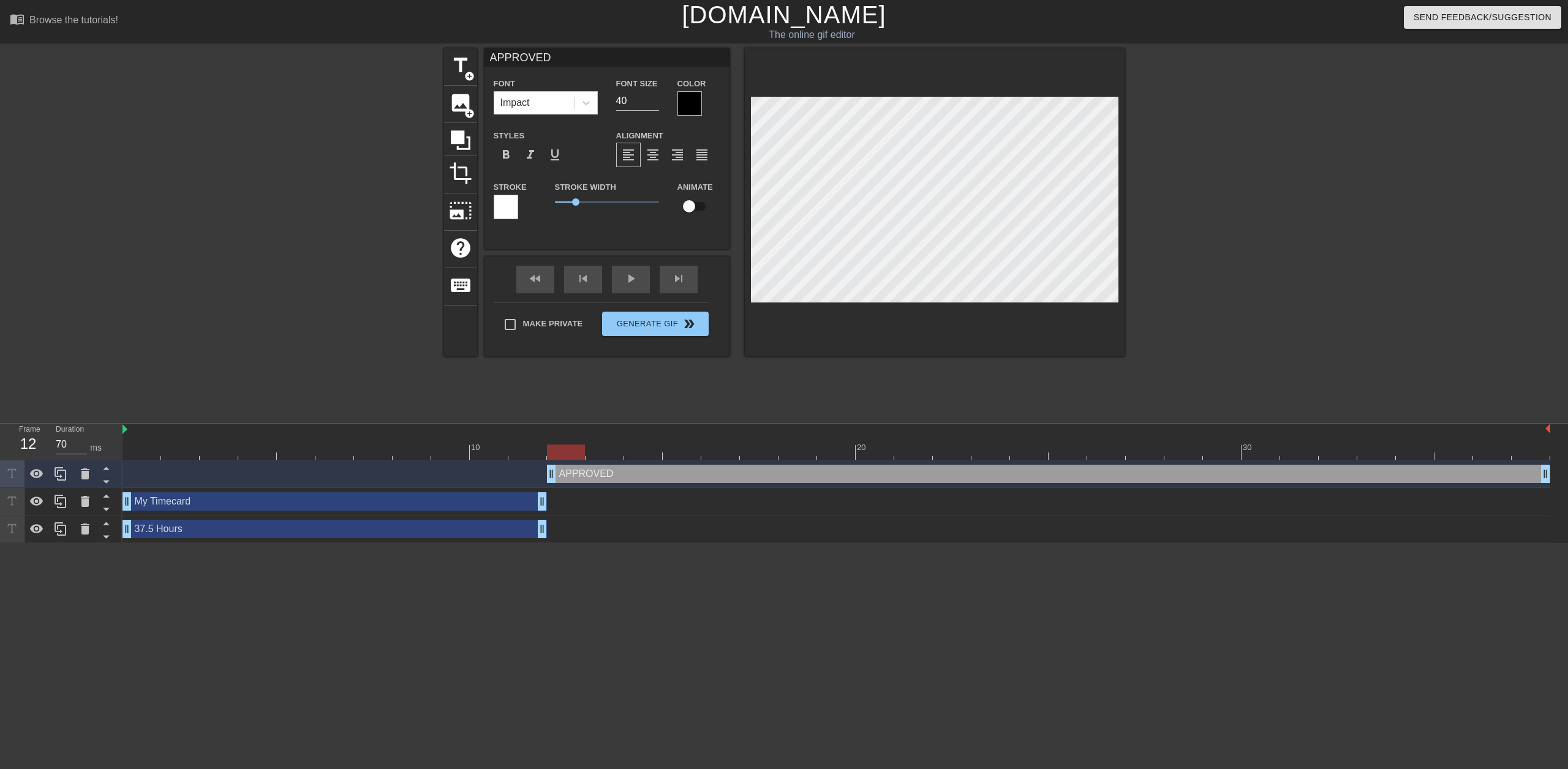
type textarea "APPROVED"
click at [651, 97] on input "41" at bounding box center [637, 101] width 43 height 19
type input "106"
click at [651, 97] on input "106" at bounding box center [637, 101] width 43 height 19
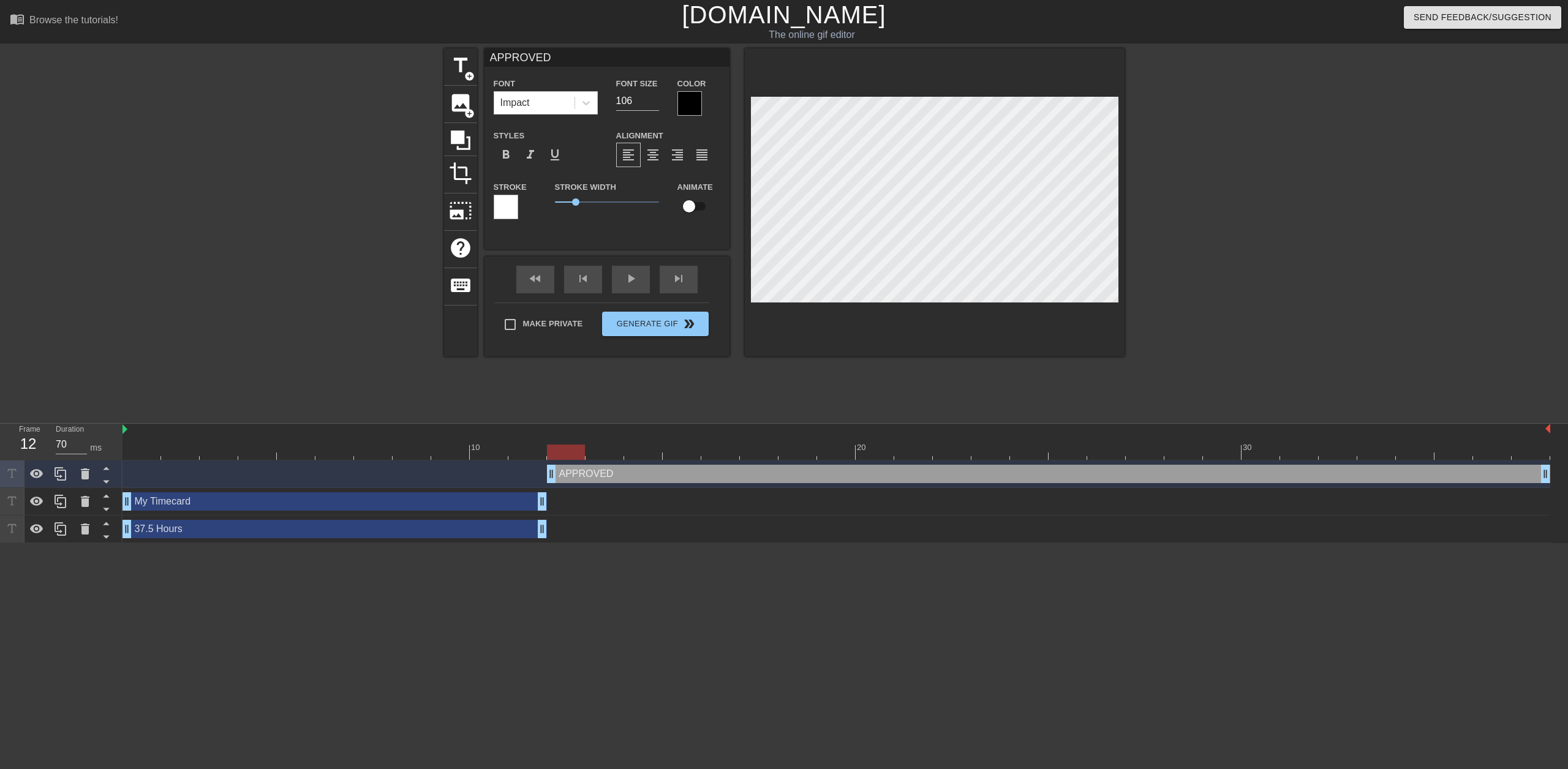
scroll to position [2, 3]
click at [1239, 245] on div at bounding box center [1231, 232] width 183 height 367
click at [952, 309] on div at bounding box center [934, 203] width 380 height 308
click at [684, 104] on div at bounding box center [689, 103] width 24 height 24
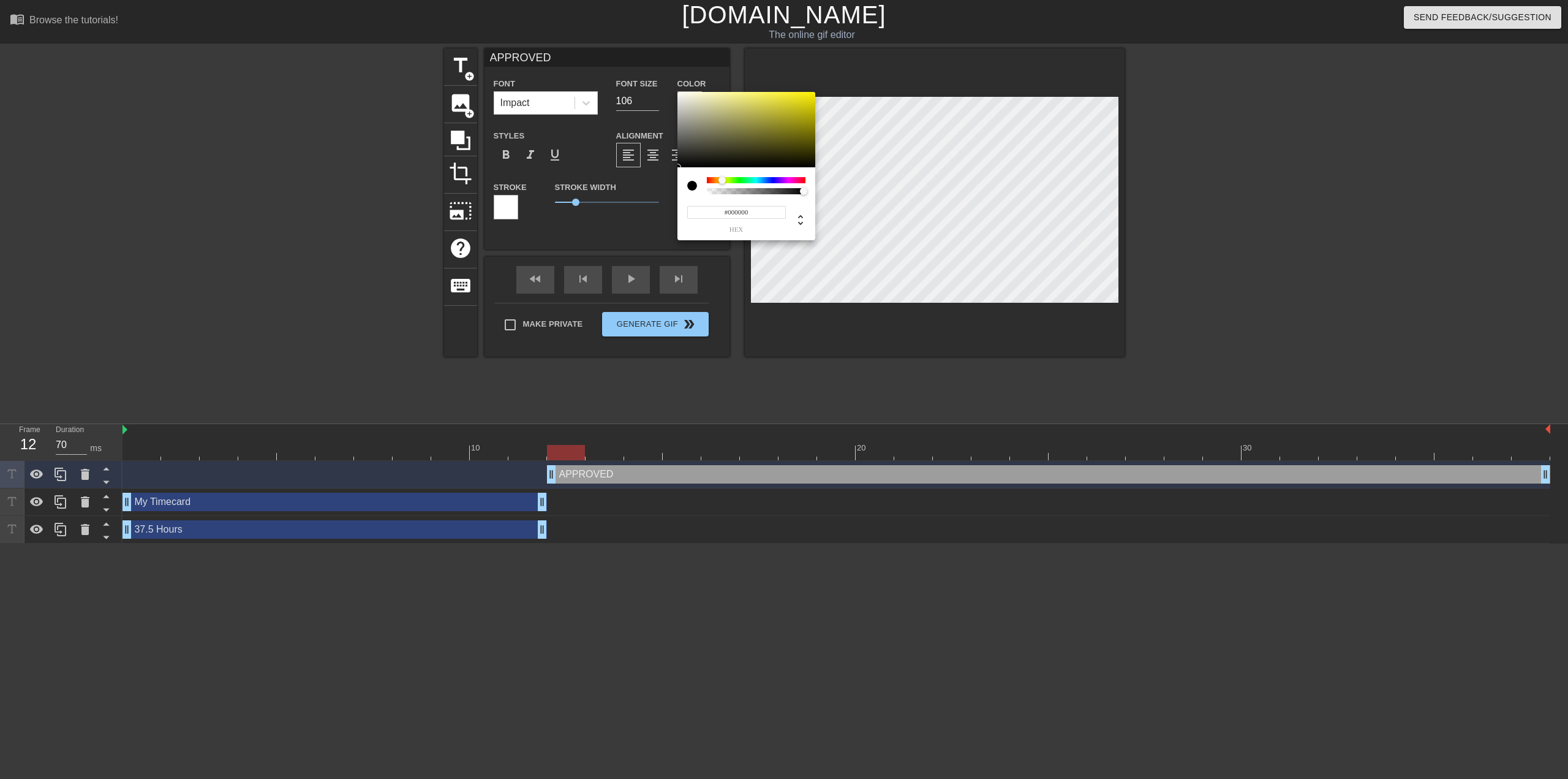
drag, startPoint x: 708, startPoint y: 179, endPoint x: 722, endPoint y: 179, distance: 14.0
click at [722, 179] on div at bounding box center [722, 179] width 7 height 7
type input "#BCB74F"
click at [757, 111] on div at bounding box center [746, 130] width 138 height 76
click at [757, 111] on div at bounding box center [757, 111] width 7 height 7
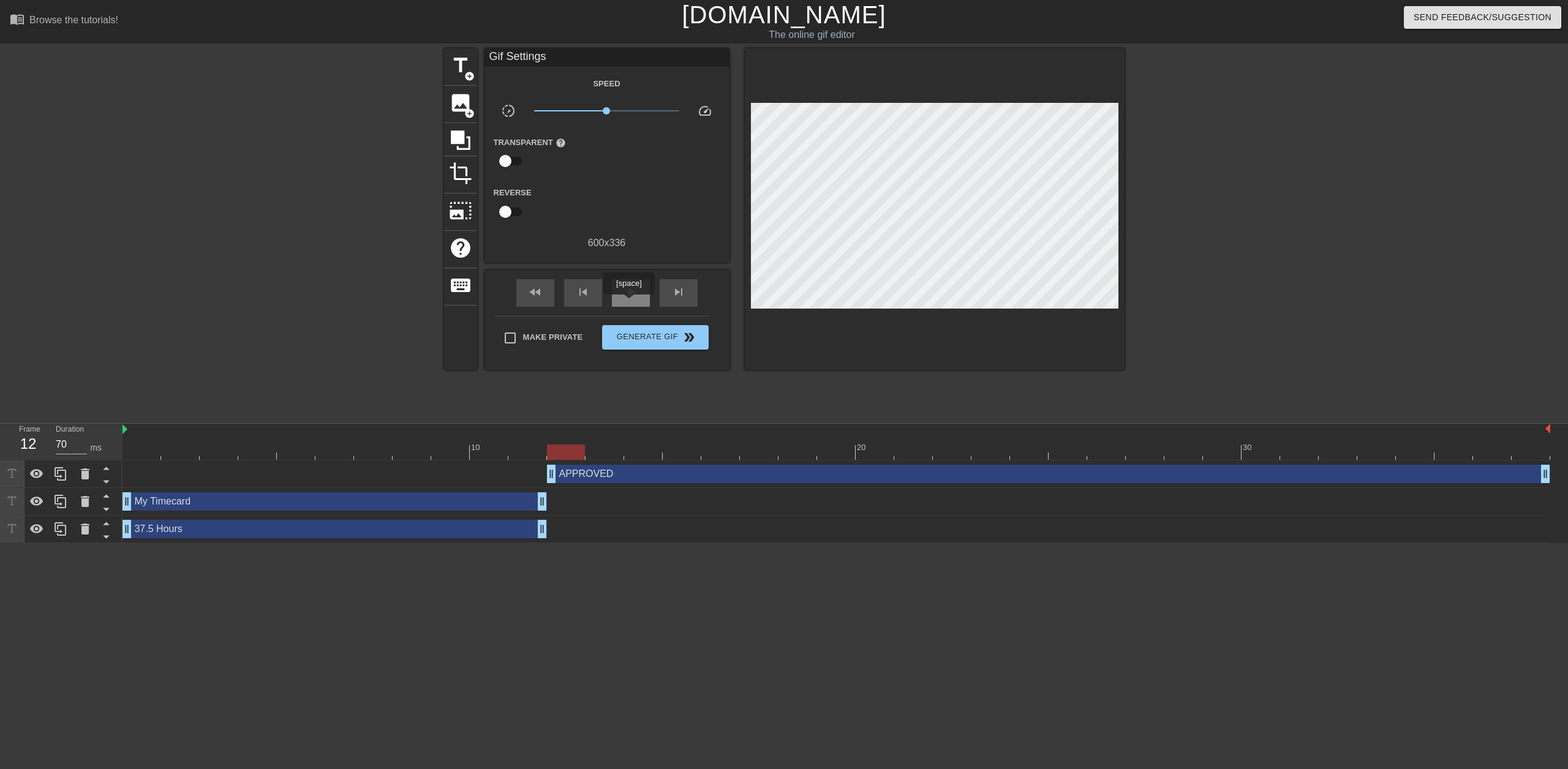
click at [629, 296] on span "play_arrow" at bounding box center [631, 292] width 15 height 15
type input "70"
click at [637, 293] on span "pause" at bounding box center [631, 292] width 15 height 15
click at [606, 471] on div "APPROVED drag_handle drag_handle" at bounding box center [1048, 474] width 1003 height 19
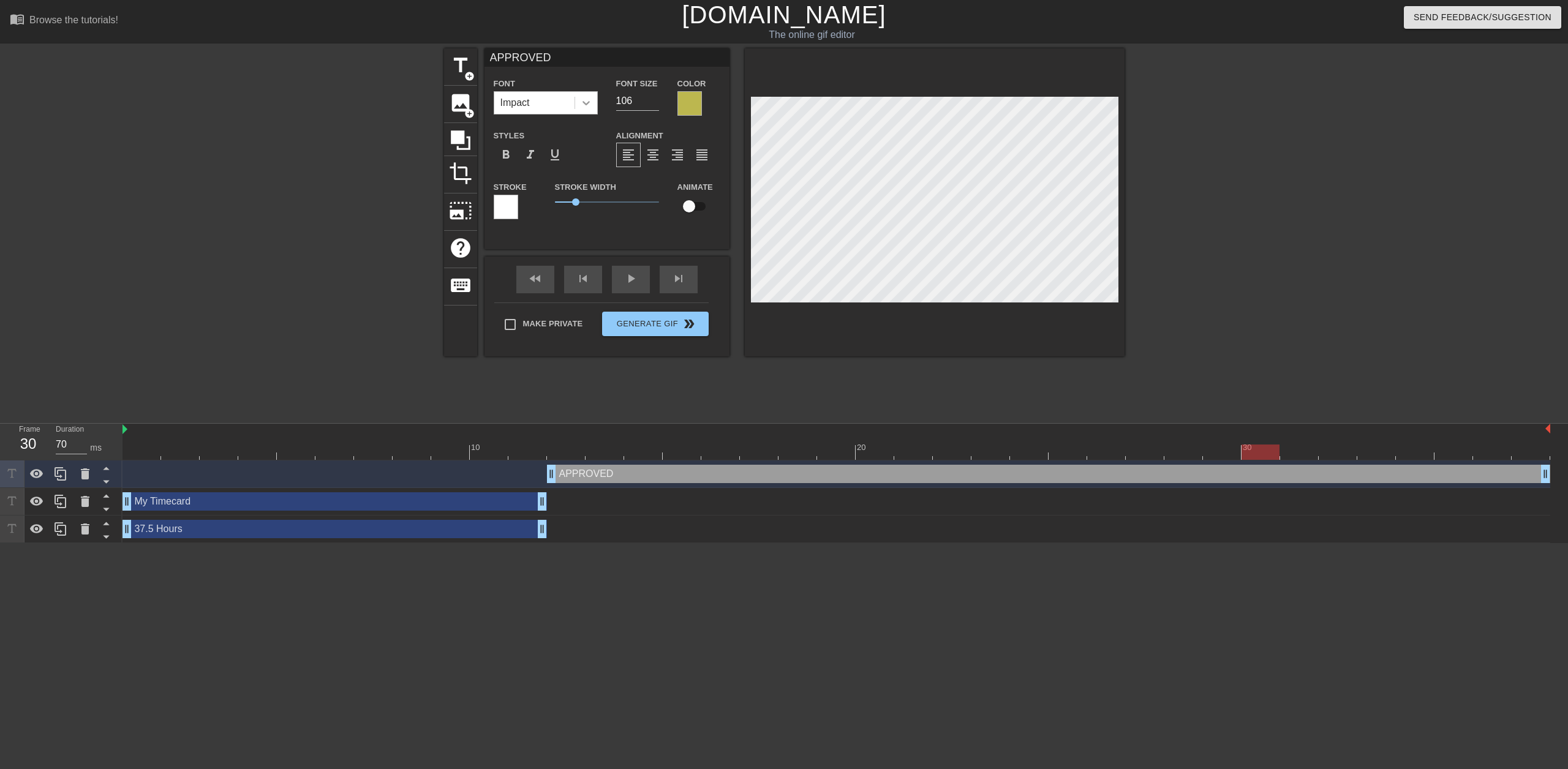
drag, startPoint x: 638, startPoint y: 104, endPoint x: 586, endPoint y: 100, distance: 52.2
click at [586, 100] on div "Font Impact Font Size 106 Color" at bounding box center [607, 96] width 245 height 40
type input "80"
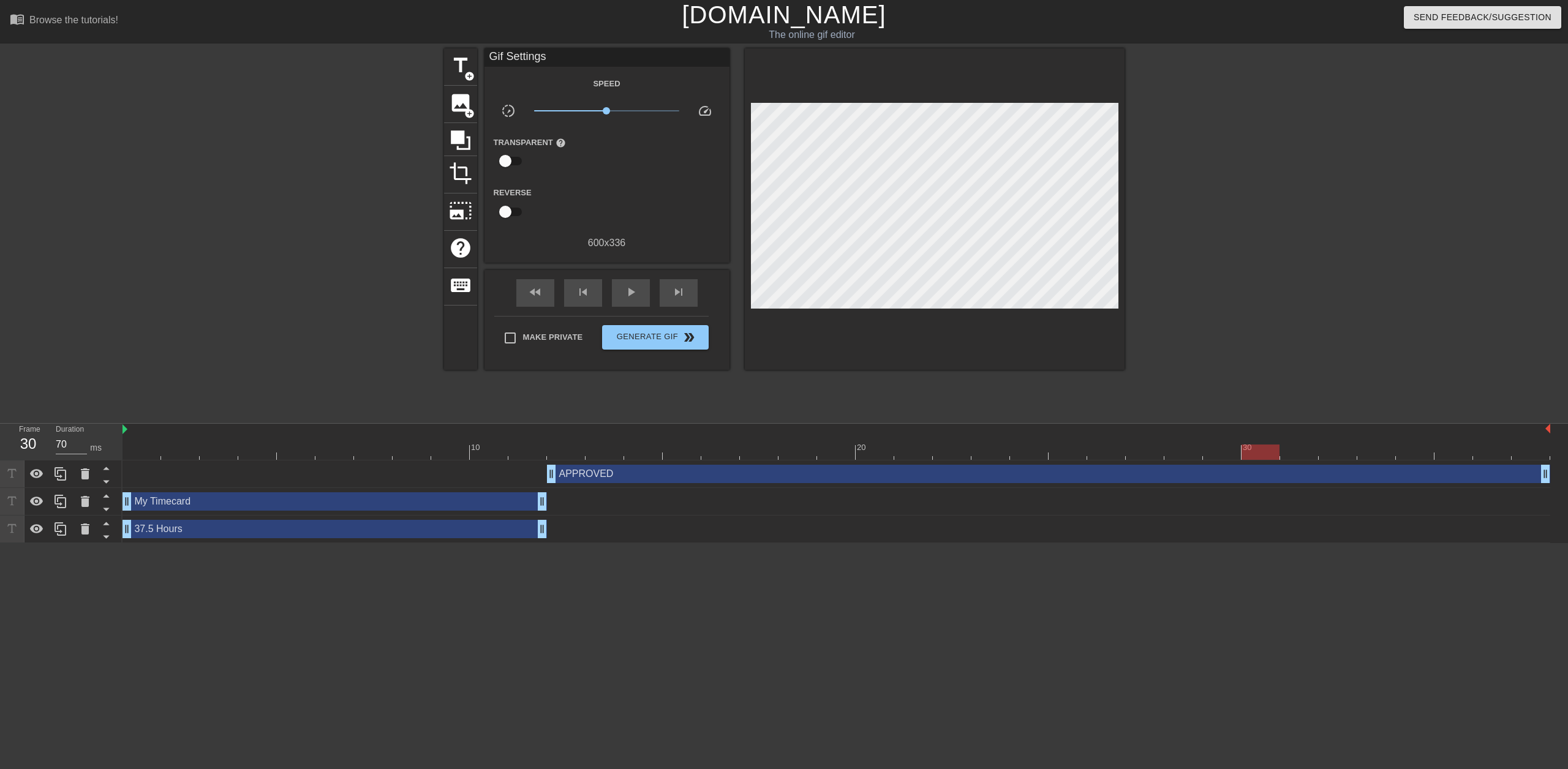
click at [1239, 242] on div at bounding box center [1231, 232] width 183 height 367
click at [618, 296] on div "play_arrow" at bounding box center [630, 293] width 38 height 28
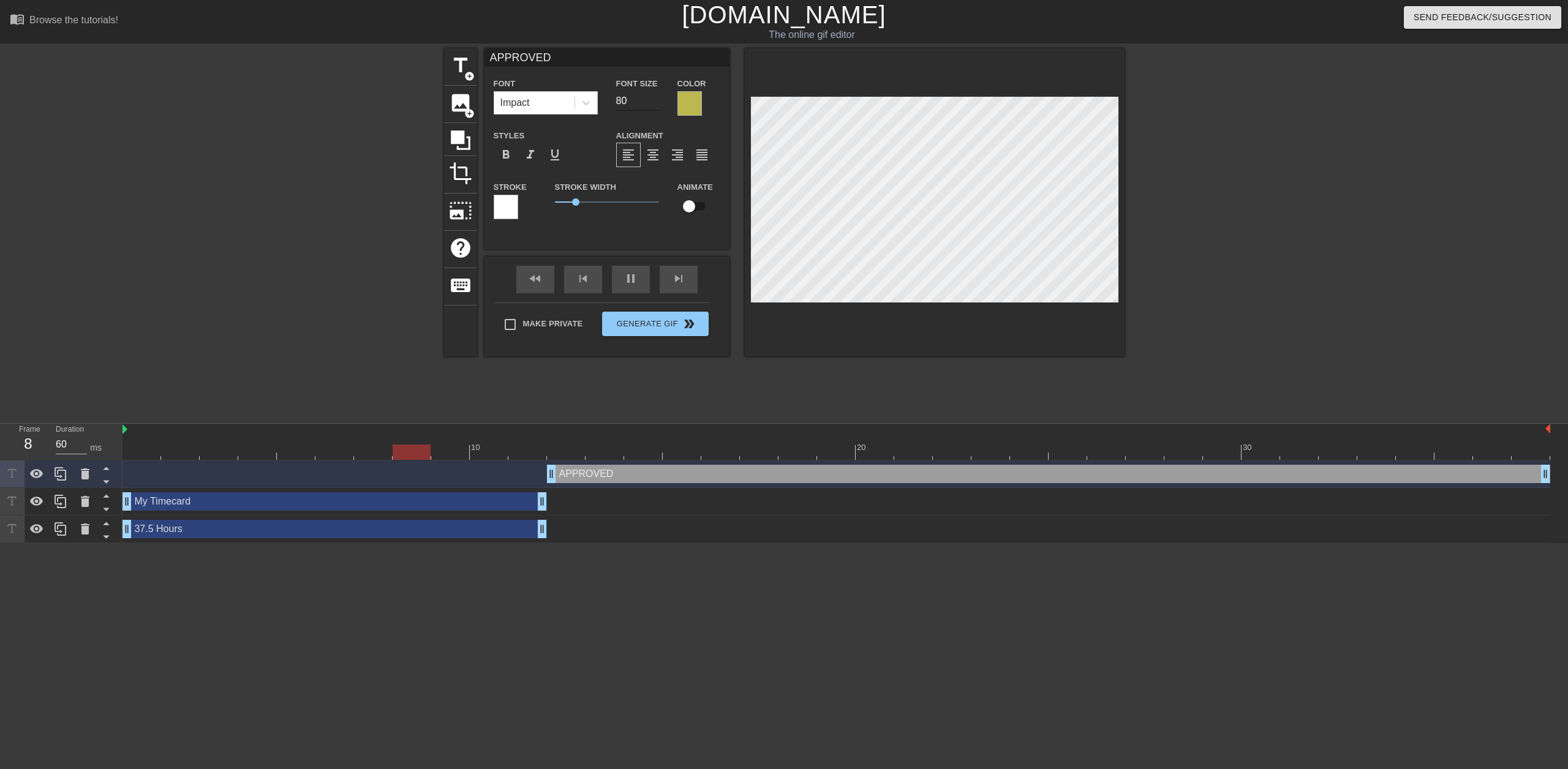
click at [624, 102] on input "80" at bounding box center [637, 101] width 43 height 19
type input "70"
type input "6"
type input "60"
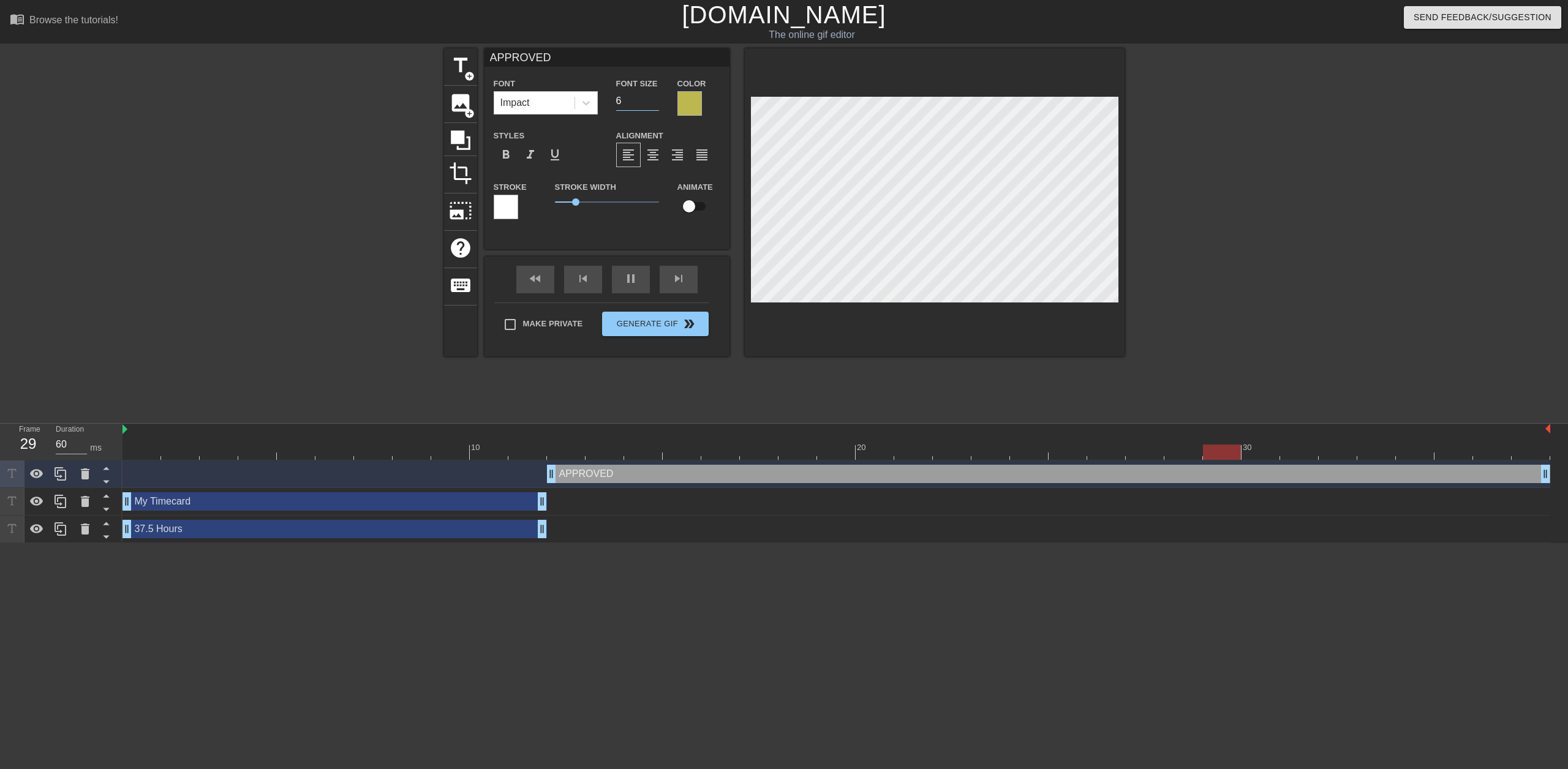
type input "60"
type input "70"
type input "60"
click at [1248, 252] on div at bounding box center [1231, 232] width 183 height 367
click at [599, 472] on div "APPROVED drag_handle drag_handle" at bounding box center [1048, 474] width 1003 height 19
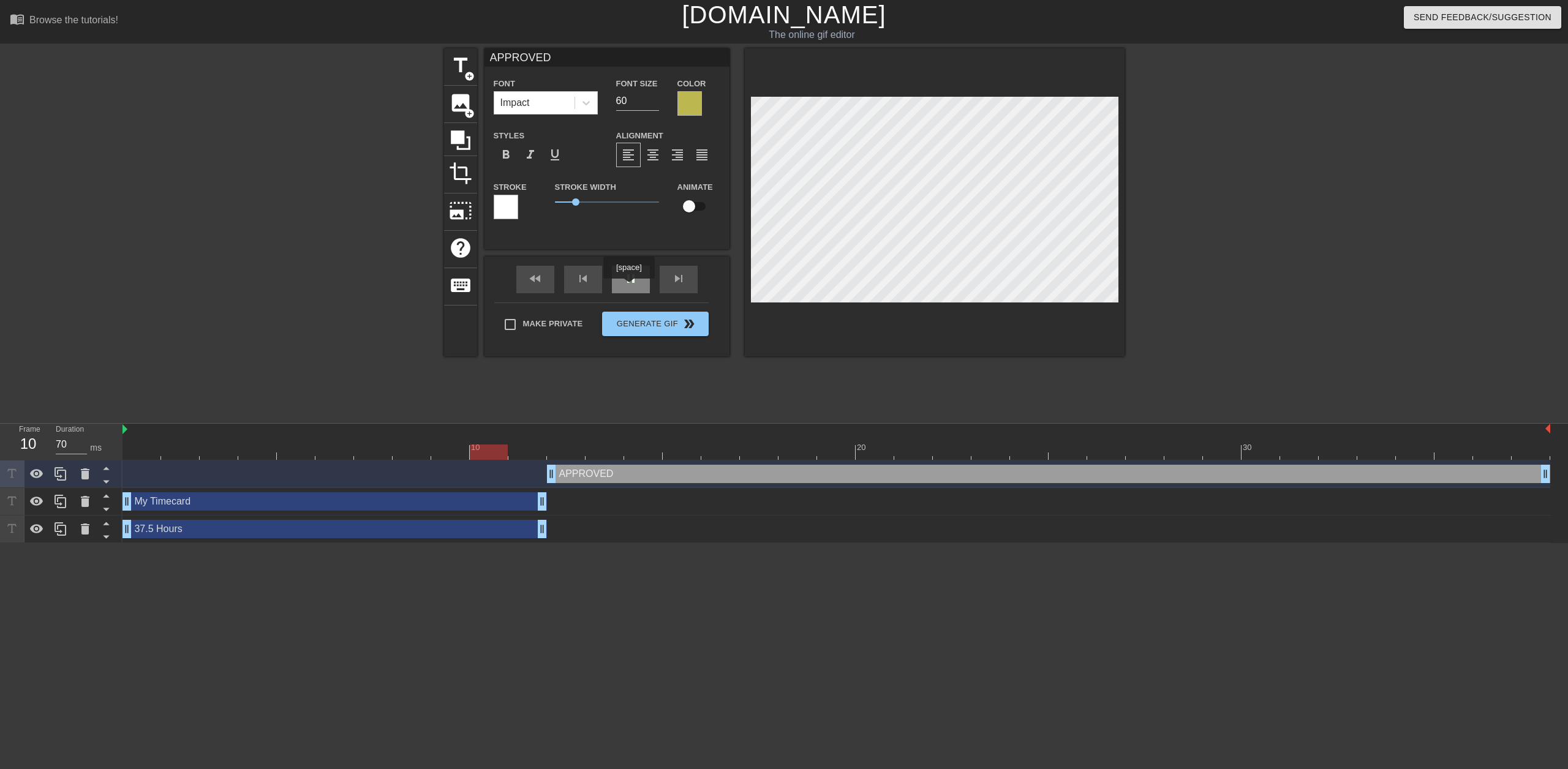
click at [629, 287] on div "pause" at bounding box center [630, 280] width 38 height 28
drag, startPoint x: 1257, startPoint y: 299, endPoint x: 1244, endPoint y: 298, distance: 13.0
click at [1257, 299] on div at bounding box center [1231, 232] width 183 height 367
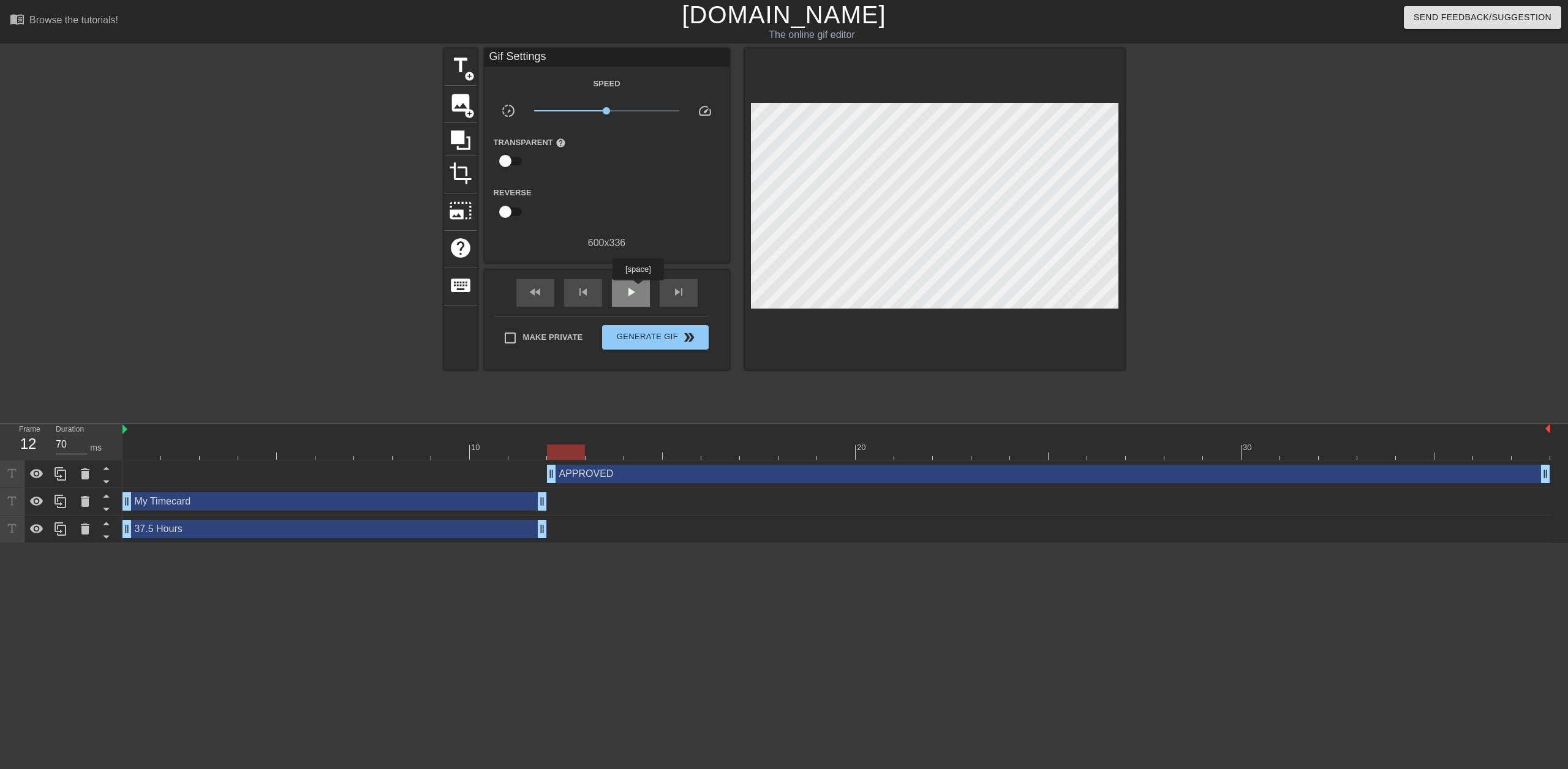
click at [638, 289] on span "play_arrow" at bounding box center [631, 292] width 15 height 15
click at [632, 296] on span "pause" at bounding box center [631, 292] width 15 height 15
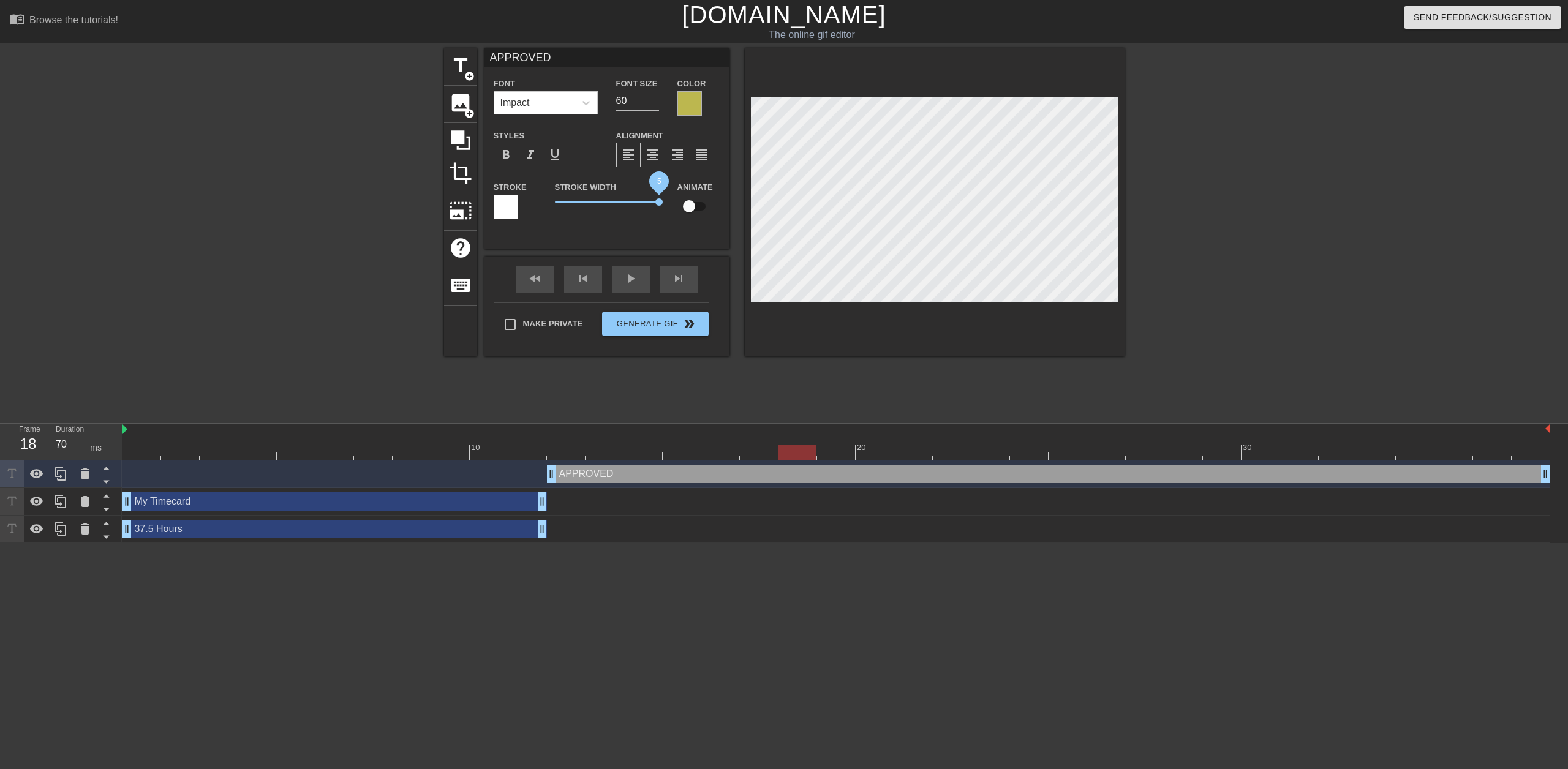
drag, startPoint x: 577, startPoint y: 202, endPoint x: 694, endPoint y: 208, distance: 117.2
click at [694, 208] on div "Stroke Stroke Width 5 Animate" at bounding box center [607, 204] width 245 height 51
drag, startPoint x: 659, startPoint y: 203, endPoint x: 474, endPoint y: 195, distance: 185.2
click at [474, 195] on div "title add_circle image add_circle crop photo_size_select_large help keyboard AP…" at bounding box center [784, 203] width 681 height 308
click at [651, 161] on span "format_align_center" at bounding box center [653, 155] width 15 height 15
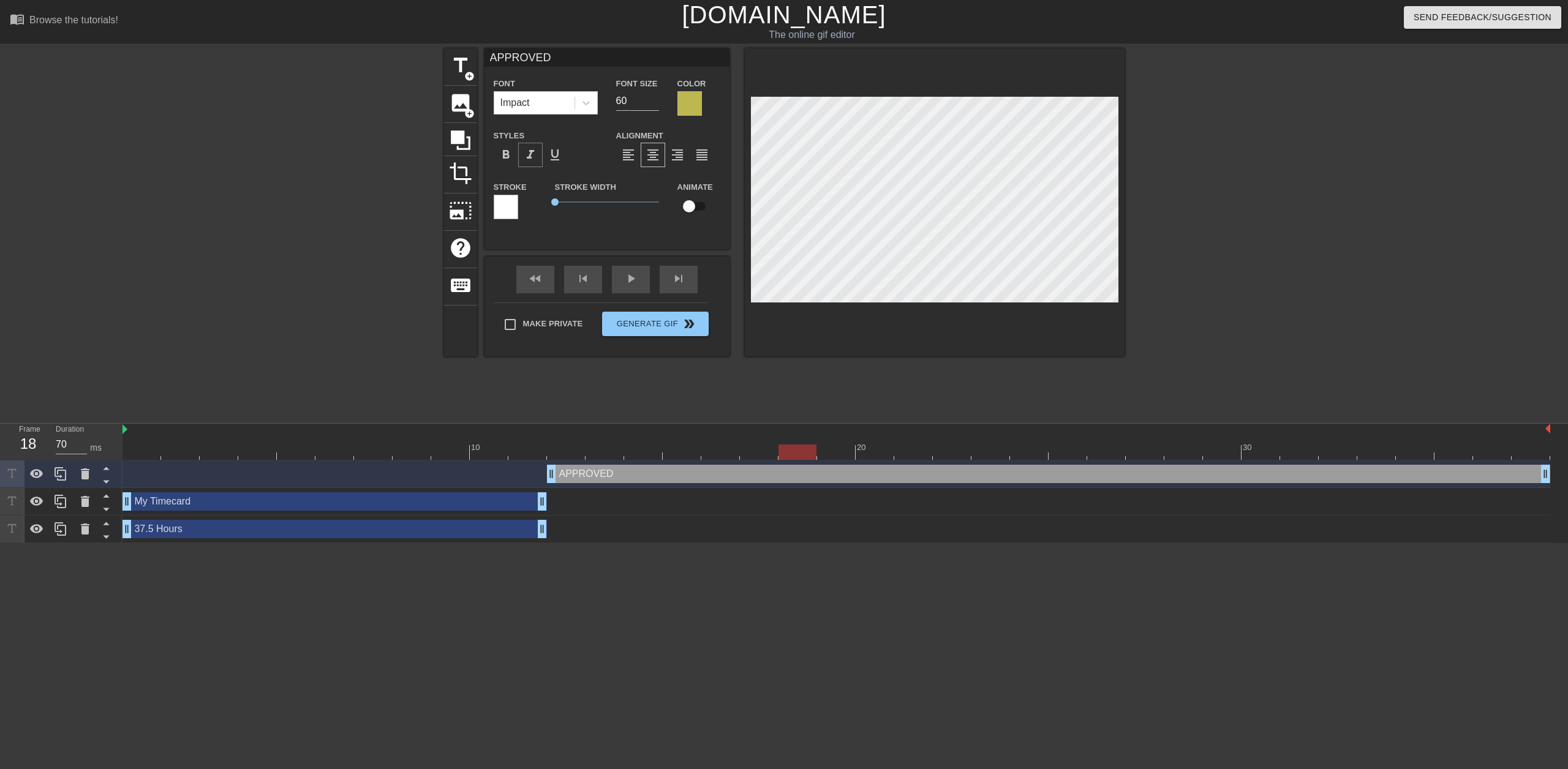
click at [531, 159] on span "format_italic" at bounding box center [531, 155] width 15 height 15
click at [517, 159] on div "format_bold" at bounding box center [506, 155] width 24 height 24
click at [529, 157] on span "format_italic" at bounding box center [531, 155] width 15 height 15
click at [509, 161] on span "format_bold" at bounding box center [506, 155] width 15 height 15
drag, startPoint x: 553, startPoint y: 200, endPoint x: 591, endPoint y: 200, distance: 38.0
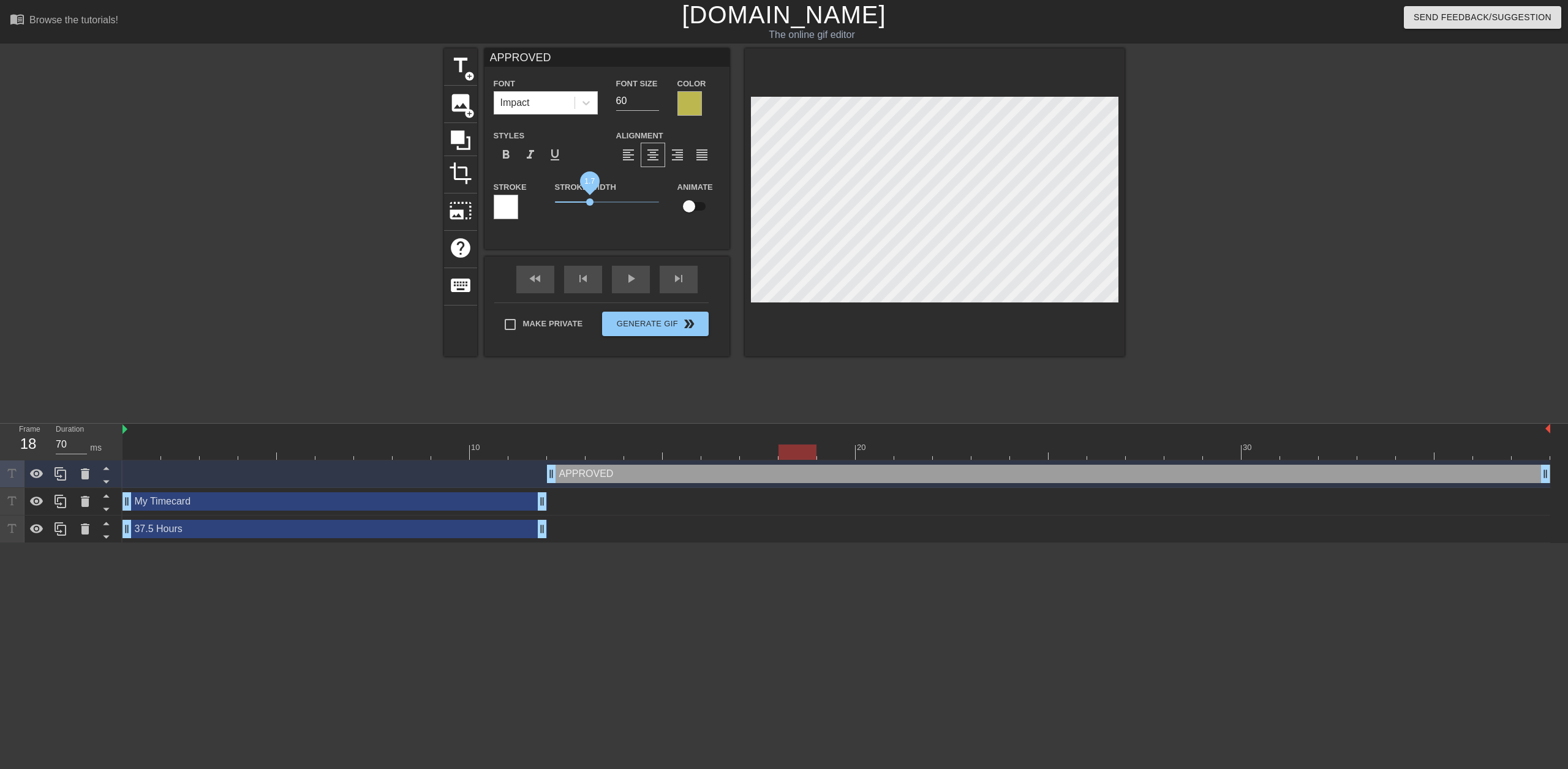
click at [591, 200] on span "1.7" at bounding box center [590, 202] width 7 height 7
drag, startPoint x: 591, startPoint y: 201, endPoint x: 580, endPoint y: 203, distance: 11.2
click at [580, 203] on span "1.2" at bounding box center [579, 202] width 7 height 7
click at [1278, 253] on div at bounding box center [1231, 232] width 183 height 367
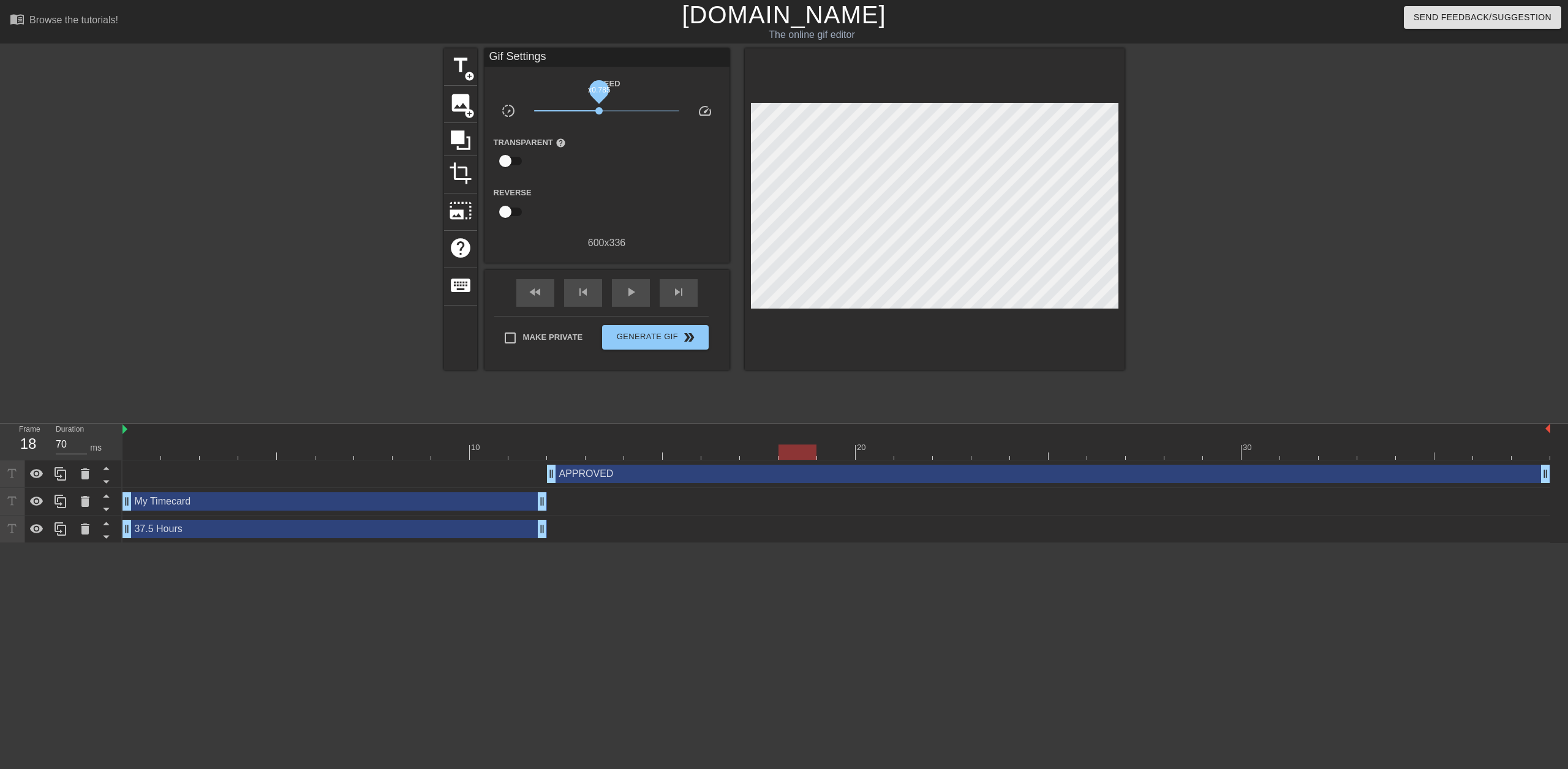
drag, startPoint x: 608, startPoint y: 111, endPoint x: 599, endPoint y: 109, distance: 9.2
click at [599, 109] on span "x0.785" at bounding box center [599, 110] width 7 height 7
click at [626, 296] on span "play_arrow" at bounding box center [631, 292] width 15 height 15
drag, startPoint x: 601, startPoint y: 111, endPoint x: 591, endPoint y: 112, distance: 10.0
click at [591, 112] on span "x0.596" at bounding box center [590, 110] width 7 height 7
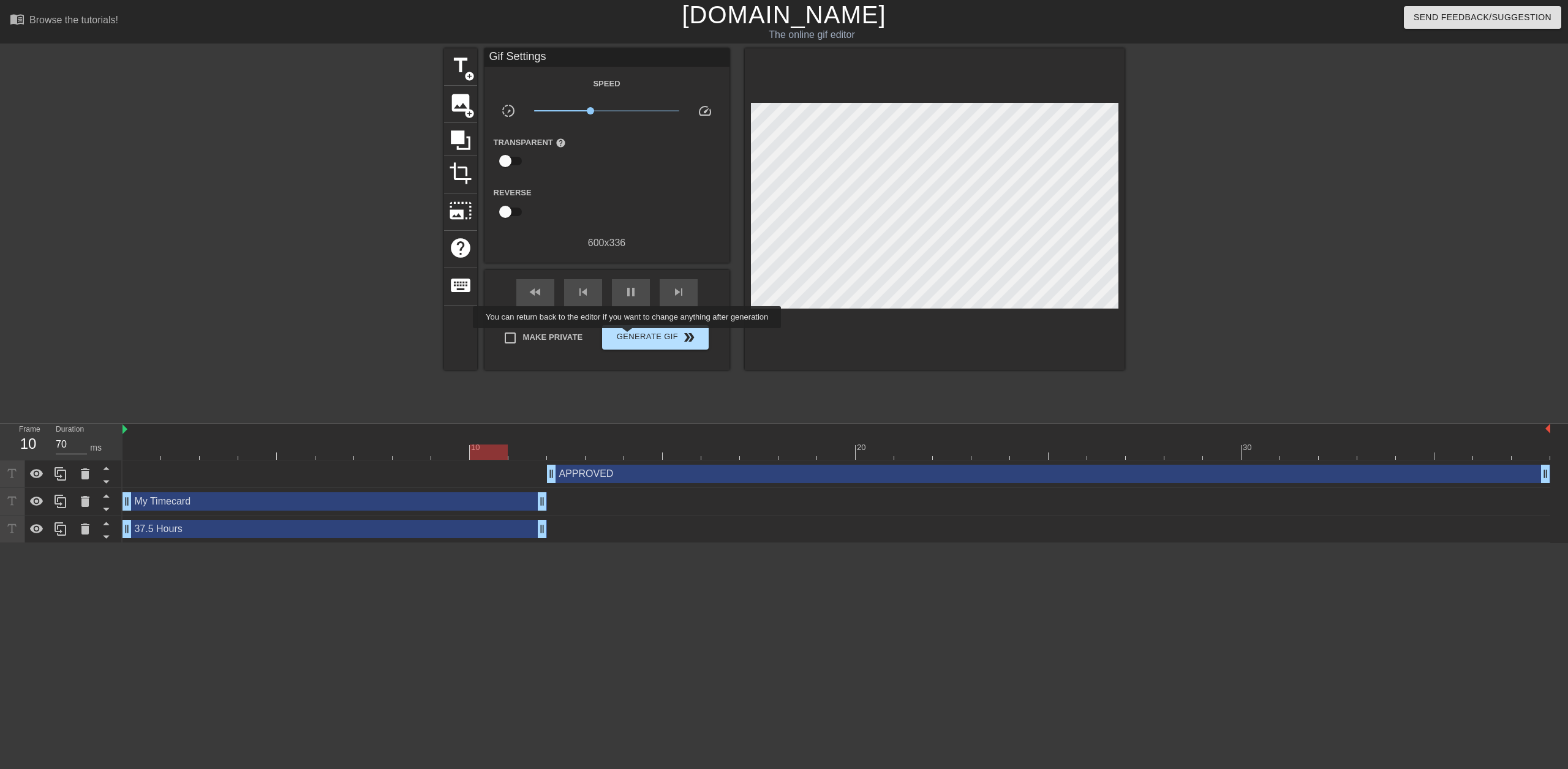
type input "60"
click at [629, 337] on span "Generate Gif double_arrow" at bounding box center [655, 337] width 97 height 15
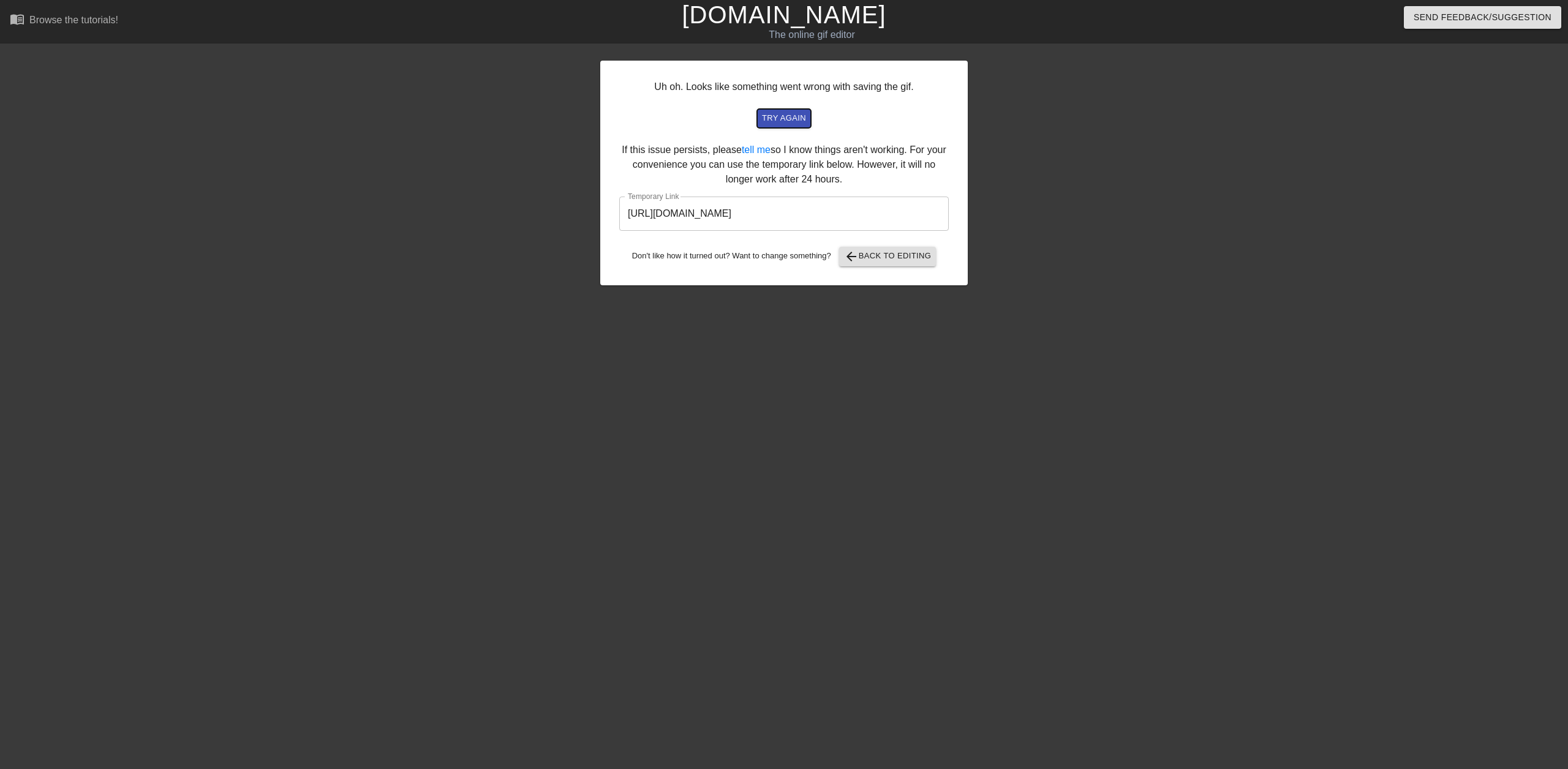
click at [790, 116] on span "try again" at bounding box center [784, 118] width 44 height 14
click at [735, 220] on input "https://www.gifntext.com/temp_generations/RgU9bYXy.gif" at bounding box center [784, 213] width 329 height 34
